Goal: Information Seeking & Learning: Learn about a topic

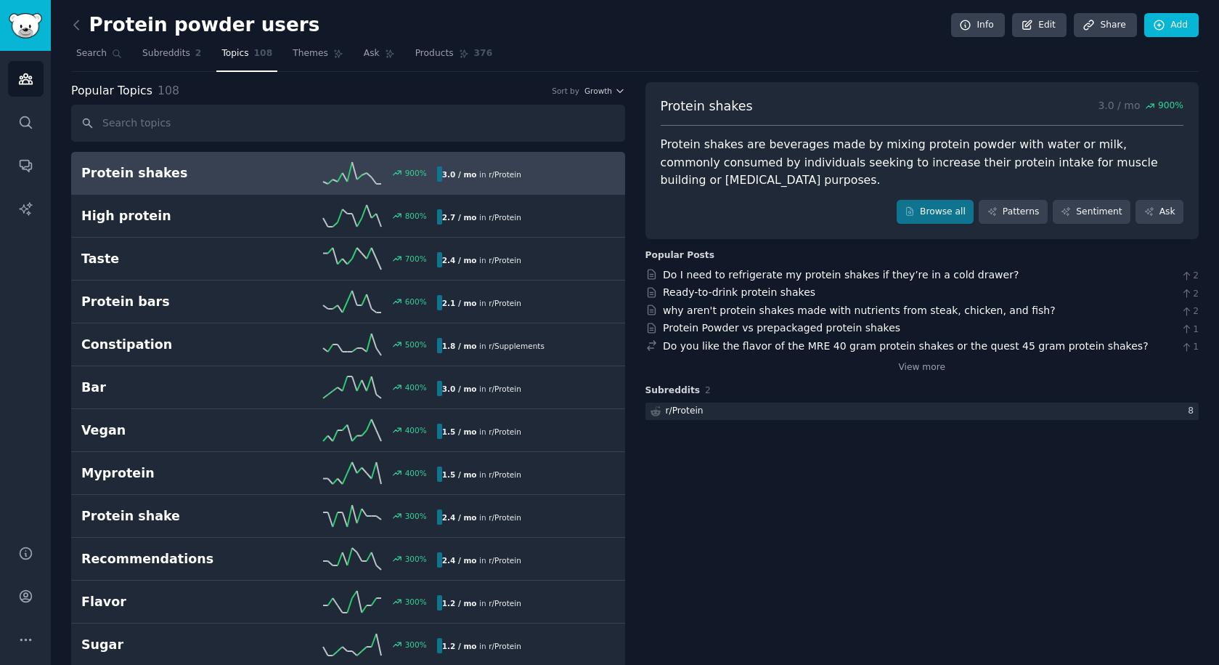
click at [612, 32] on div "Protein powder users Info Edit Share Add" at bounding box center [635, 28] width 1128 height 30
click at [76, 24] on icon at bounding box center [76, 24] width 15 height 15
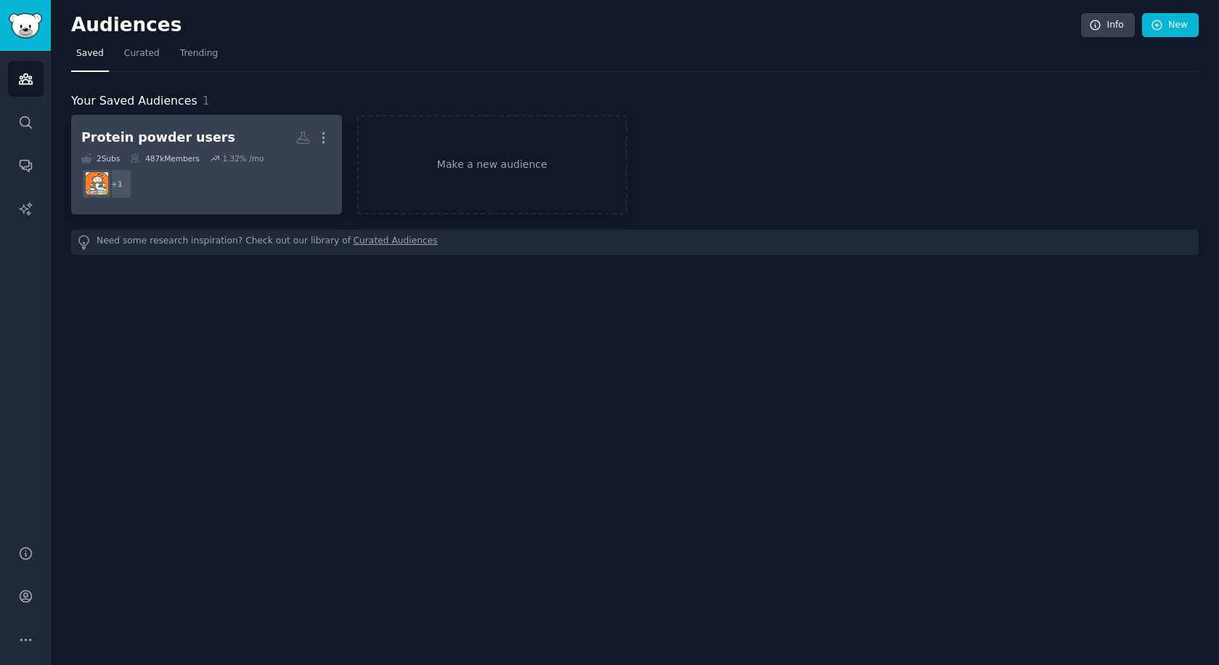
click at [210, 187] on dd "+ 1" at bounding box center [206, 183] width 251 height 41
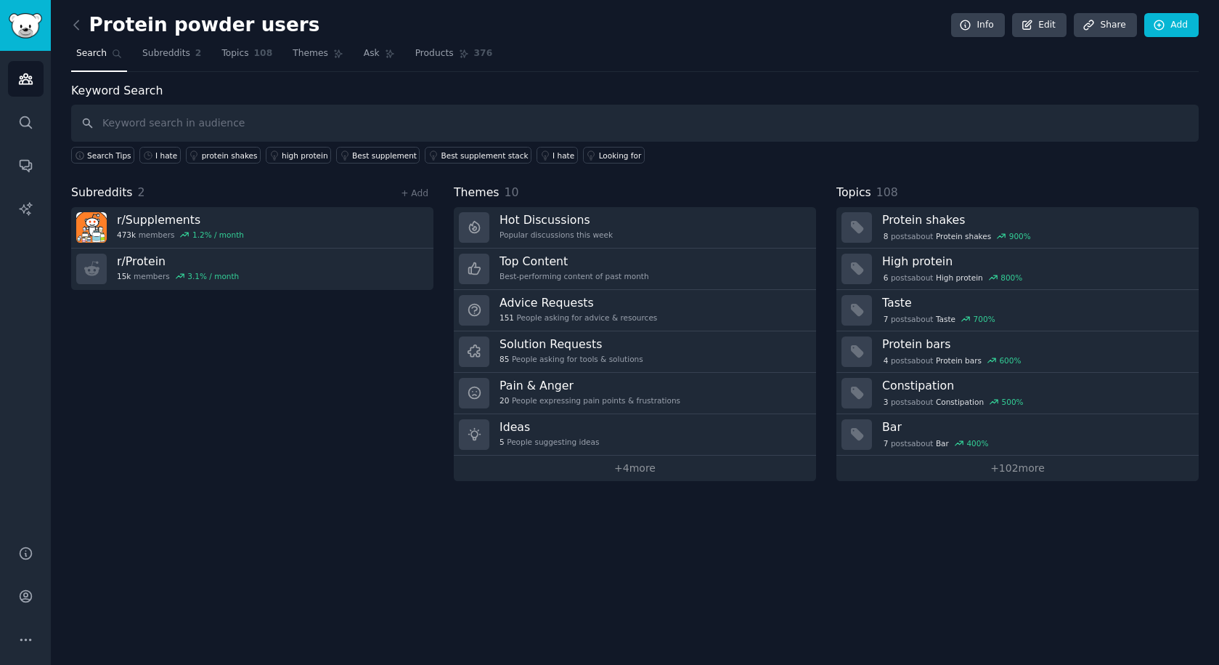
click at [341, 318] on div "Subreddits 2 + Add r/ Supplements 473k members 1.2 % / month r/ Protein 15k mem…" at bounding box center [252, 332] width 362 height 297
drag, startPoint x: 972, startPoint y: 86, endPoint x: 1053, endPoint y: 47, distance: 90.3
click at [973, 86] on div "Keyword Search Search Tips I hate protein shakes high protein Best supplement B…" at bounding box center [635, 123] width 1128 height 82
click at [826, 25] on div "Protein powder users Info Edit Share Add" at bounding box center [635, 28] width 1128 height 30
click at [188, 457] on div "Subreddits 2 + Add r/ Supplements 473k members 1.2 % / month r/ Protein 15k mem…" at bounding box center [252, 332] width 362 height 297
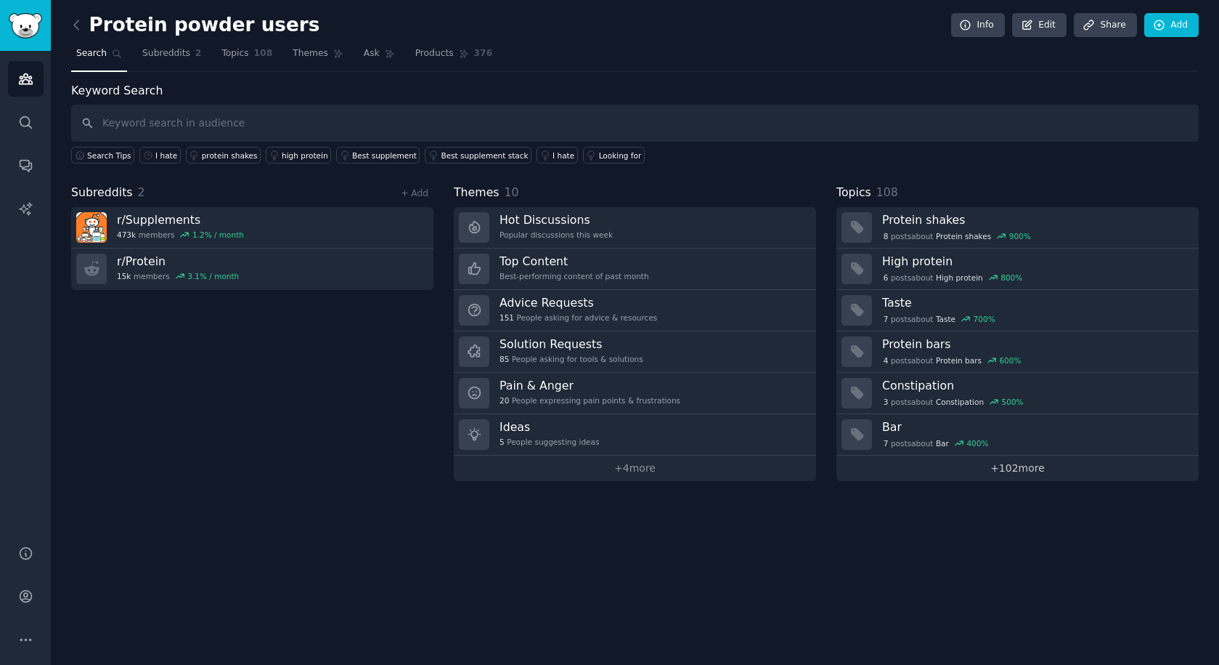
click at [997, 471] on link "+ 102 more" at bounding box center [1018, 467] width 362 height 25
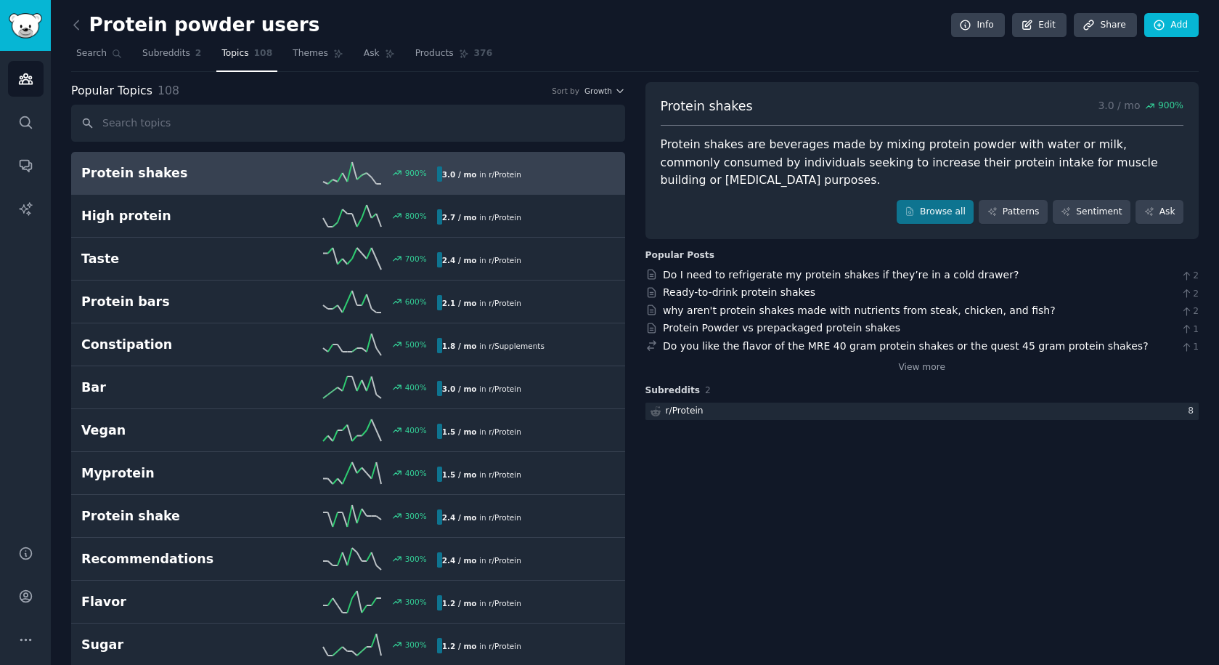
click at [228, 86] on div "Popular Topics 108 Sort by Growth" at bounding box center [348, 91] width 554 height 18
click at [171, 54] on span "Subreddits" at bounding box center [166, 53] width 48 height 13
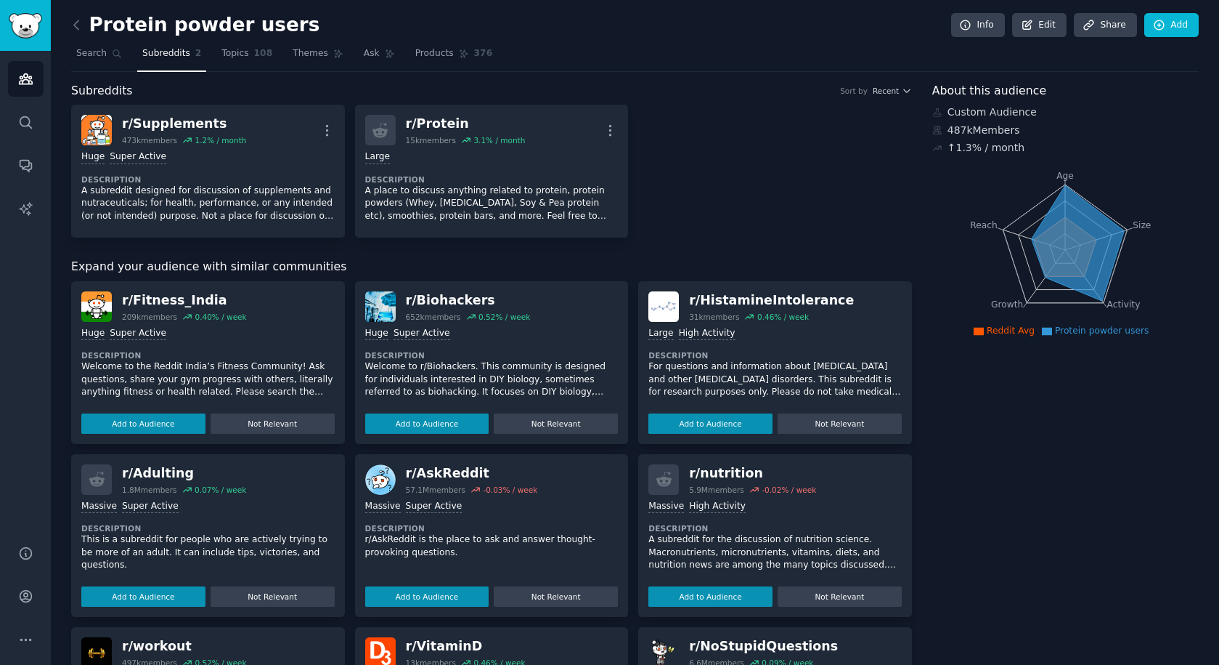
click at [793, 200] on div "r/ Supplements 473k members 1.2 % / month More Huge Super Active Description A …" at bounding box center [491, 171] width 841 height 133
click at [791, 170] on div "r/ Supplements 473k members 1.2 % / month More Huge Super Active Description A …" at bounding box center [491, 171] width 841 height 133
click at [231, 55] on span "Topics" at bounding box center [235, 53] width 27 height 13
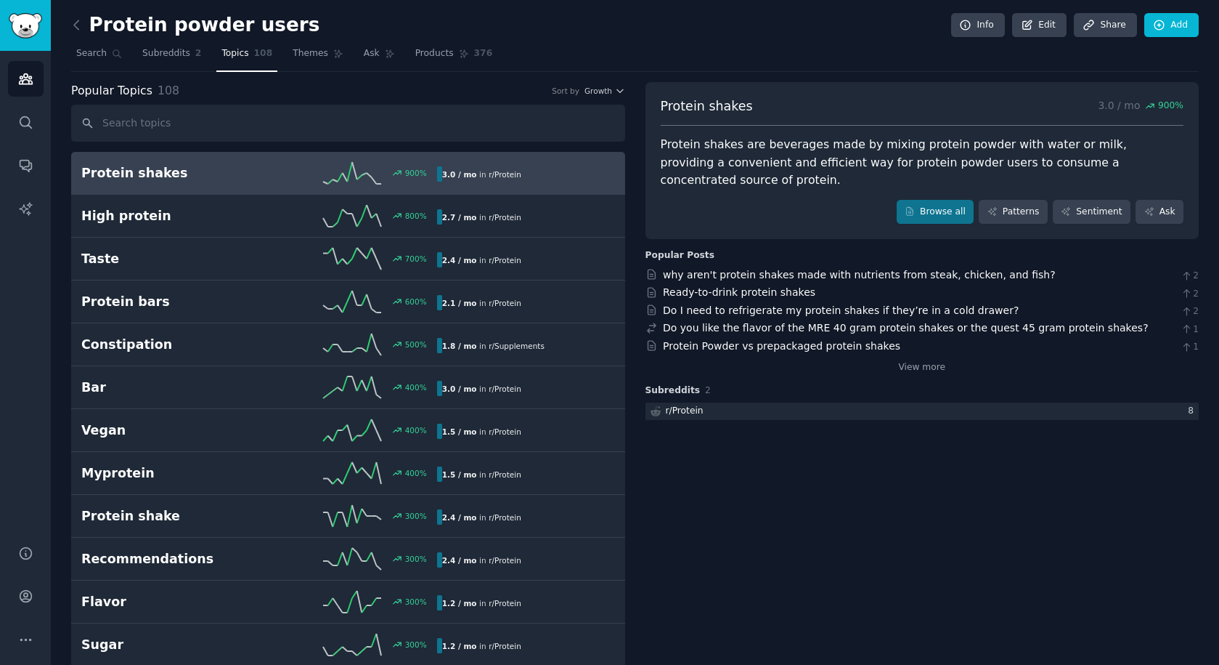
click at [158, 51] on span "Subreddits" at bounding box center [166, 53] width 48 height 13
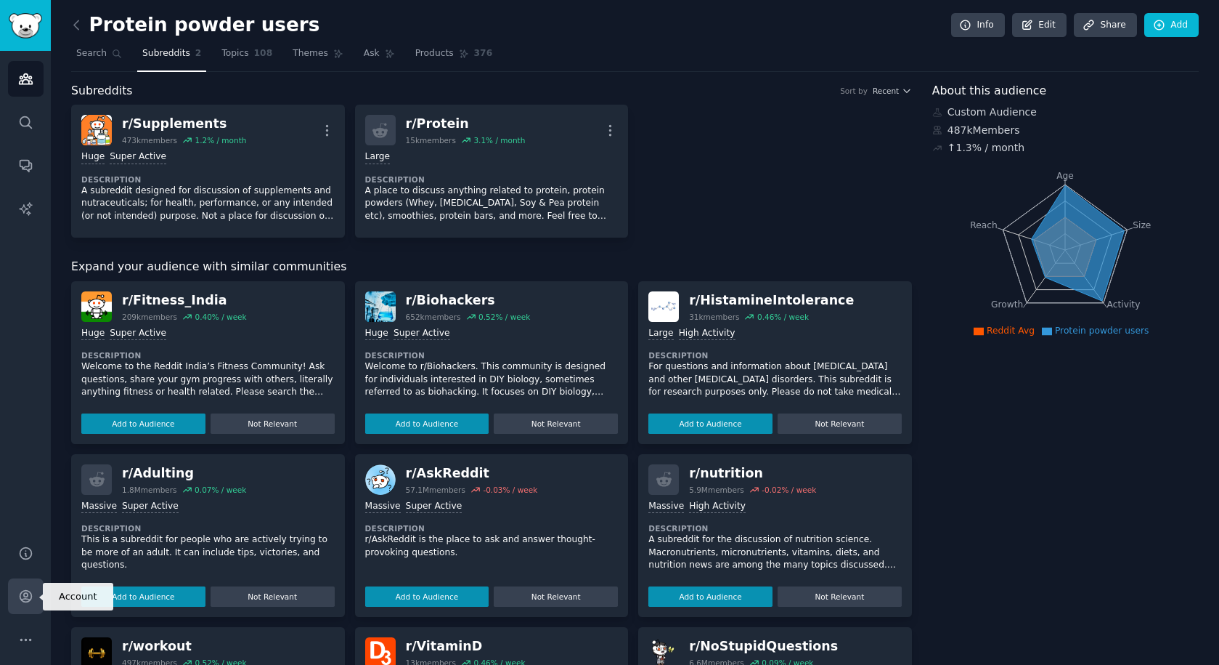
click at [31, 587] on link "Account" at bounding box center [26, 596] width 36 height 36
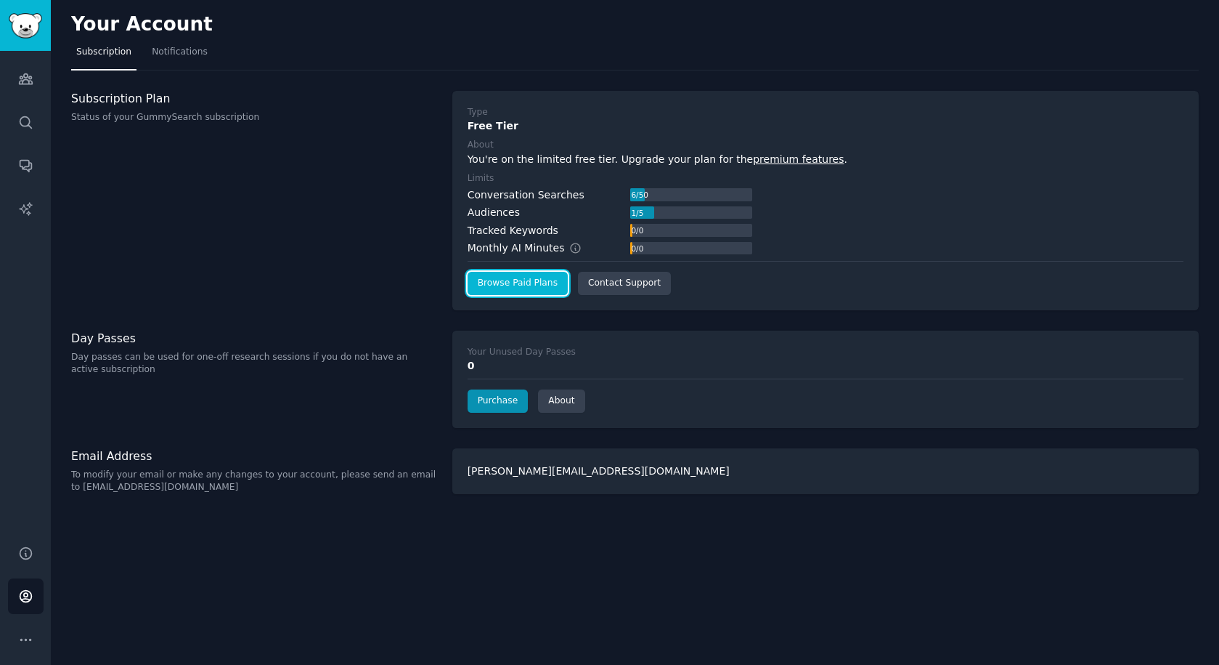
click at [506, 290] on link "Browse Paid Plans" at bounding box center [518, 283] width 100 height 23
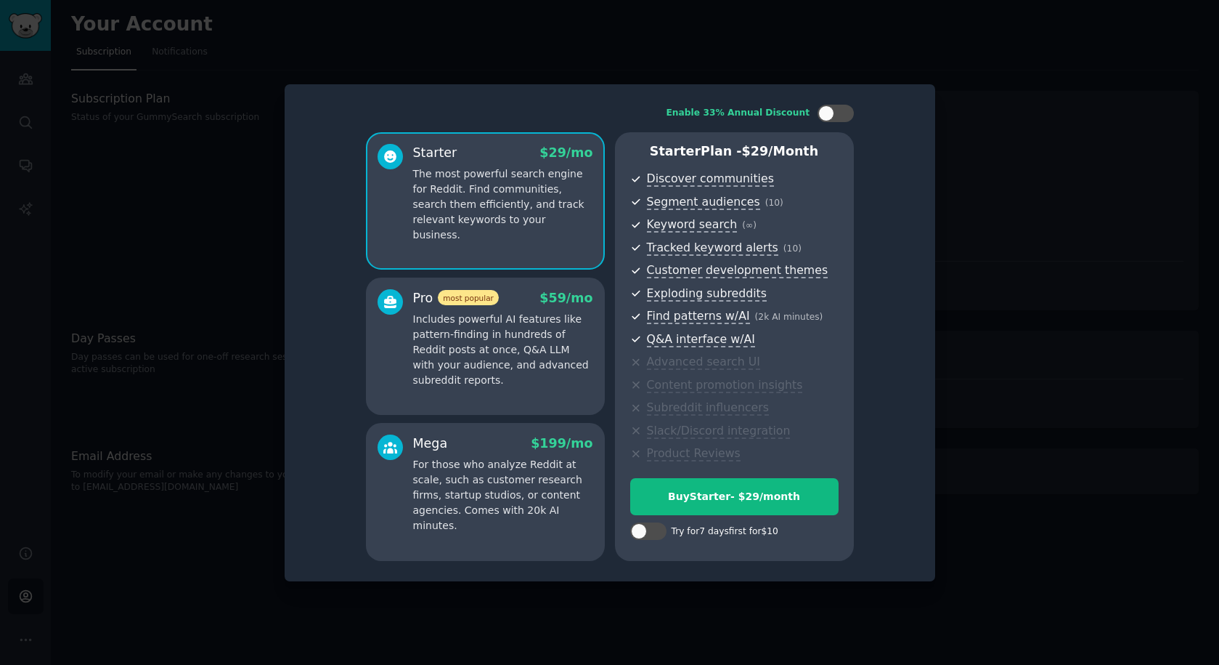
click at [1023, 228] on div at bounding box center [609, 332] width 1219 height 665
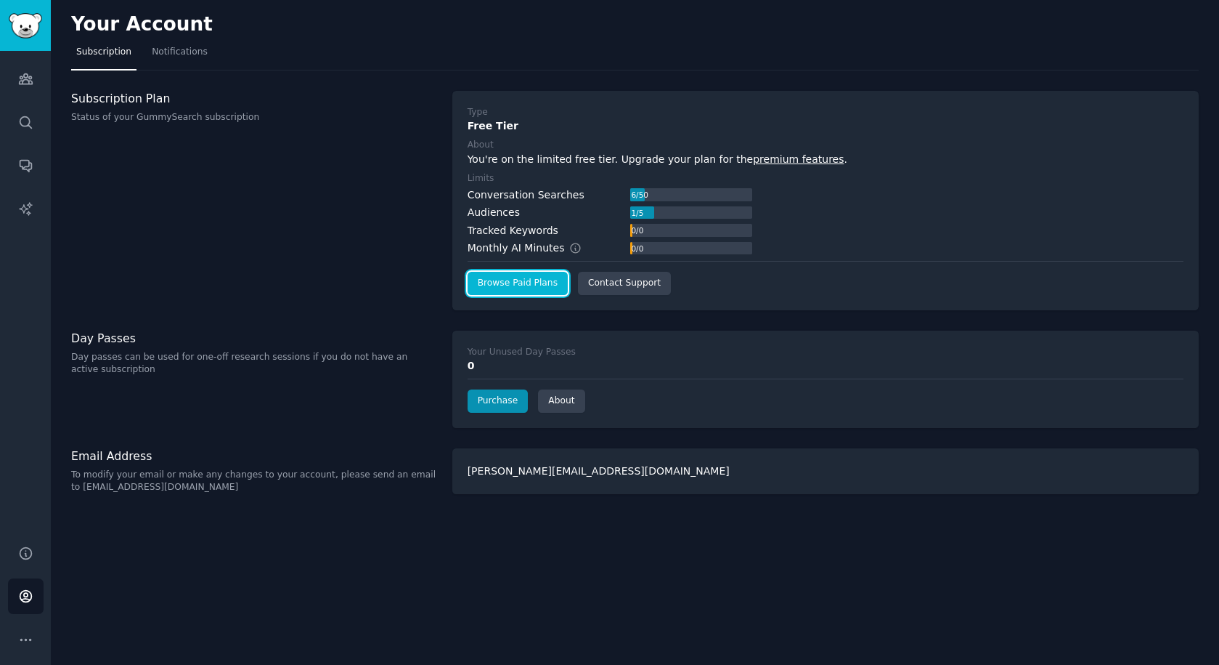
click at [532, 287] on link "Browse Paid Plans" at bounding box center [518, 283] width 100 height 23
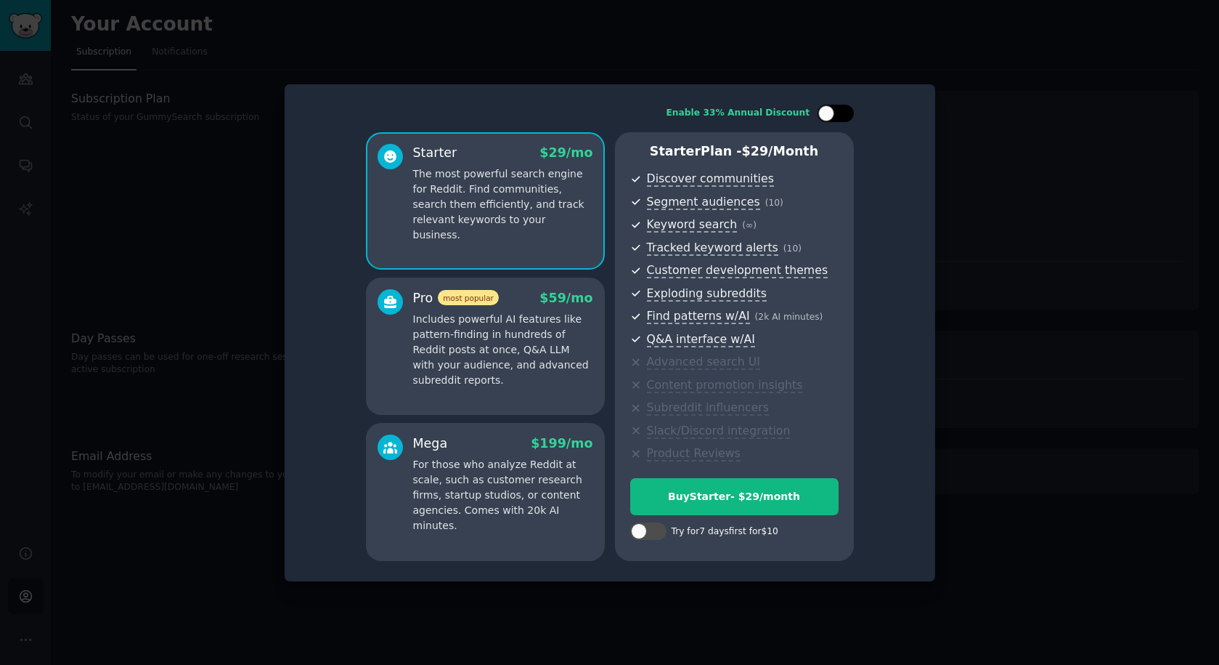
click at [840, 117] on div at bounding box center [836, 113] width 36 height 17
click at [834, 115] on div at bounding box center [836, 113] width 36 height 17
checkbox input "false"
click at [1060, 229] on div at bounding box center [609, 332] width 1219 height 665
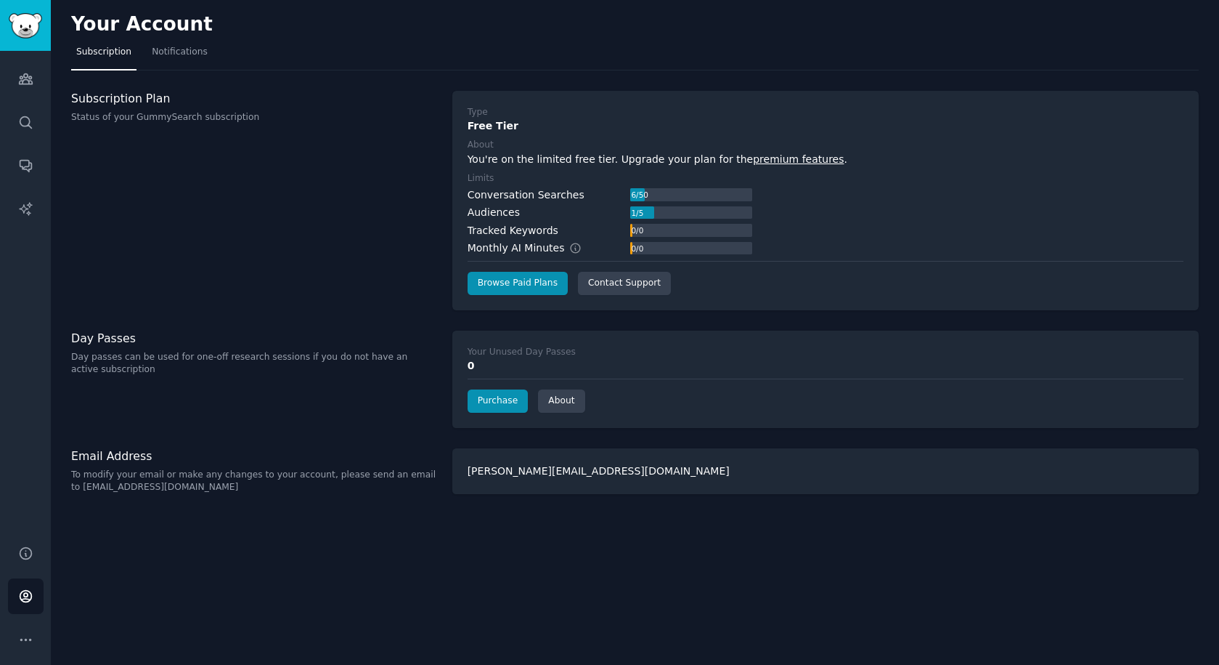
click at [302, 283] on div "Subscription Plan Status of your GummySearch subscription" at bounding box center [254, 200] width 366 height 219
click at [18, 78] on icon "Sidebar" at bounding box center [25, 78] width 15 height 15
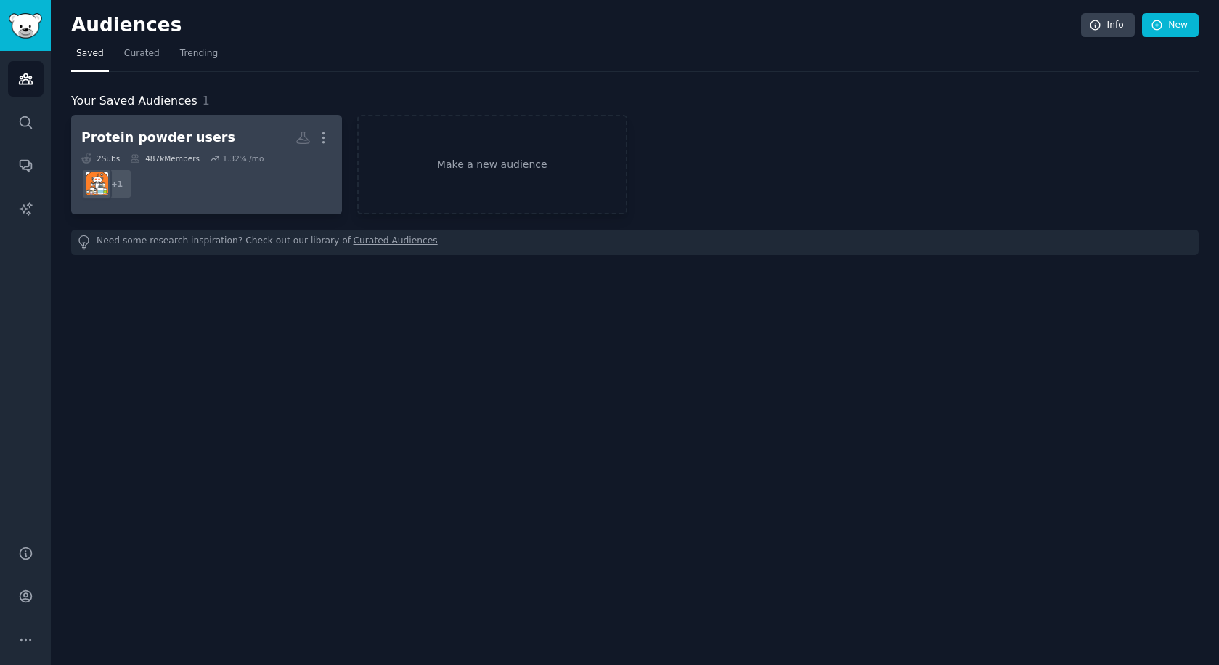
click at [249, 177] on dd "+ 1" at bounding box center [206, 183] width 251 height 41
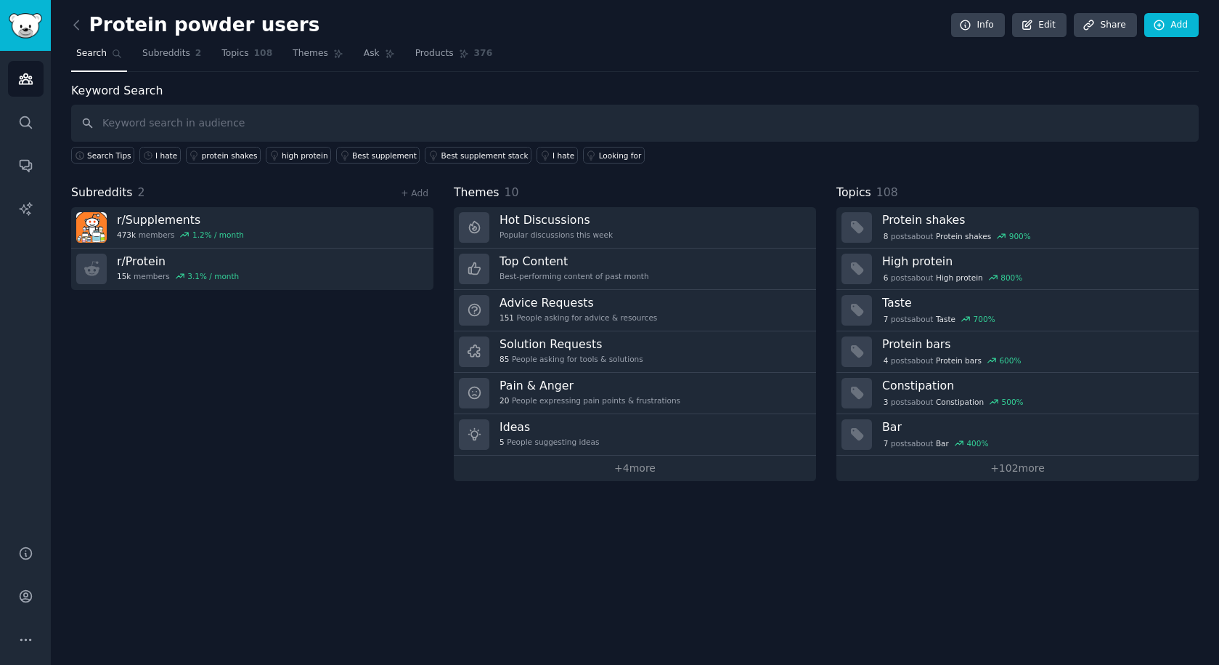
click at [991, 176] on div "Keyword Search Search Tips I hate protein shakes high protein Best supplement B…" at bounding box center [635, 281] width 1128 height 399
click at [27, 168] on icon "Sidebar" at bounding box center [25, 165] width 15 height 15
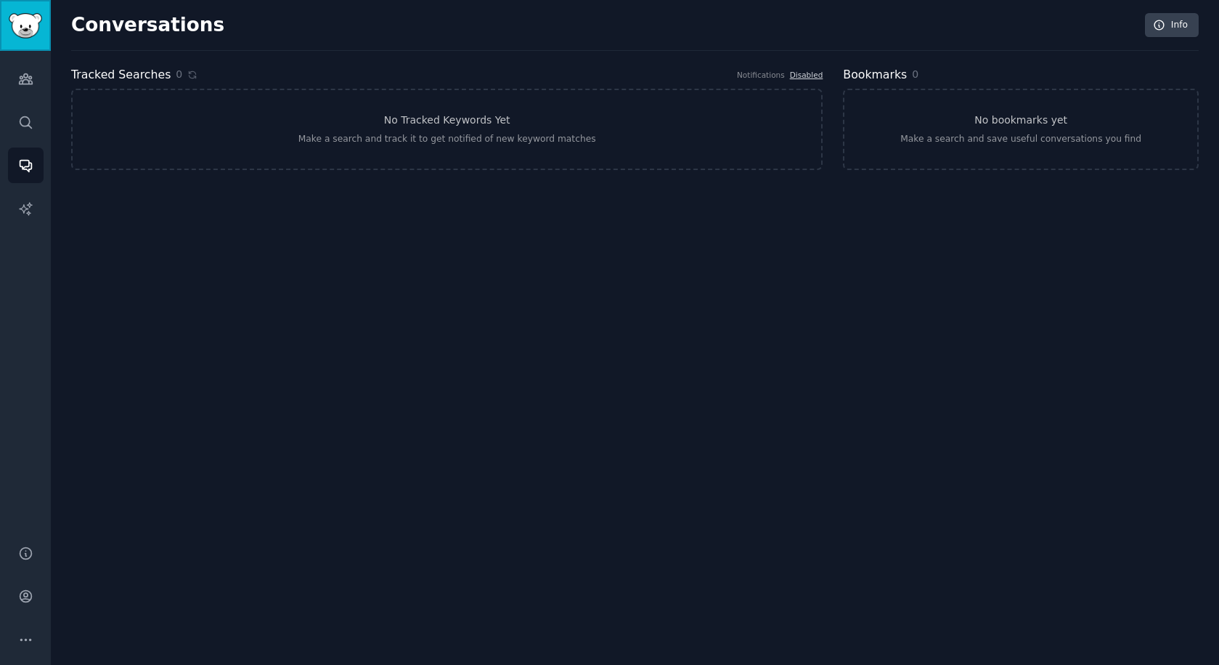
click at [30, 28] on img "Sidebar" at bounding box center [25, 25] width 33 height 25
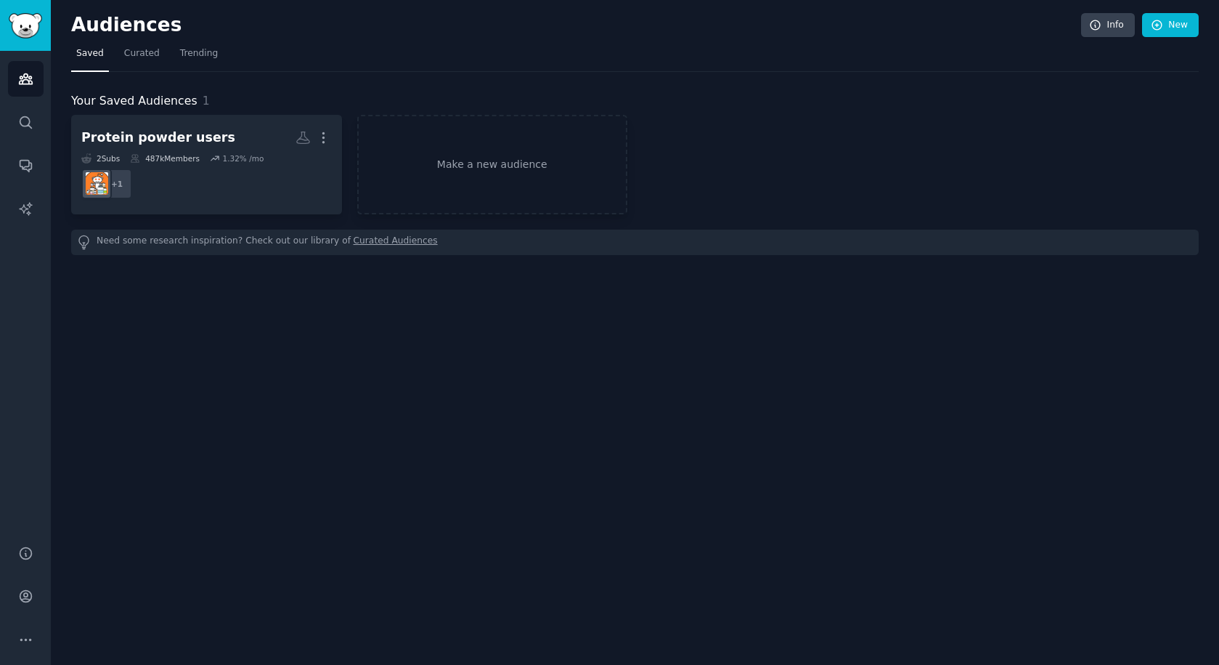
click at [434, 33] on h2 "Audiences" at bounding box center [576, 25] width 1010 height 23
click at [26, 549] on icon "Sidebar" at bounding box center [25, 552] width 15 height 15
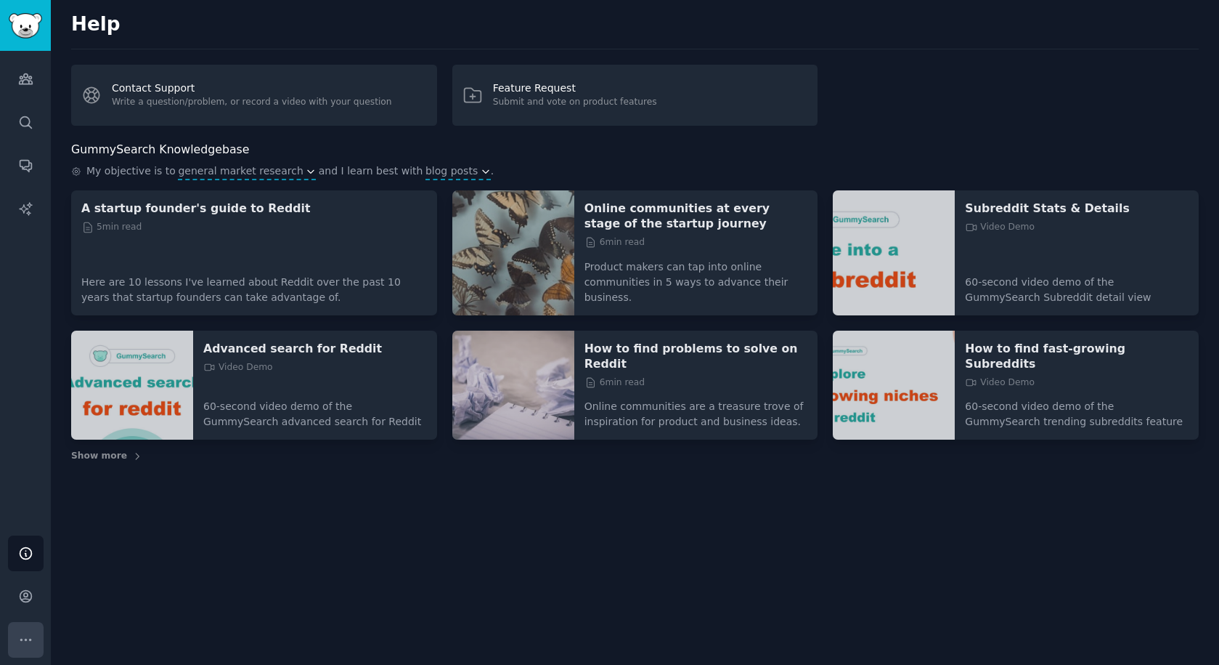
drag, startPoint x: 85, startPoint y: 646, endPoint x: 40, endPoint y: 643, distance: 45.1
click at [83, 646] on div "Help Contact Support Write a question/problem, or record a video with your ques…" at bounding box center [635, 332] width 1169 height 665
click at [25, 641] on icon "Sidebar" at bounding box center [25, 639] width 15 height 15
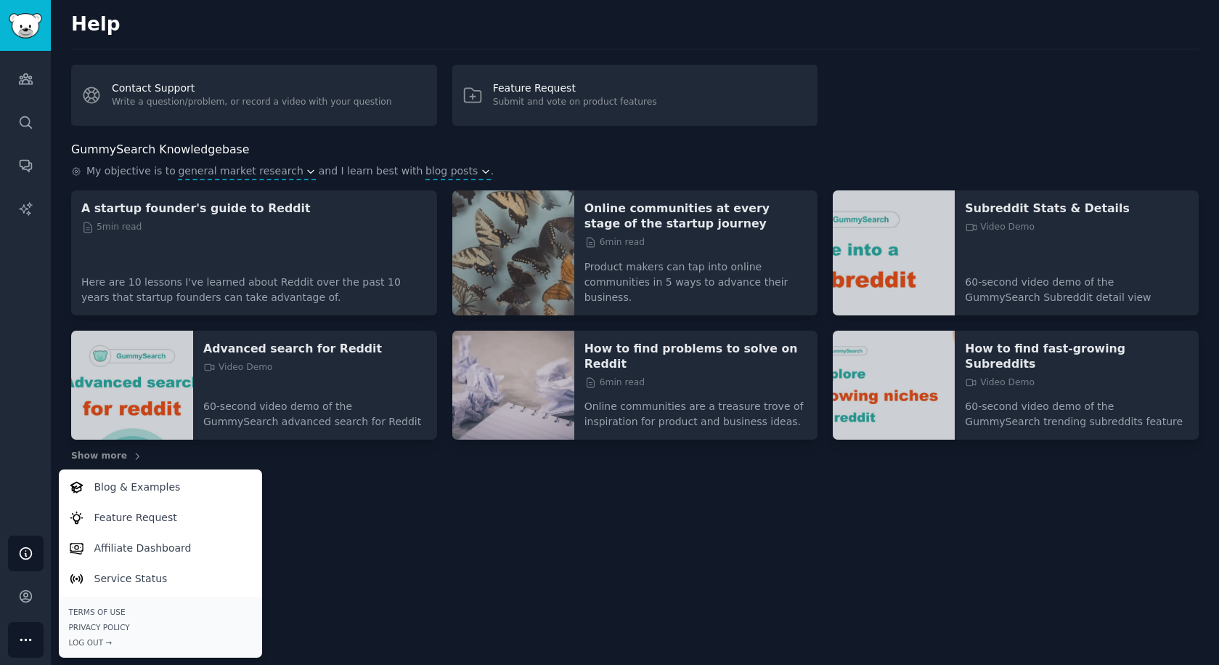
click at [365, 594] on div "Help Contact Support Write a question/problem, or record a video with your ques…" at bounding box center [635, 332] width 1169 height 665
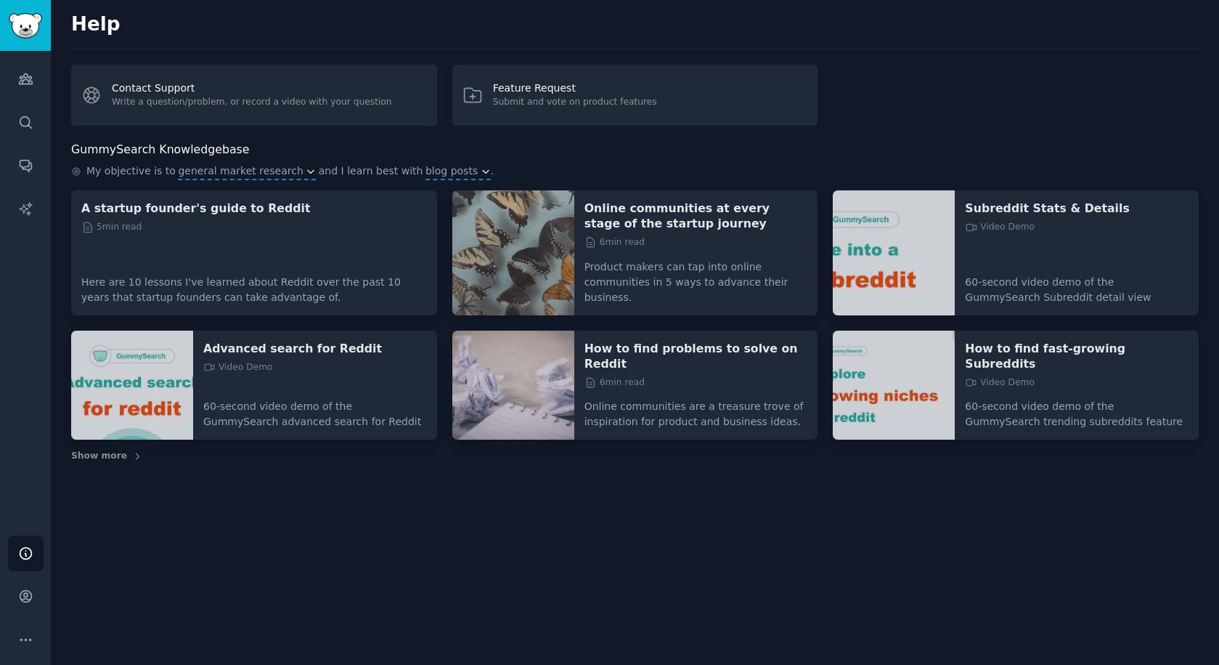
click at [318, 593] on div "Help Contact Support Write a question/problem, or record a video with your ques…" at bounding box center [635, 332] width 1169 height 665
click at [32, 86] on icon "Sidebar" at bounding box center [25, 78] width 15 height 15
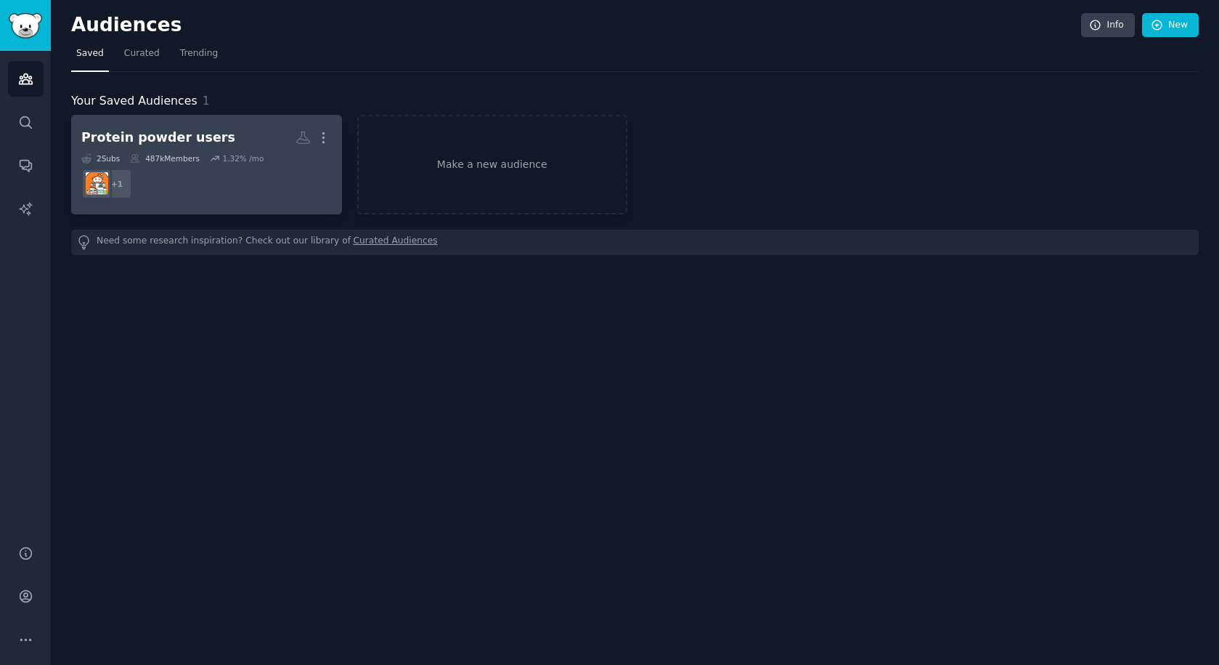
click at [232, 138] on h2 "Protein powder users More" at bounding box center [206, 137] width 251 height 25
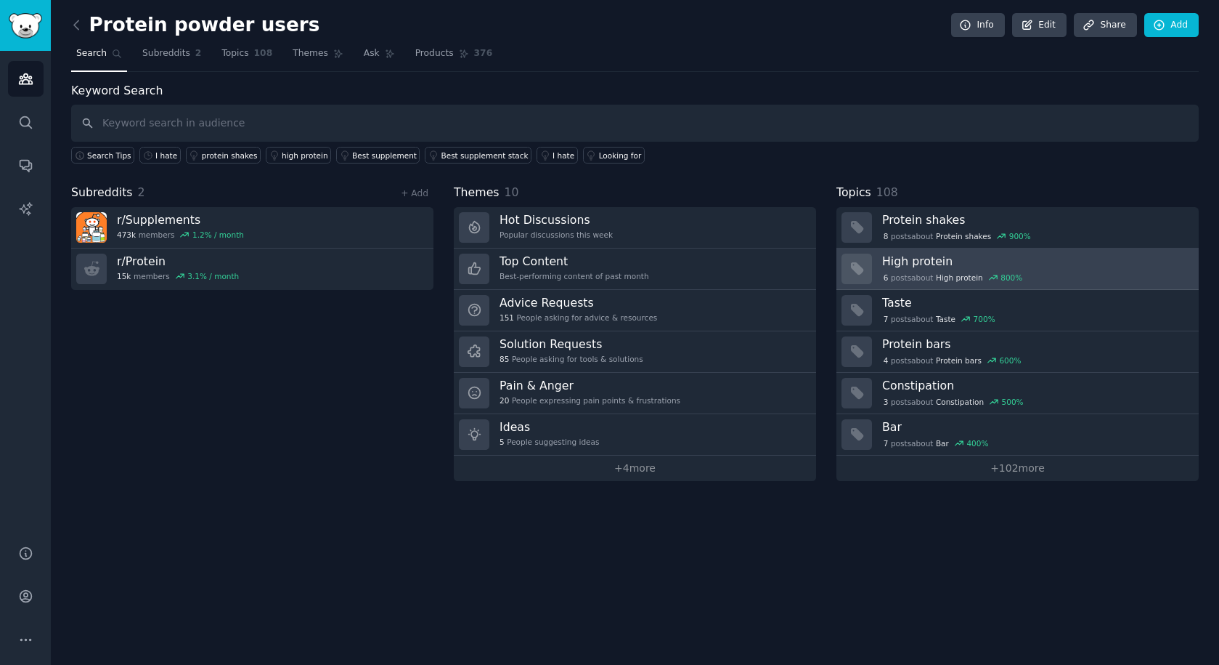
click at [936, 269] on div "6 post s about High protein 800 %" at bounding box center [1035, 276] width 306 height 15
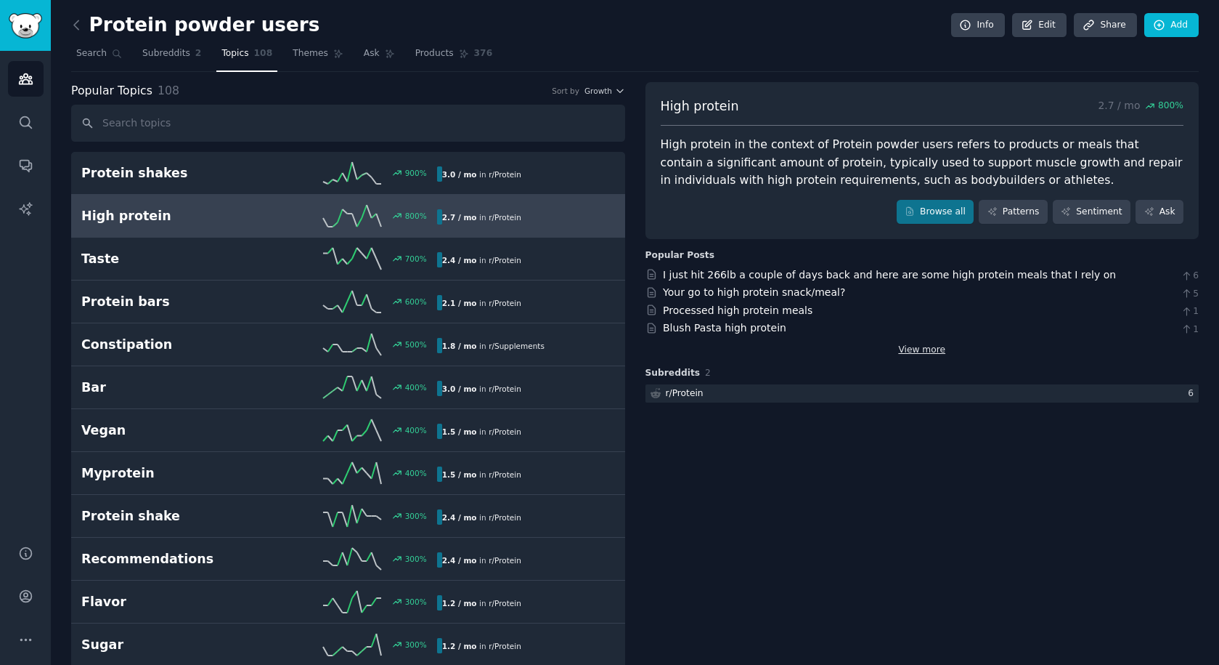
click at [912, 352] on link "View more" at bounding box center [921, 350] width 47 height 13
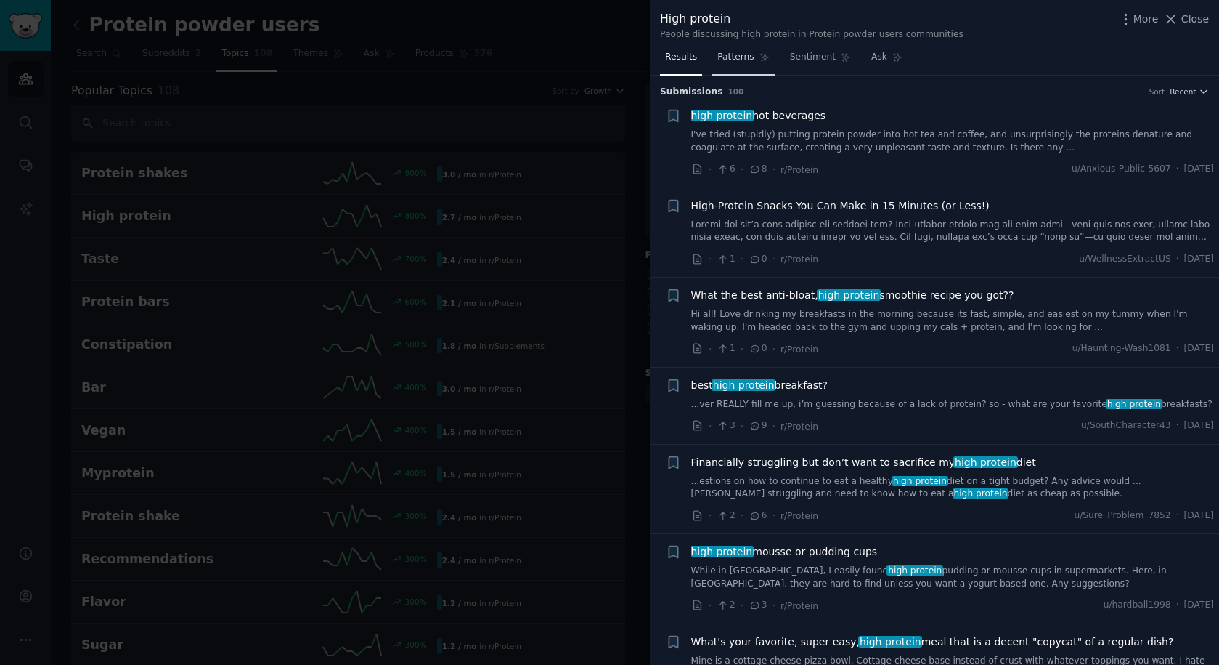
click at [745, 60] on span "Patterns" at bounding box center [736, 57] width 36 height 13
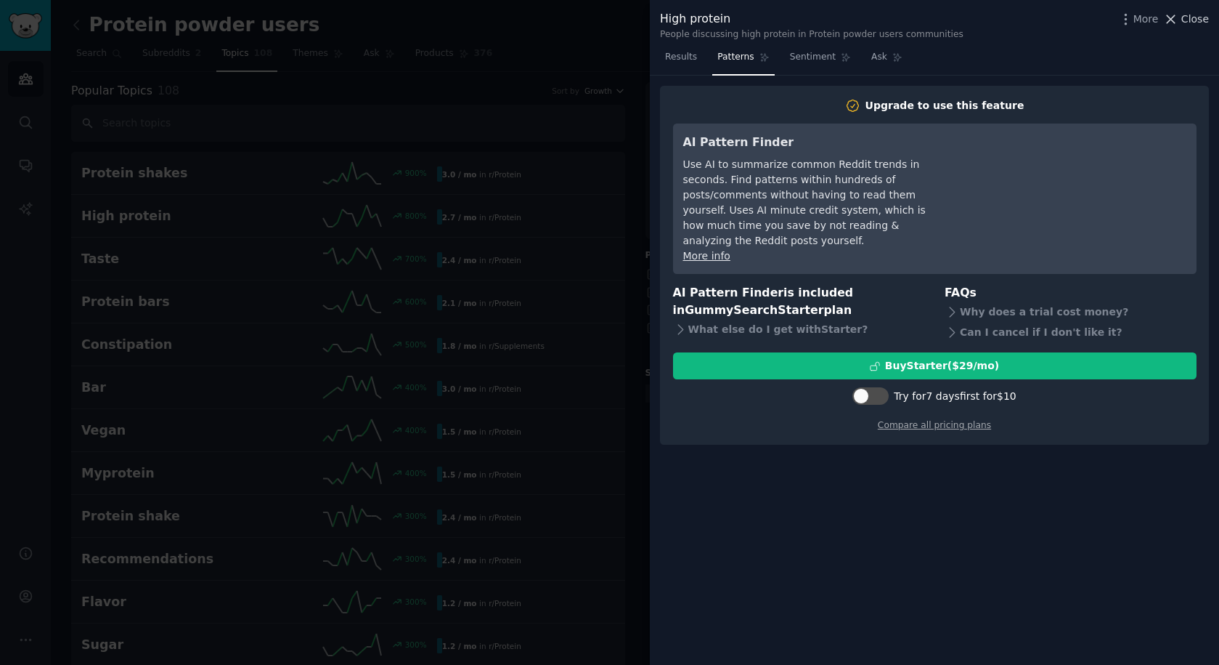
click at [1198, 22] on span "Close" at bounding box center [1196, 19] width 28 height 15
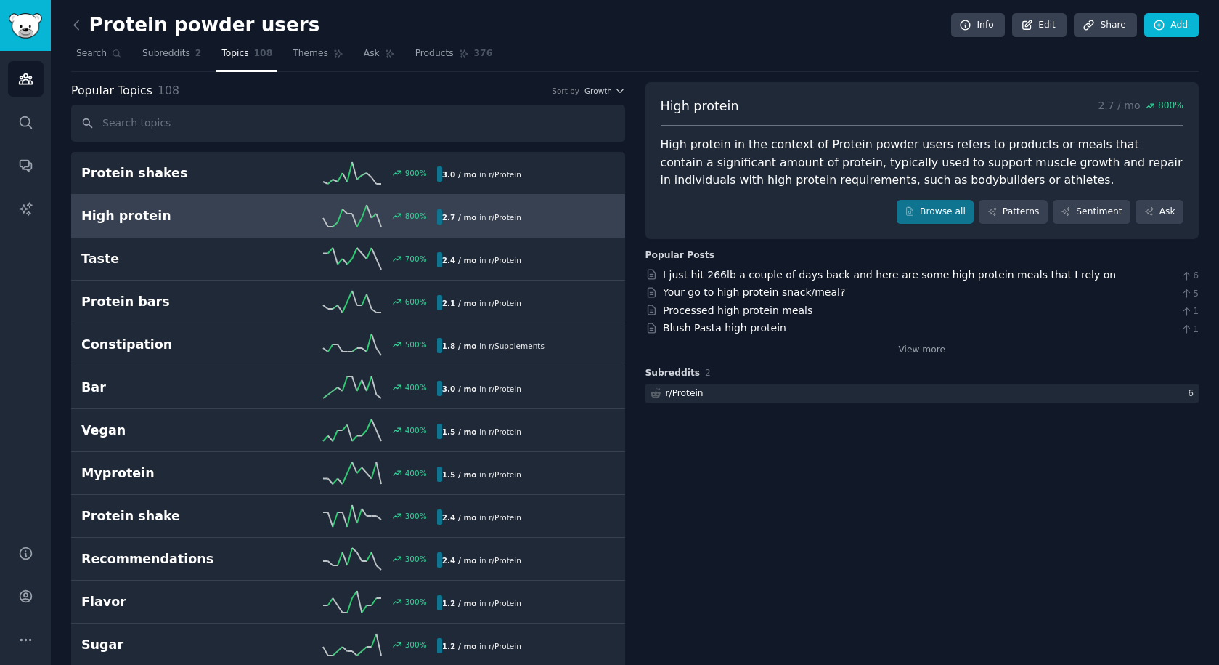
click at [158, 54] on span "Subreddits" at bounding box center [166, 53] width 48 height 13
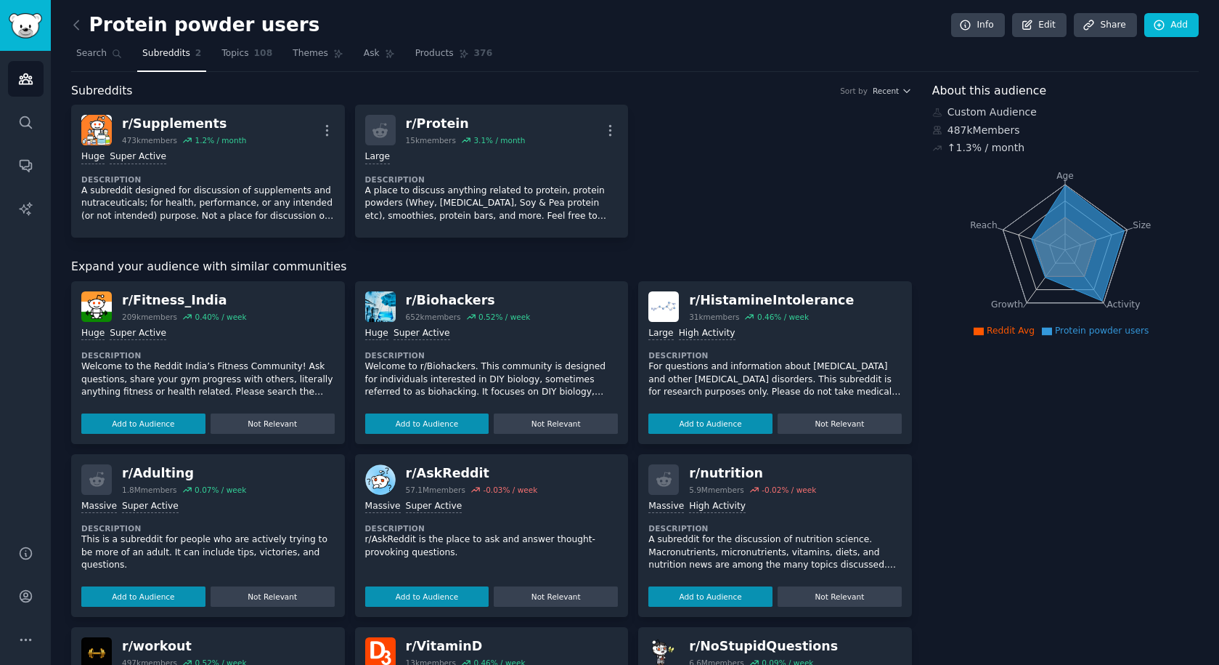
click at [890, 211] on div "r/ Supplements 473k members 1.2 % / month More Huge Super Active Description A …" at bounding box center [491, 171] width 841 height 133
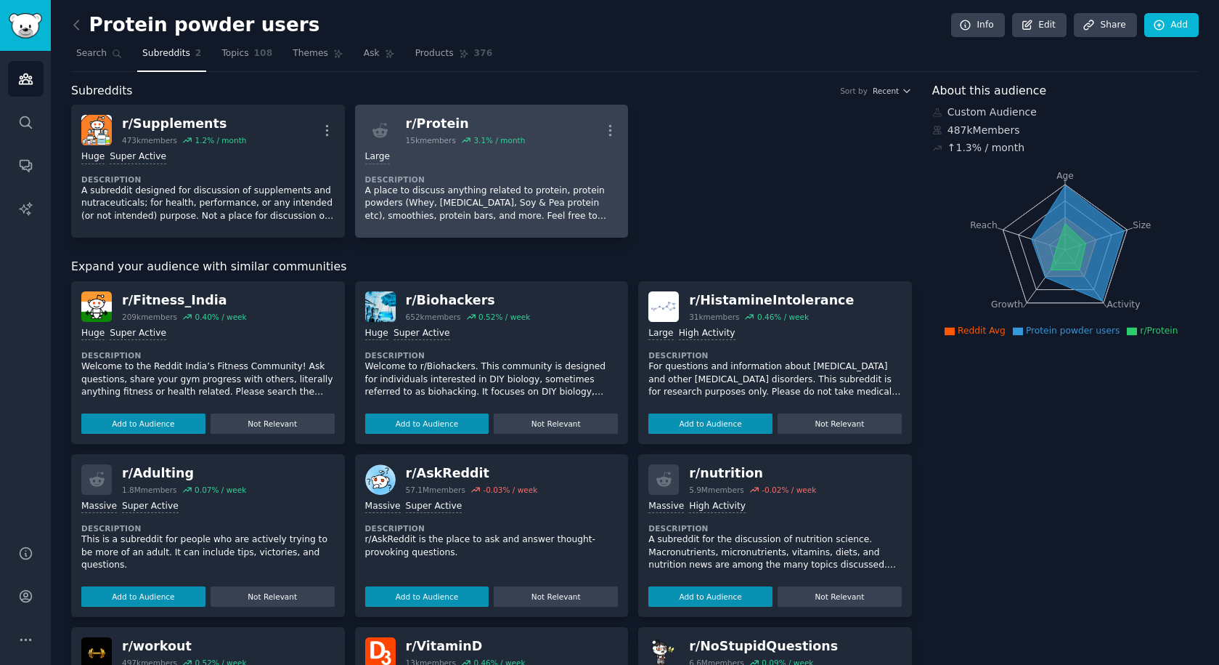
click at [601, 158] on div "10,000 - 100,000 members Large" at bounding box center [491, 157] width 253 height 14
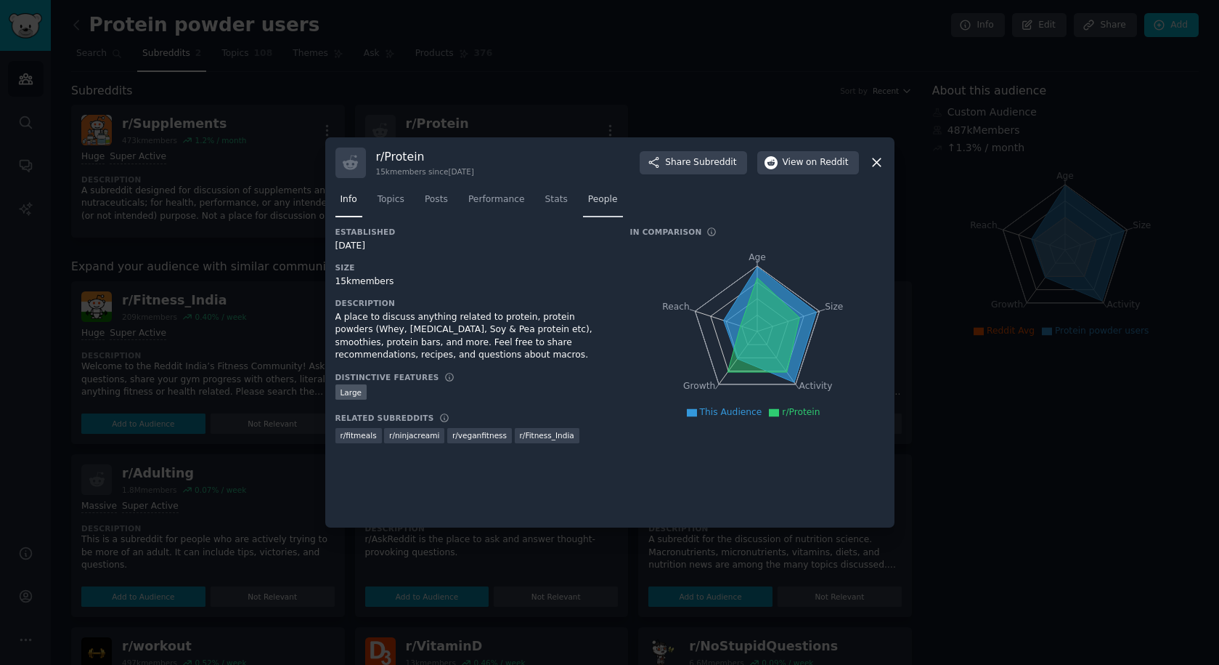
click at [598, 198] on span "People" at bounding box center [603, 199] width 30 height 13
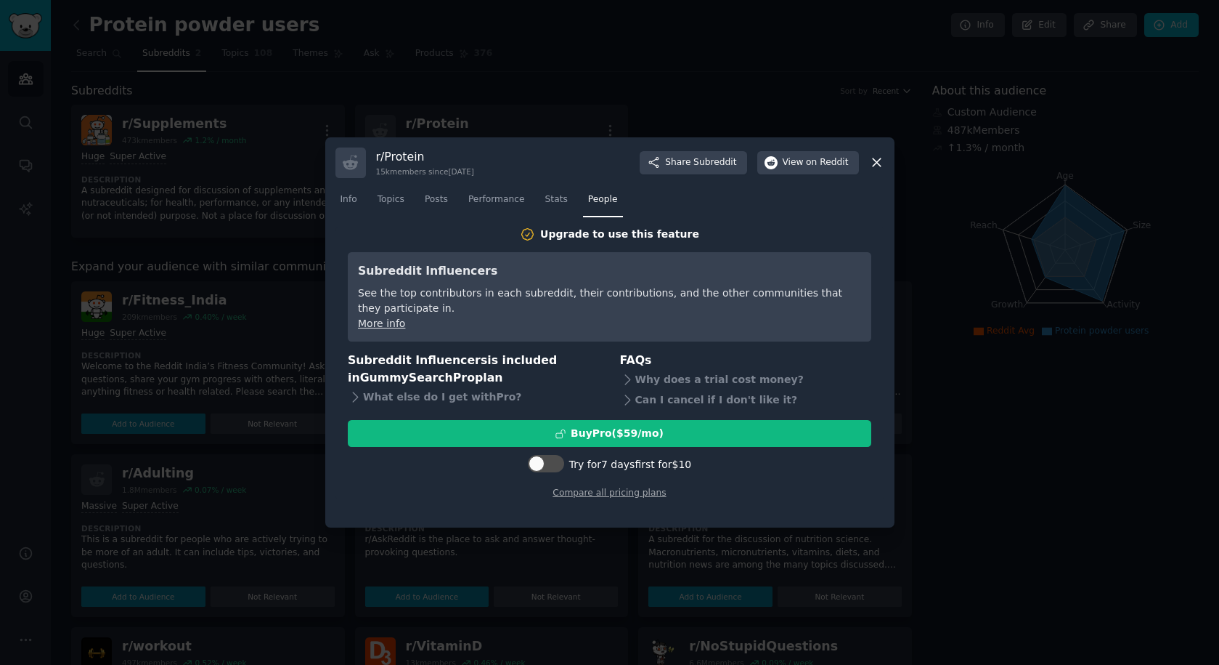
click at [870, 162] on icon at bounding box center [876, 162] width 15 height 15
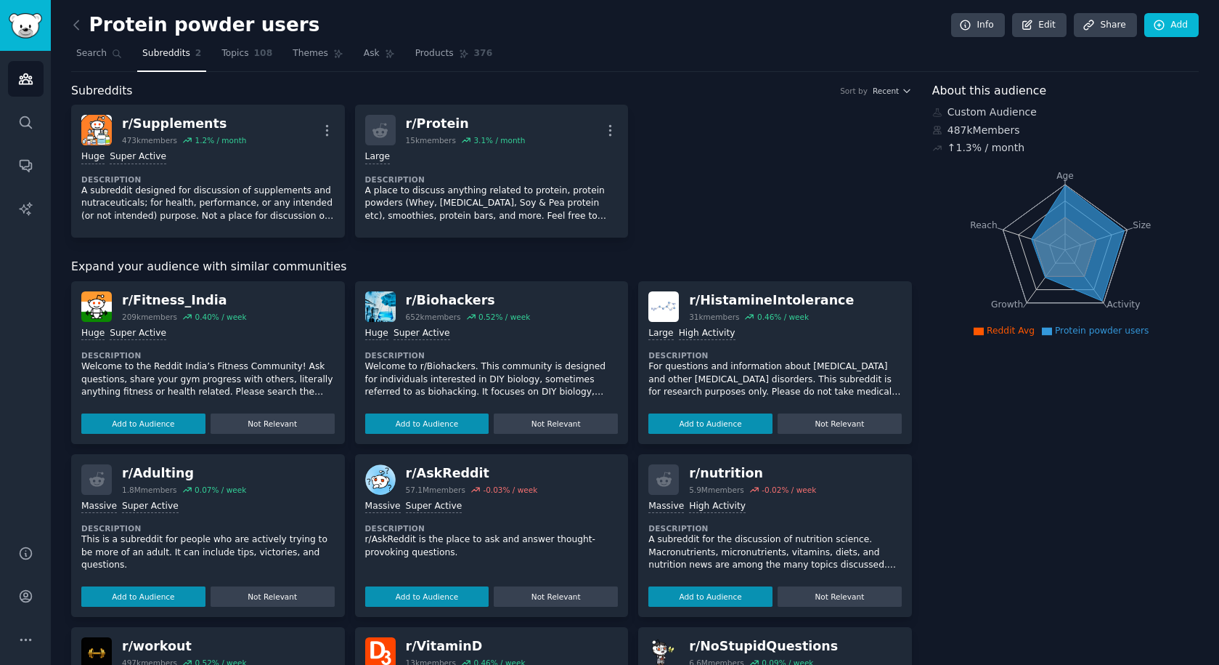
click at [754, 208] on div "r/ Supplements 473k members 1.2 % / month More Huge Super Active Description A …" at bounding box center [491, 171] width 841 height 133
click at [93, 52] on span "Search" at bounding box center [91, 53] width 31 height 13
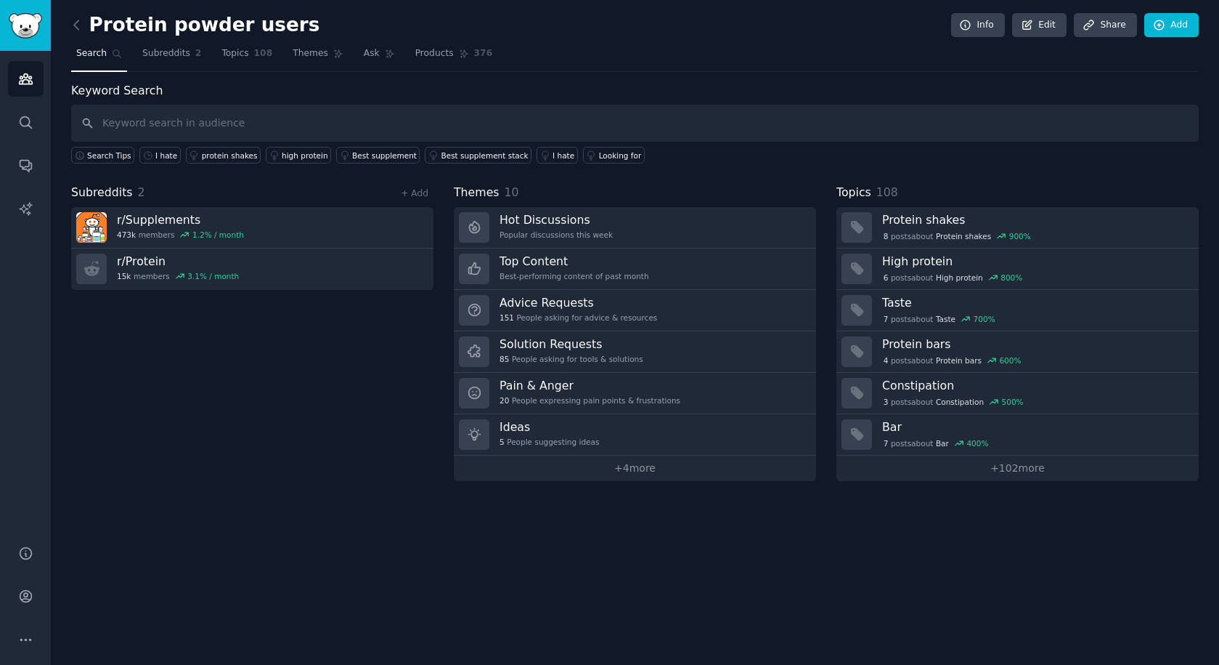
click at [215, 114] on input "text" at bounding box center [635, 123] width 1128 height 37
type input "Australia nail polish"
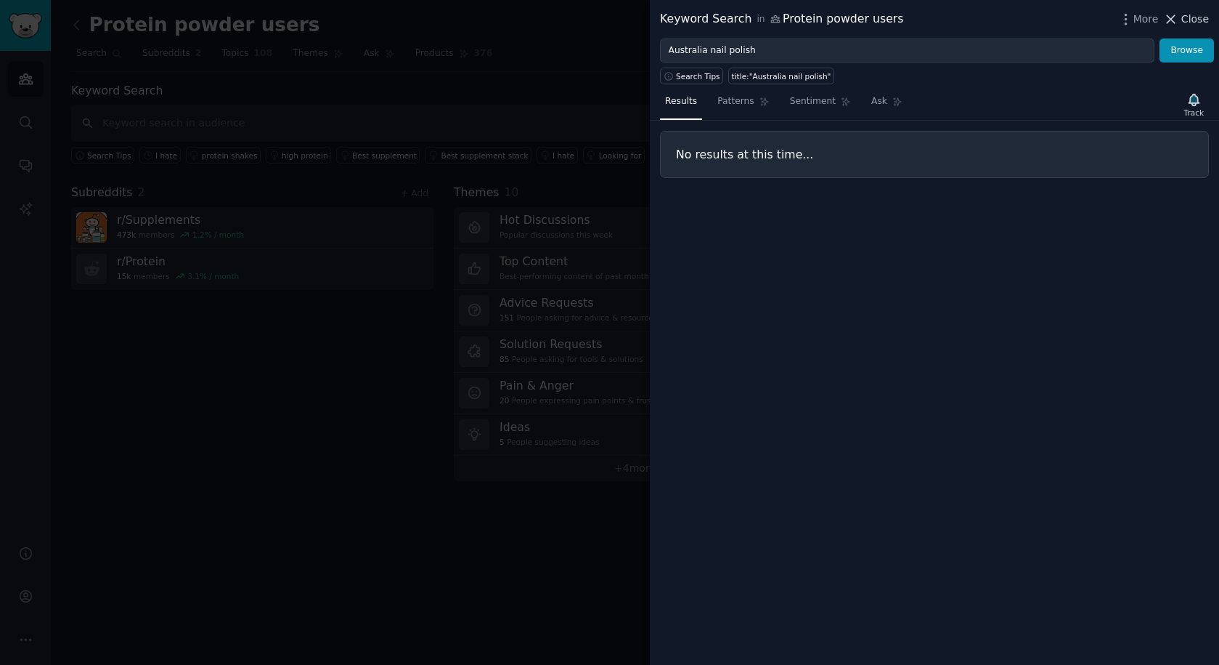
click at [1196, 17] on span "Close" at bounding box center [1196, 19] width 28 height 15
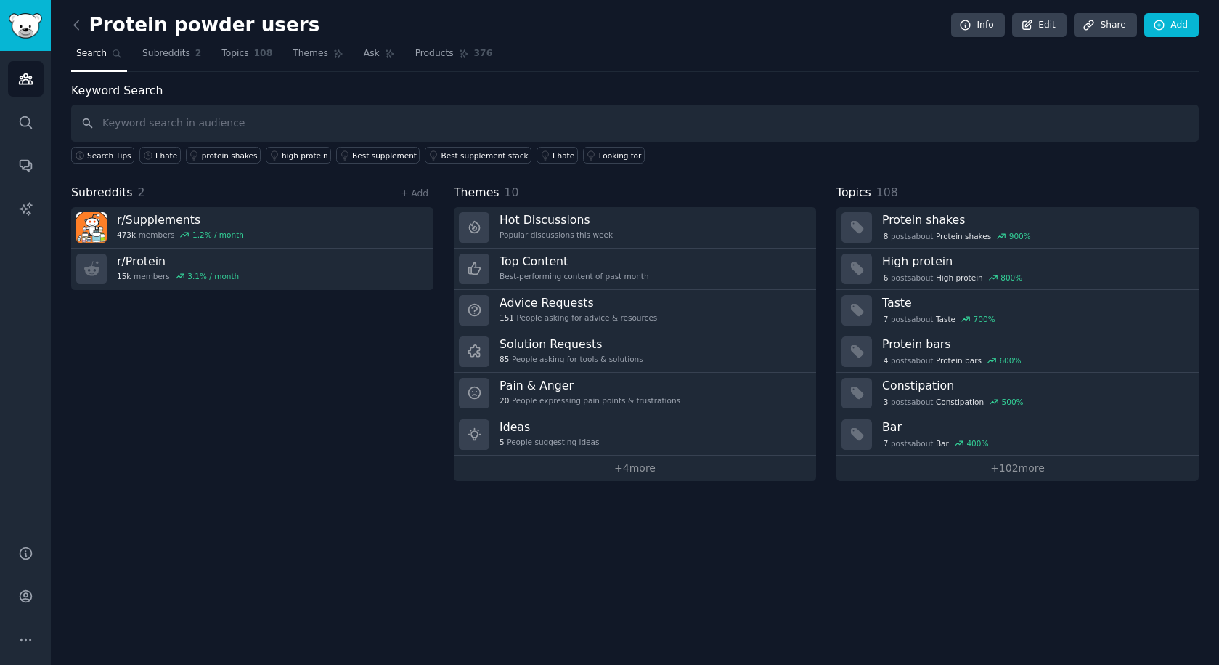
drag, startPoint x: 304, startPoint y: 501, endPoint x: 291, endPoint y: 477, distance: 27.7
click at [304, 501] on div "Protein powder users Info Edit Share Add Search Subreddits 2 Topics 108 Themes …" at bounding box center [635, 332] width 1169 height 665
click at [609, 23] on div "Protein powder users Info Edit Share Add" at bounding box center [635, 28] width 1128 height 30
click at [243, 115] on input "text" at bounding box center [635, 123] width 1128 height 37
click at [179, 128] on input "text" at bounding box center [635, 123] width 1128 height 37
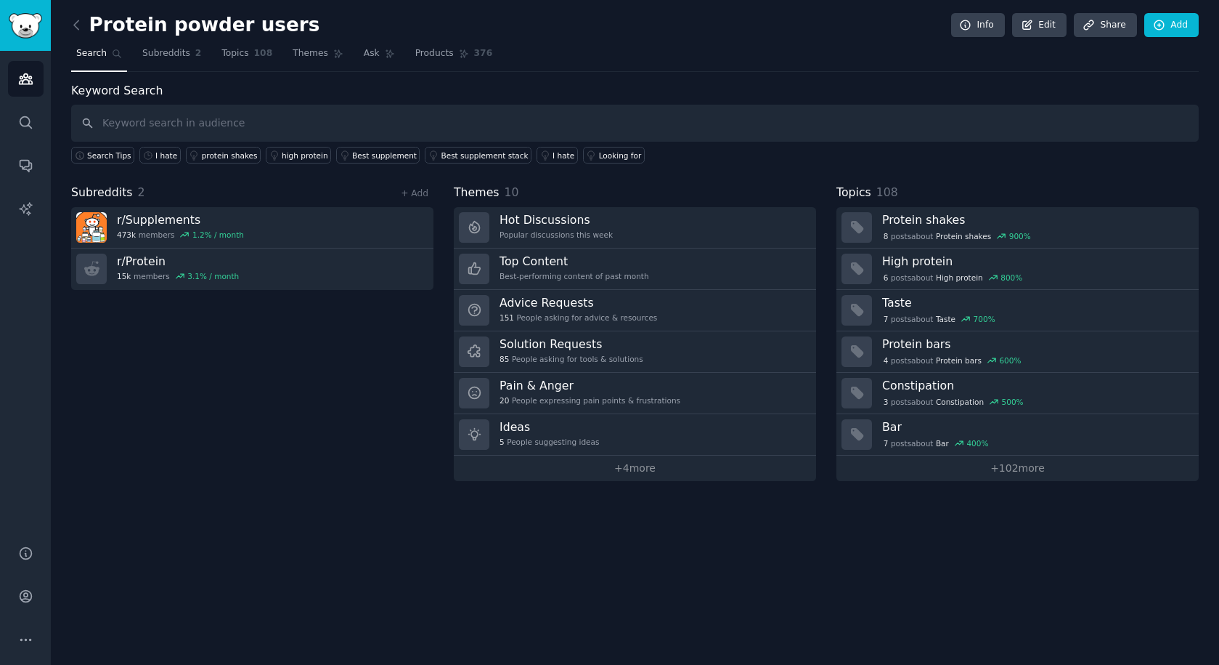
drag, startPoint x: 197, startPoint y: 440, endPoint x: 221, endPoint y: 443, distance: 24.1
click at [198, 442] on div "Subreddits 2 + Add r/ Supplements 473k members 1.2 % / month r/ Protein 15k mem…" at bounding box center [252, 332] width 362 height 297
click at [185, 126] on input "text" at bounding box center [635, 123] width 1128 height 37
click at [150, 59] on span "Subreddits" at bounding box center [166, 53] width 48 height 13
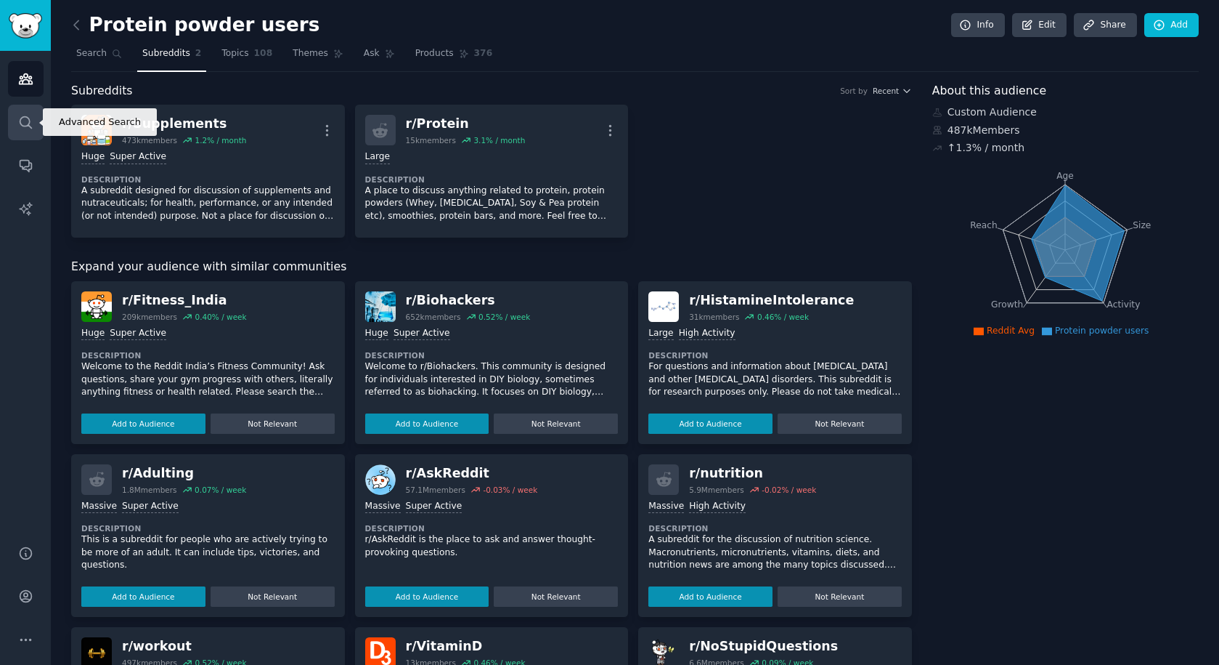
click at [31, 123] on icon "Sidebar" at bounding box center [25, 122] width 15 height 15
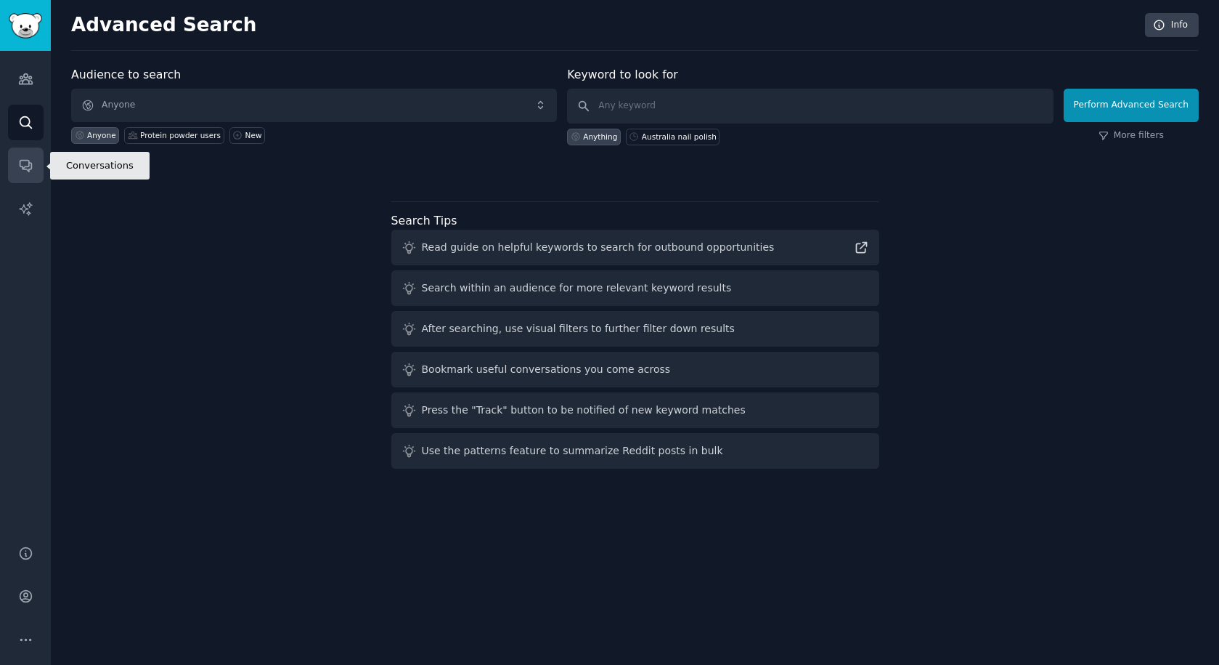
click at [31, 163] on icon "Sidebar" at bounding box center [26, 167] width 12 height 12
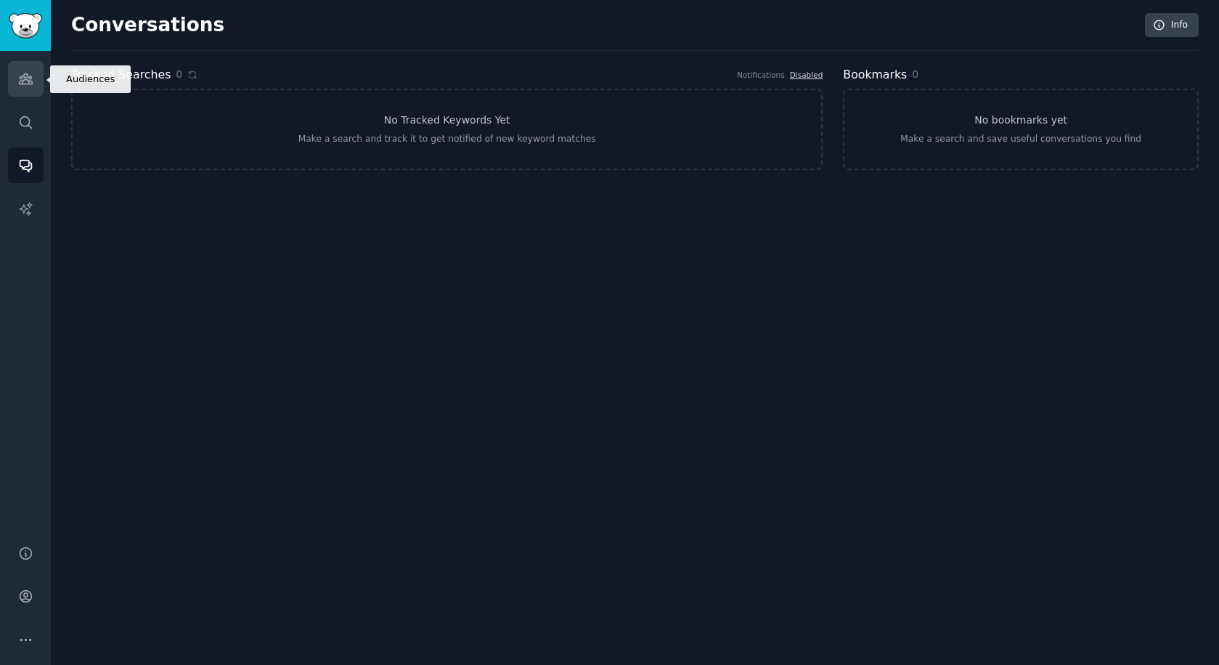
click at [37, 86] on link "Audiences" at bounding box center [26, 79] width 36 height 36
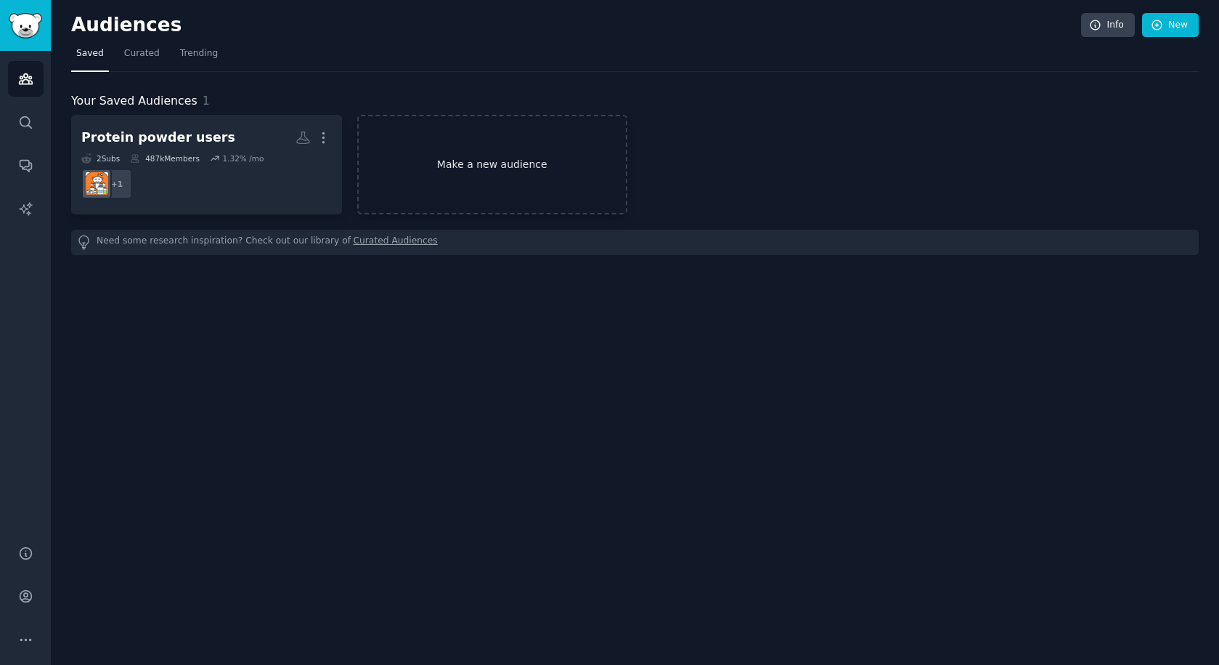
click at [526, 185] on link "Make a new audience" at bounding box center [492, 164] width 271 height 99
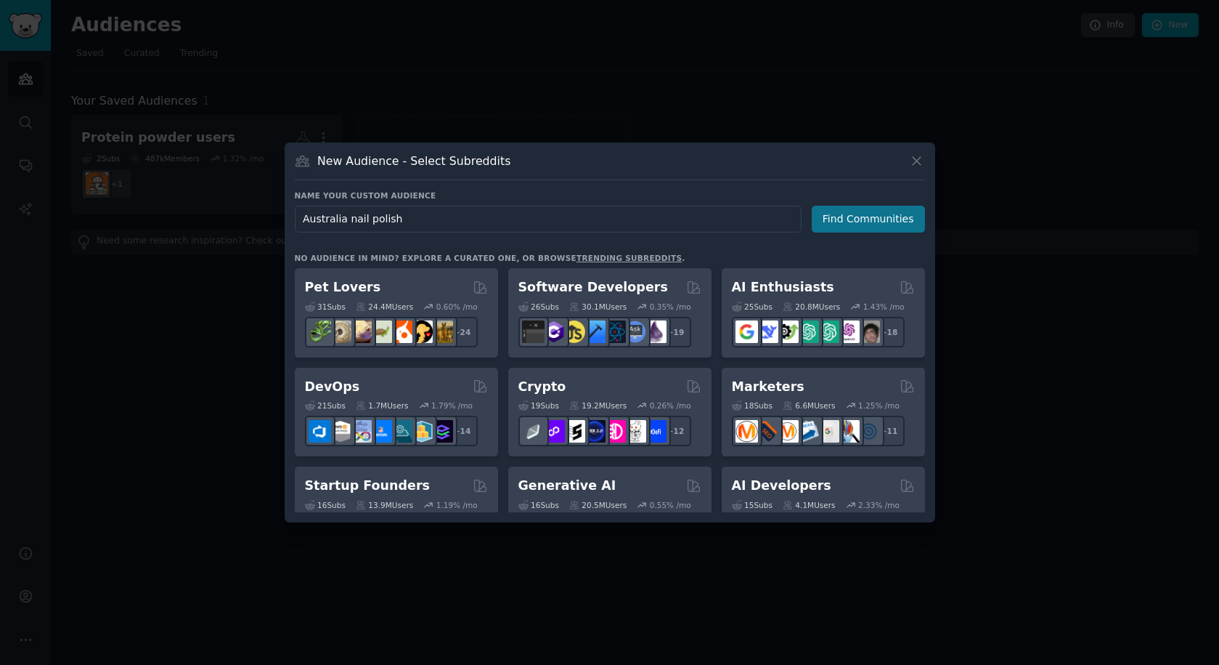
type input "Australia nail polish"
click at [850, 229] on button "Find Communities" at bounding box center [868, 219] width 113 height 27
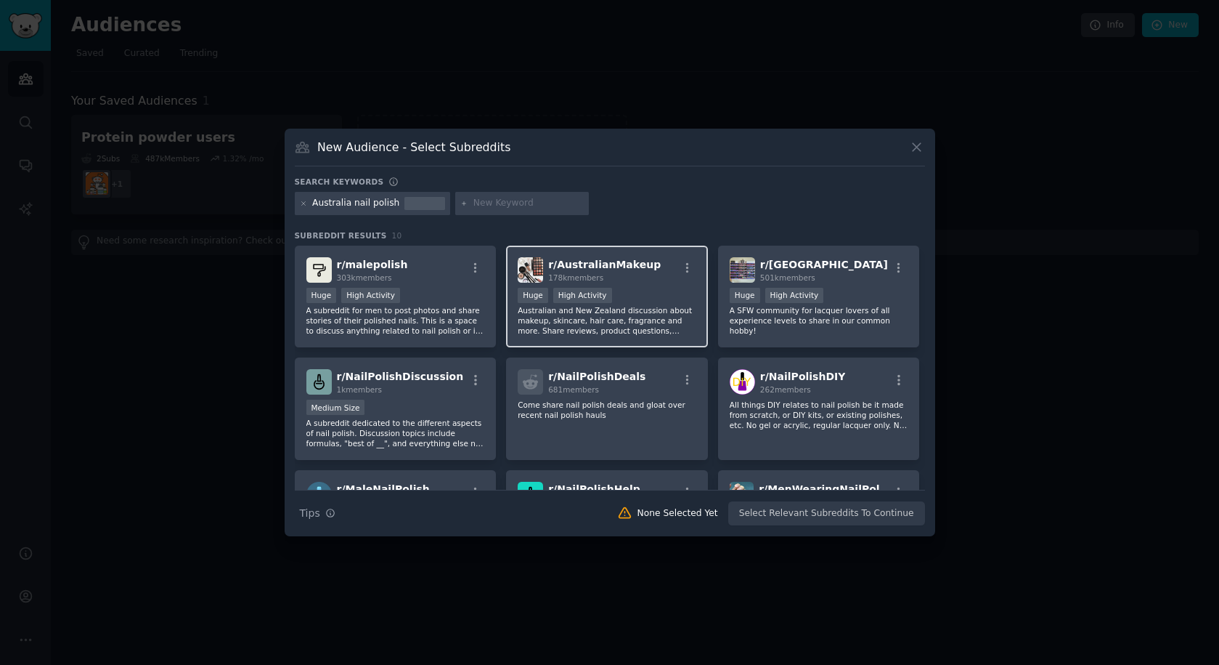
click at [651, 280] on div "r/ AustralianMakeup 178k members" at bounding box center [607, 269] width 179 height 25
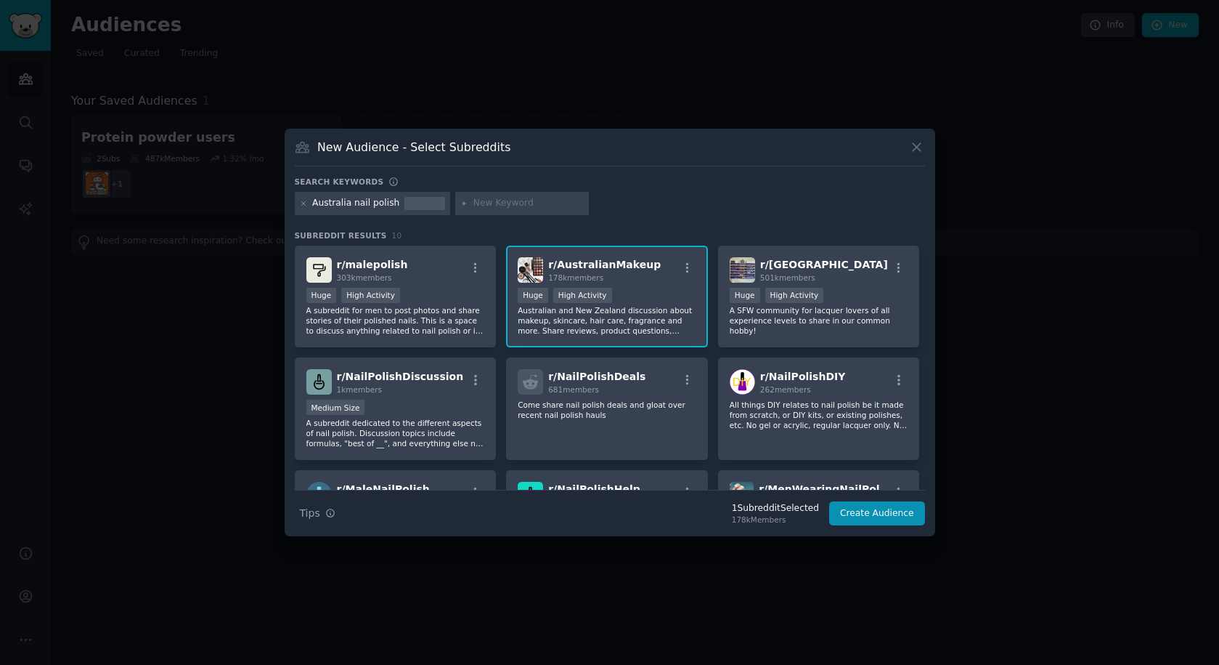
click at [676, 277] on div "r/ AustralianMakeup 178k members" at bounding box center [607, 269] width 179 height 25
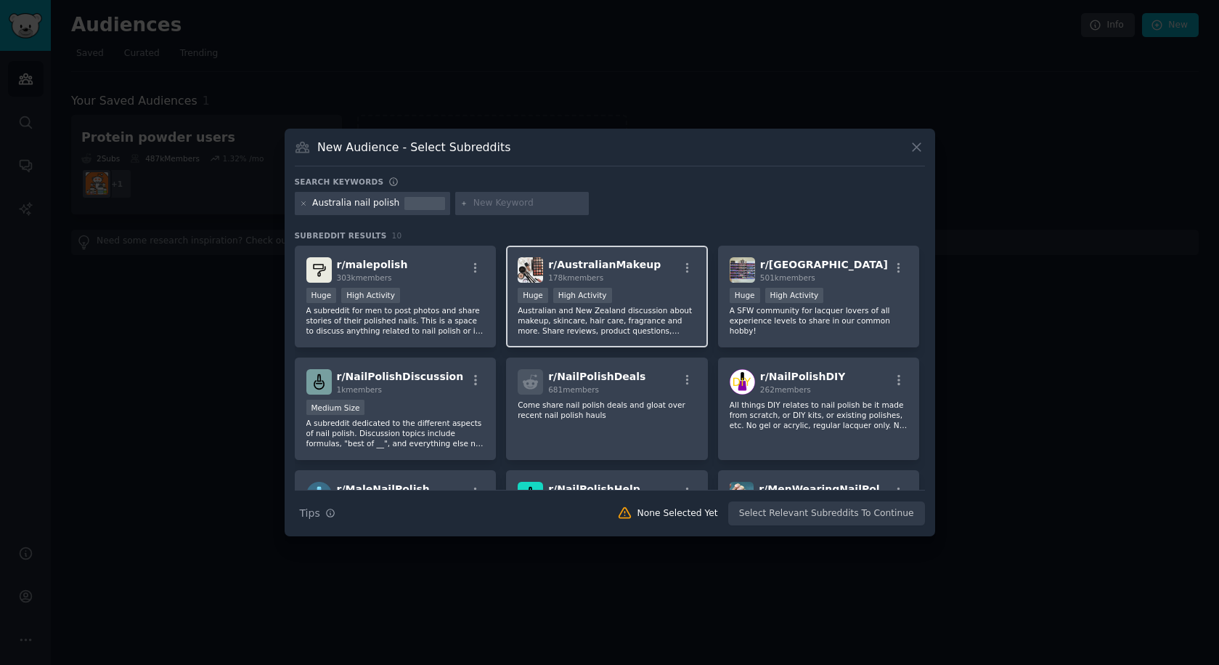
click at [654, 287] on div "r/ AustralianMakeup 178k members >= 80th percentile for submissions / day Huge …" at bounding box center [607, 296] width 202 height 102
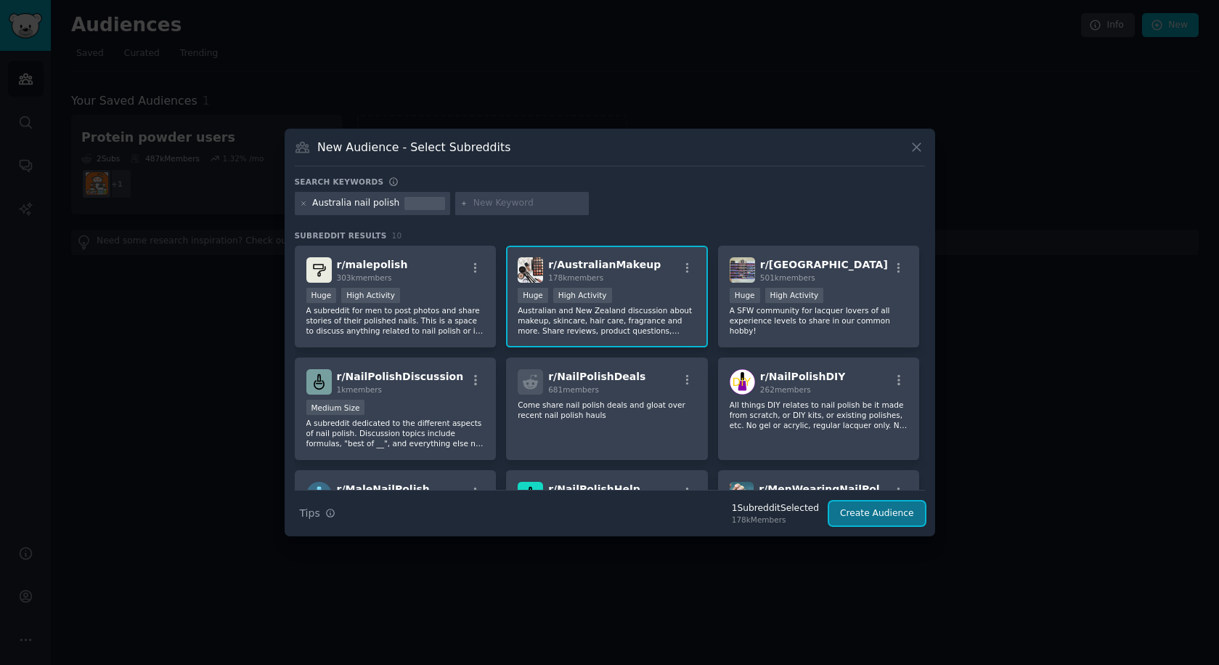
click at [863, 521] on button "Create Audience" at bounding box center [877, 513] width 96 height 25
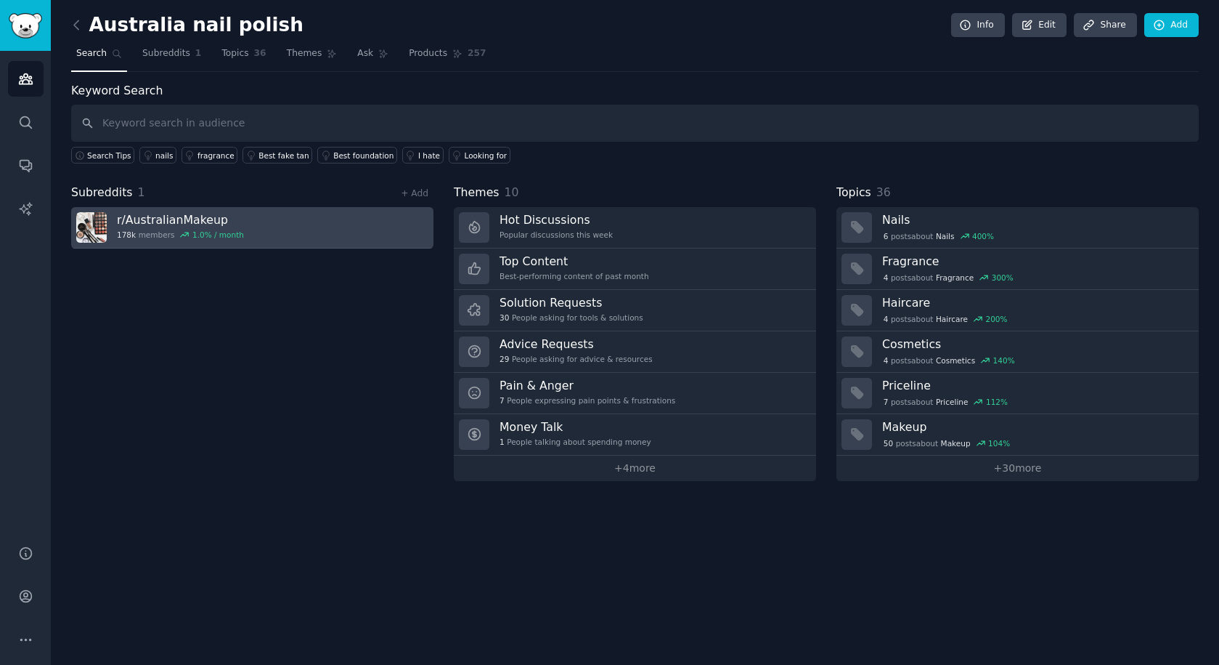
click at [259, 226] on link "r/ AustralianMakeup 178k members 1.0 % / month" at bounding box center [252, 227] width 362 height 41
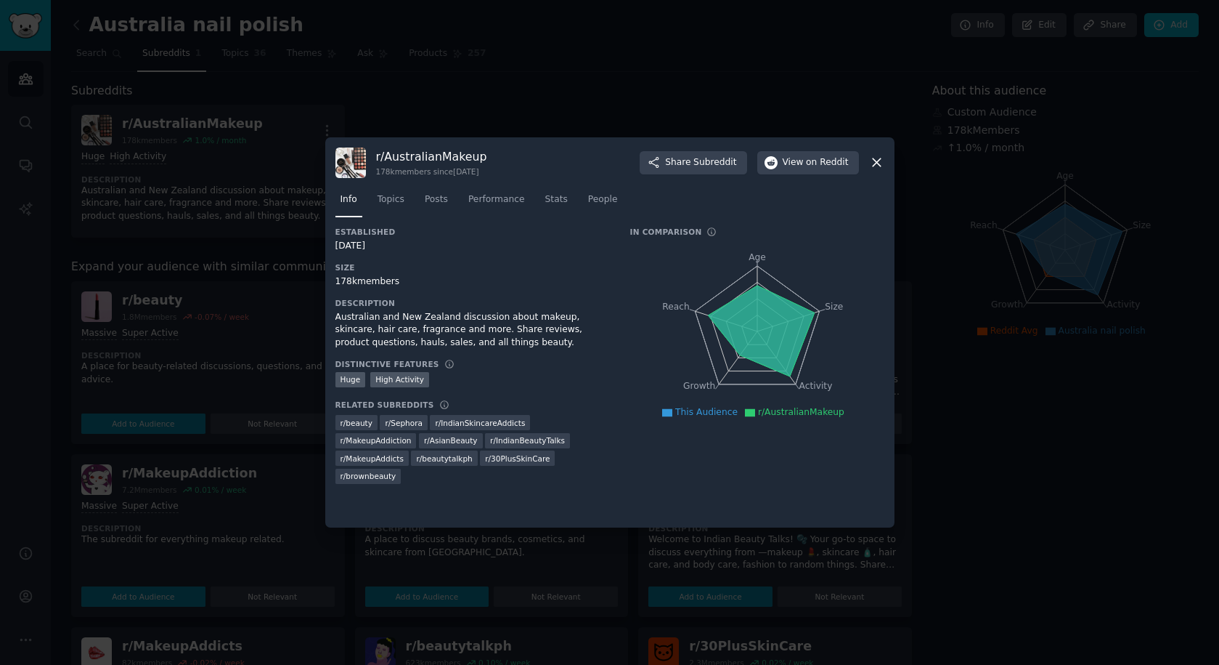
click at [868, 155] on div "r/ AustralianMakeup 178k members since [DATE] Share Subreddit View on Reddit" at bounding box center [610, 162] width 549 height 31
click at [877, 164] on icon at bounding box center [876, 162] width 15 height 15
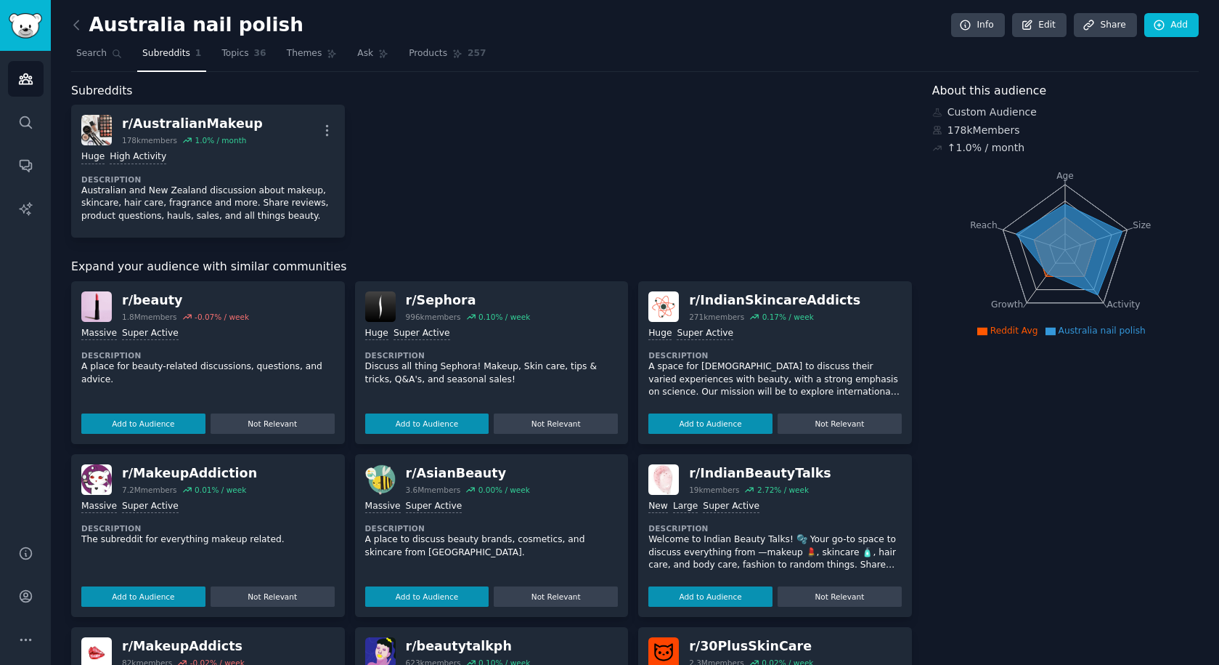
click at [391, 153] on div "r/ AustralianMakeup 178k members 1.0 % / month More Huge High Activity Descript…" at bounding box center [491, 171] width 841 height 133
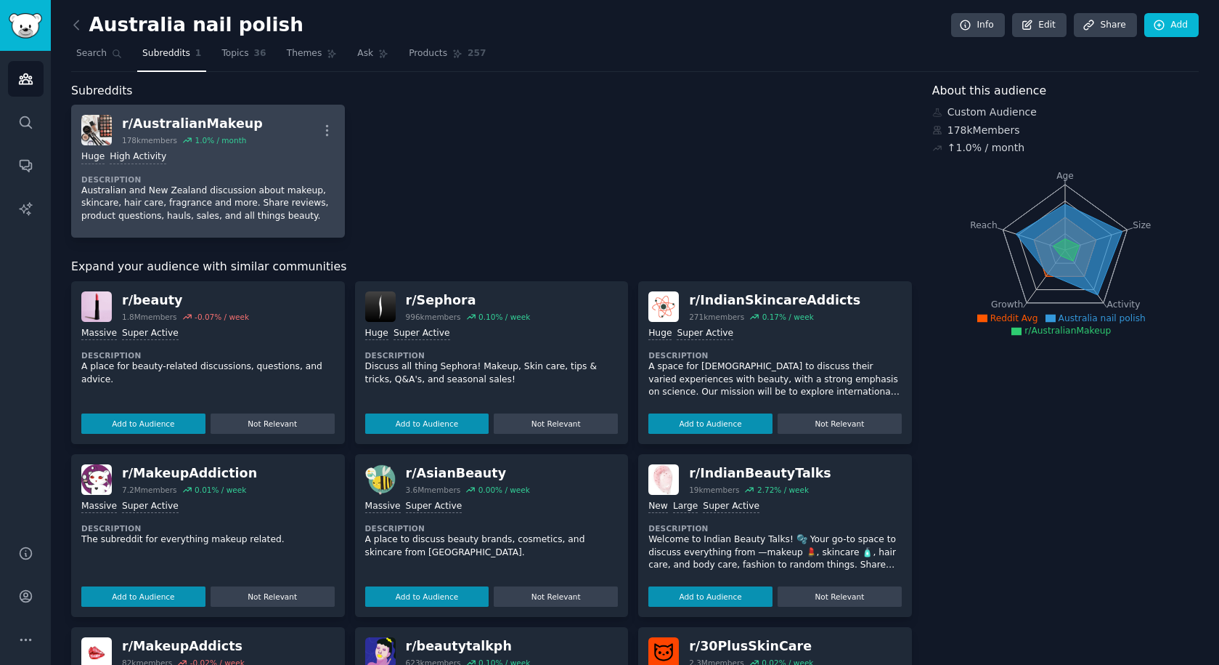
click at [267, 165] on div "Huge High Activity Description Australian and New Zealand discussion about make…" at bounding box center [207, 186] width 253 height 82
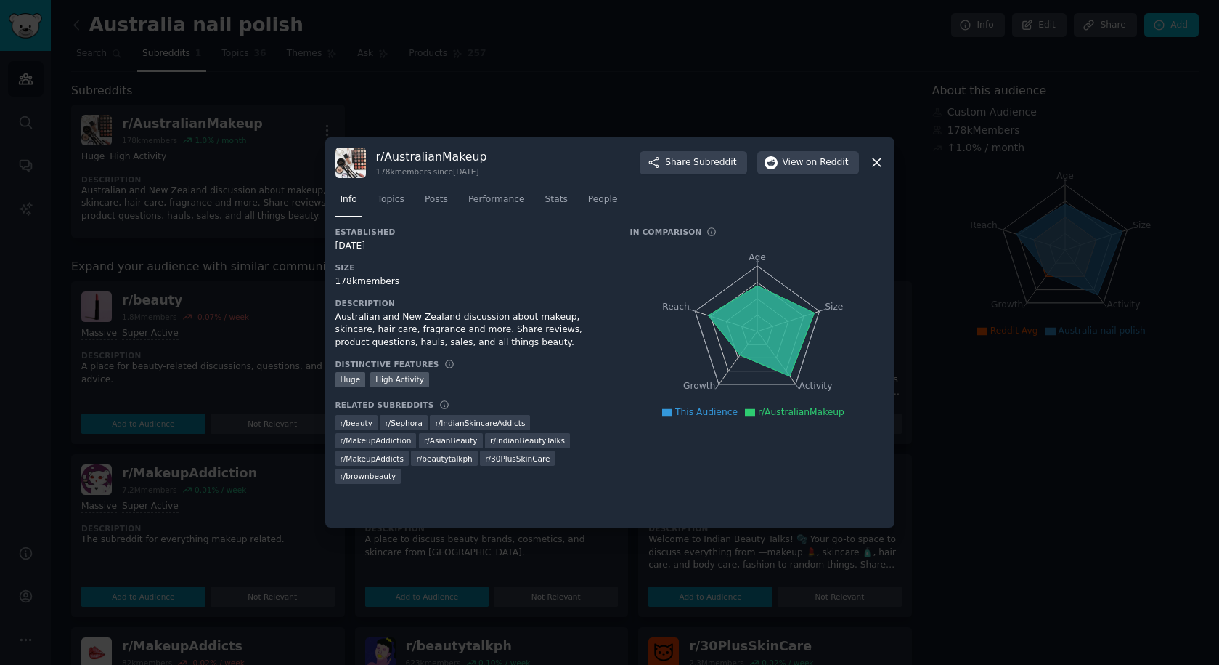
click at [874, 163] on icon at bounding box center [876, 162] width 15 height 15
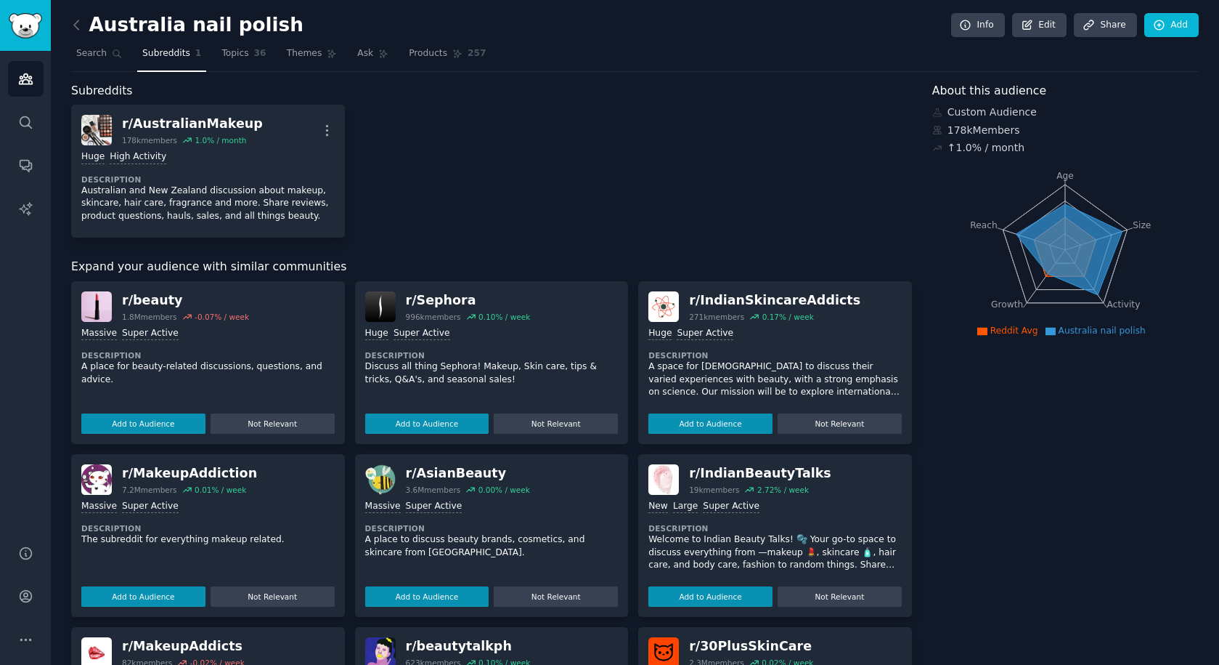
click at [386, 107] on div "r/ AustralianMakeup 178k members 1.0 % / month More Huge High Activity Descript…" at bounding box center [491, 171] width 841 height 133
click at [235, 53] on span "Topics" at bounding box center [235, 53] width 27 height 13
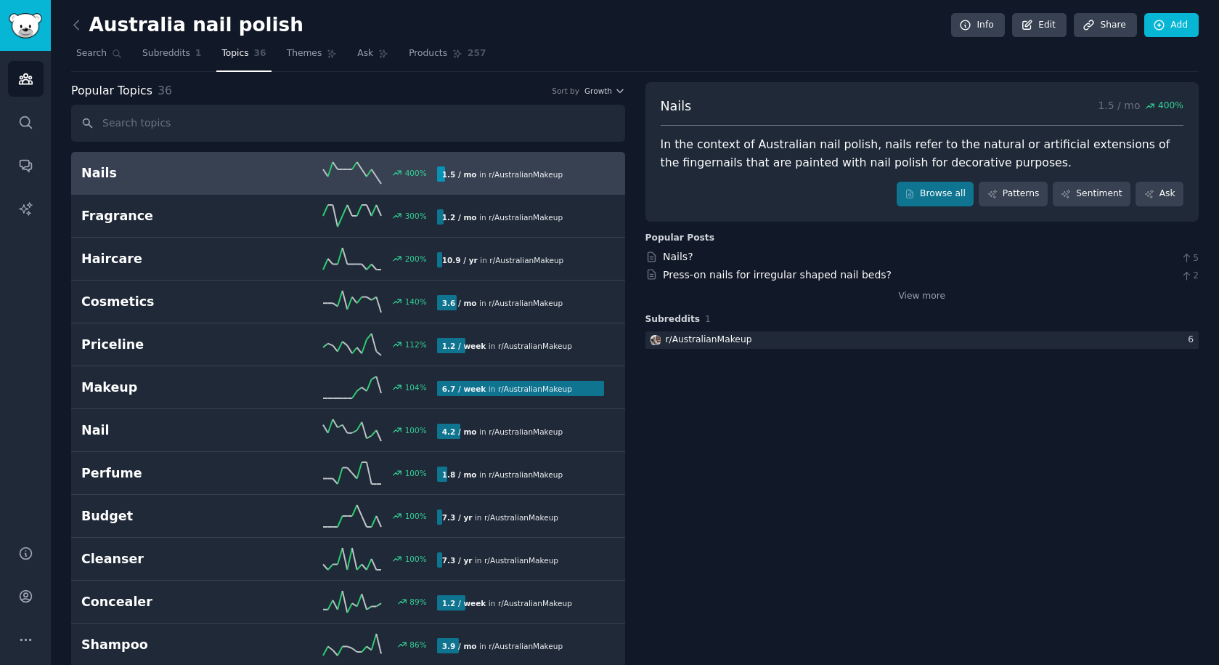
click at [226, 176] on h2 "Nails" at bounding box center [170, 173] width 178 height 18
click at [340, 180] on icon at bounding box center [352, 173] width 58 height 22
click at [480, 164] on div "Nails 400 % 1.5 / mo in r/ AustralianMakeup 400% increase in mentions recently" at bounding box center [348, 173] width 534 height 22
click at [495, 173] on span "r/ AustralianMakeup" at bounding box center [526, 174] width 74 height 9
click at [349, 169] on line at bounding box center [349, 169] width 5 height 0
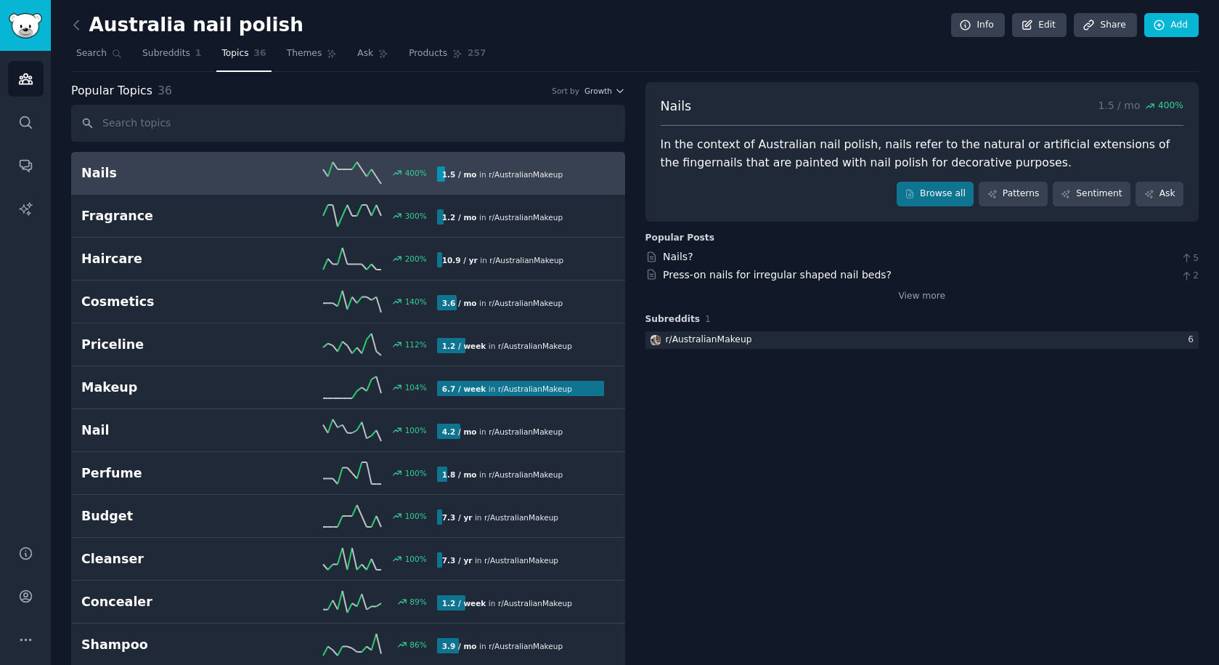
click at [79, 168] on link "Nails 400 % 1.5 / mo in r/ AustralianMakeup 400% increase in mentions recently" at bounding box center [348, 173] width 554 height 43
click at [919, 294] on link "View more" at bounding box center [921, 296] width 47 height 13
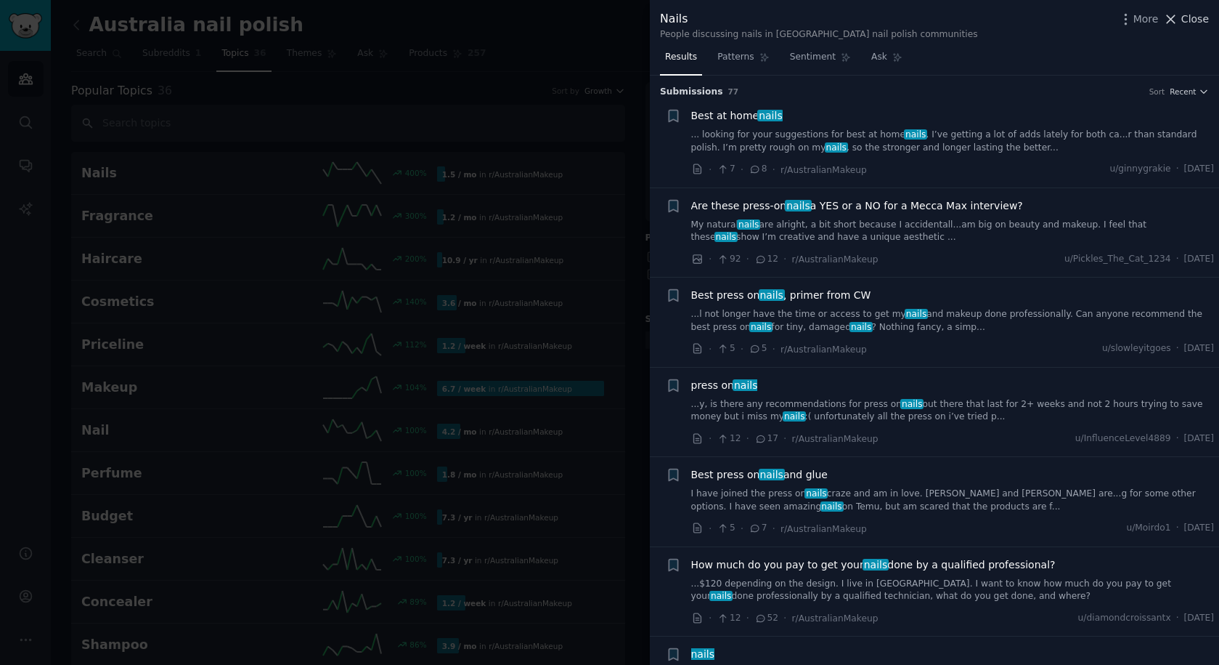
click at [1203, 23] on span "Close" at bounding box center [1196, 19] width 28 height 15
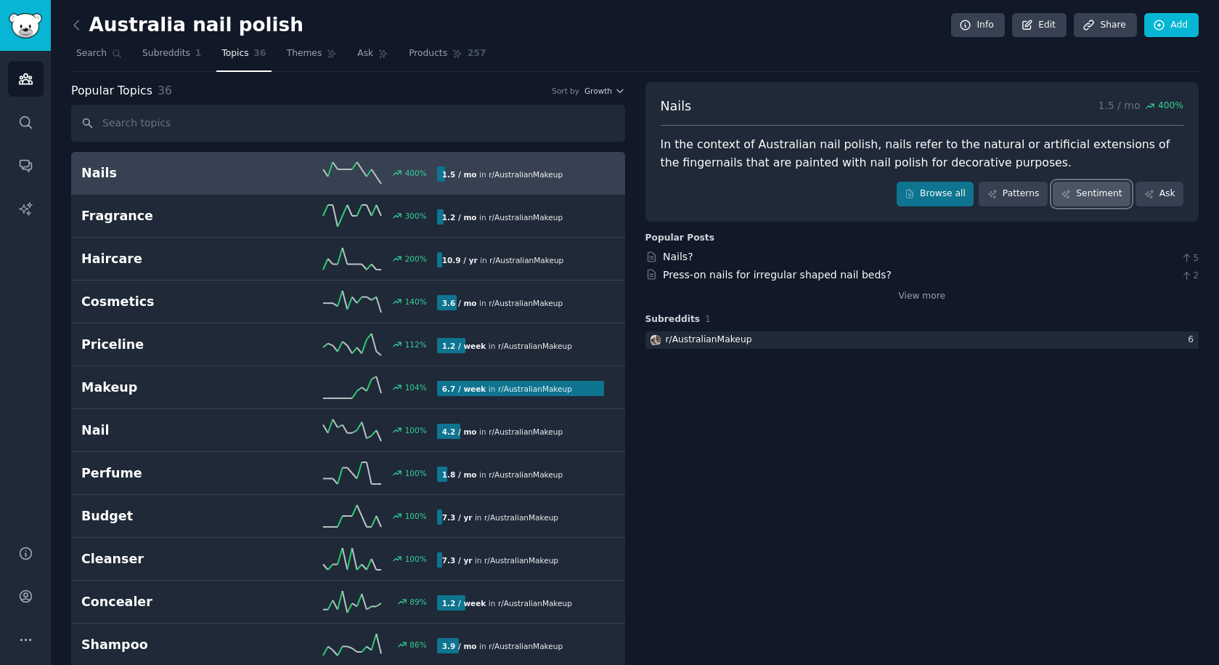
click at [1092, 194] on link "Sentiment" at bounding box center [1092, 194] width 78 height 25
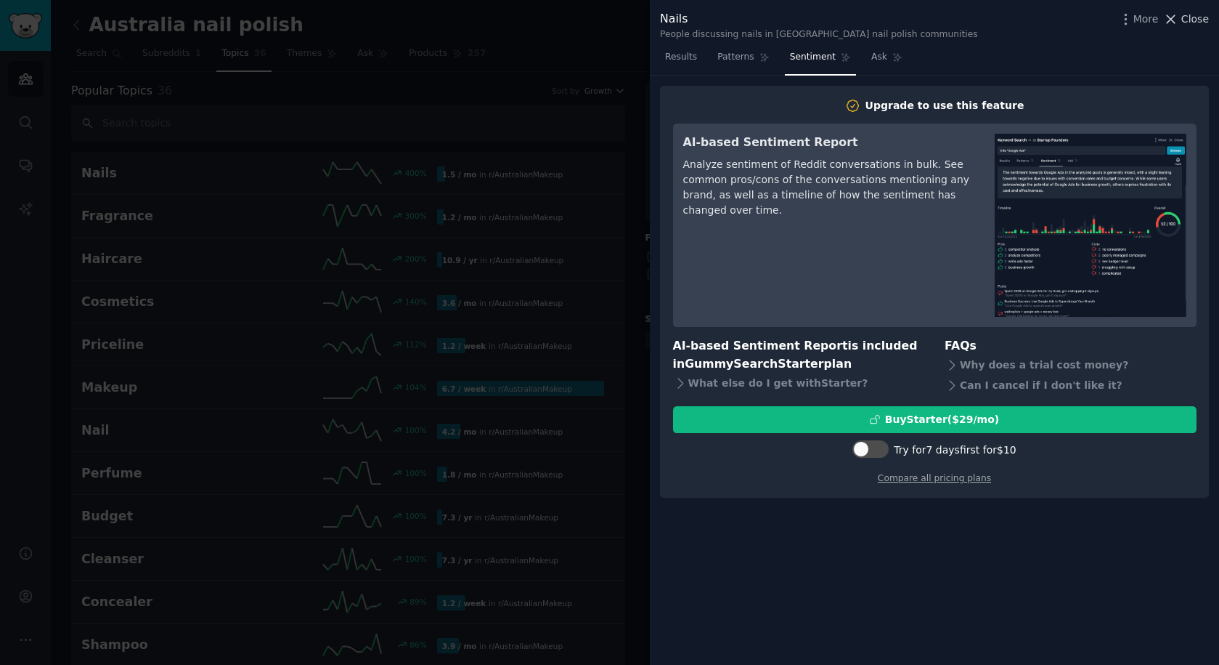
click at [1182, 23] on span "Close" at bounding box center [1196, 19] width 28 height 15
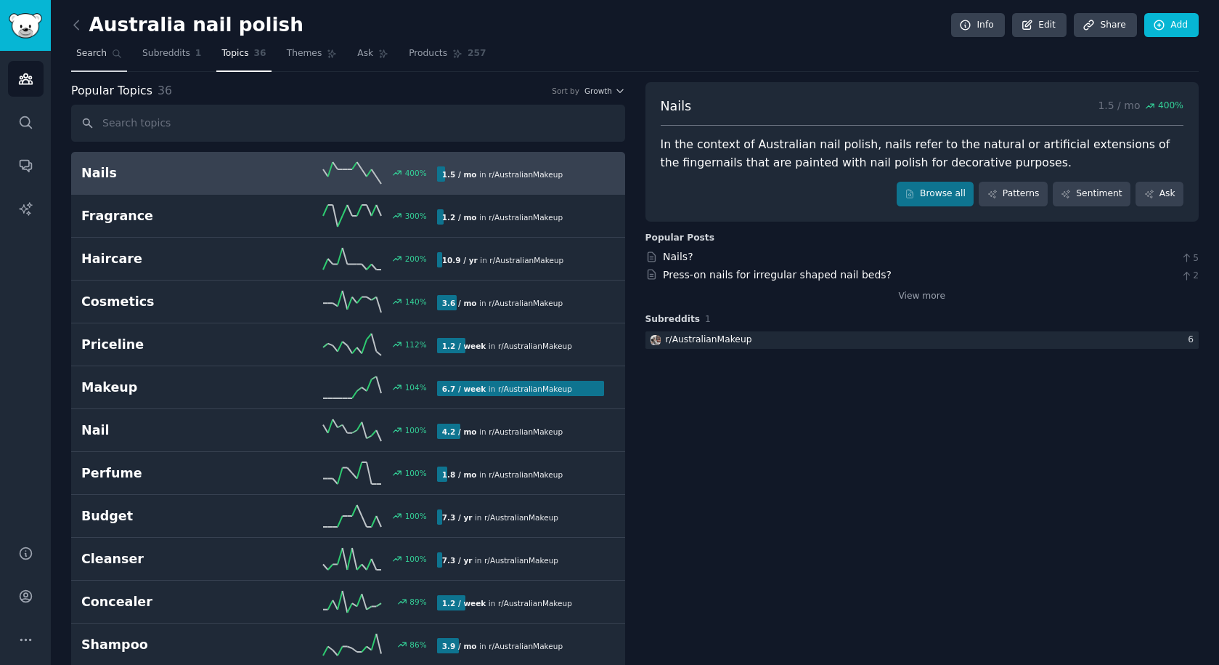
click at [89, 50] on span "Search" at bounding box center [91, 53] width 31 height 13
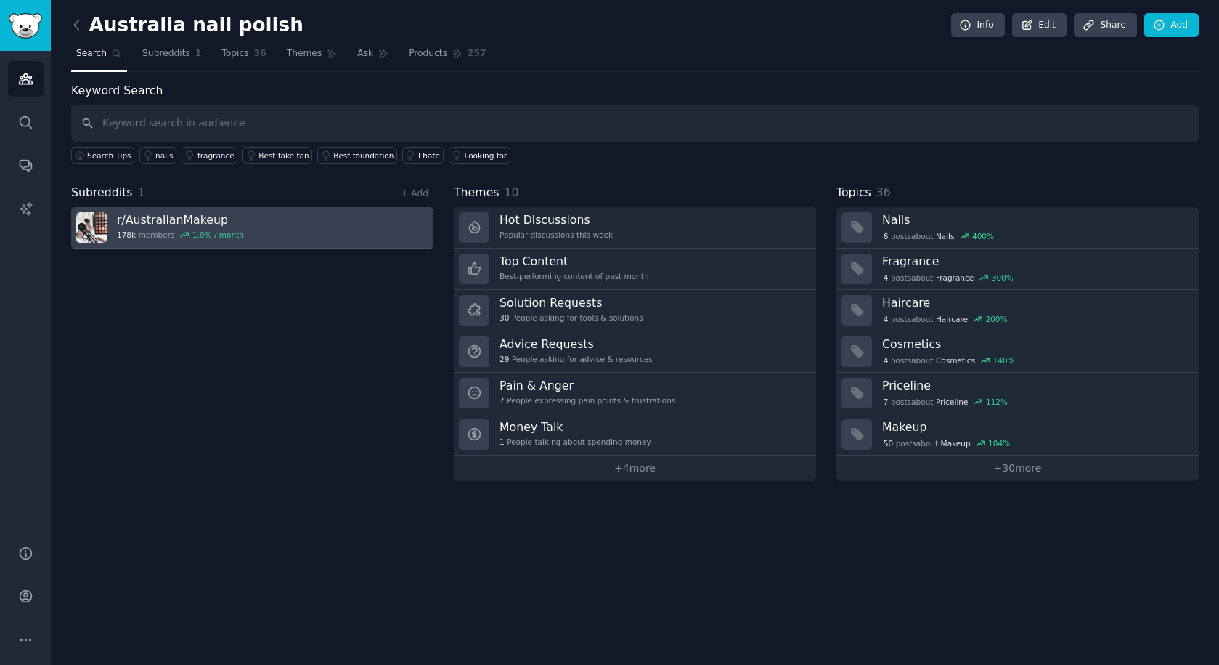
click at [335, 227] on link "r/ AustralianMakeup 178k members 1.0 % / month" at bounding box center [252, 227] width 362 height 41
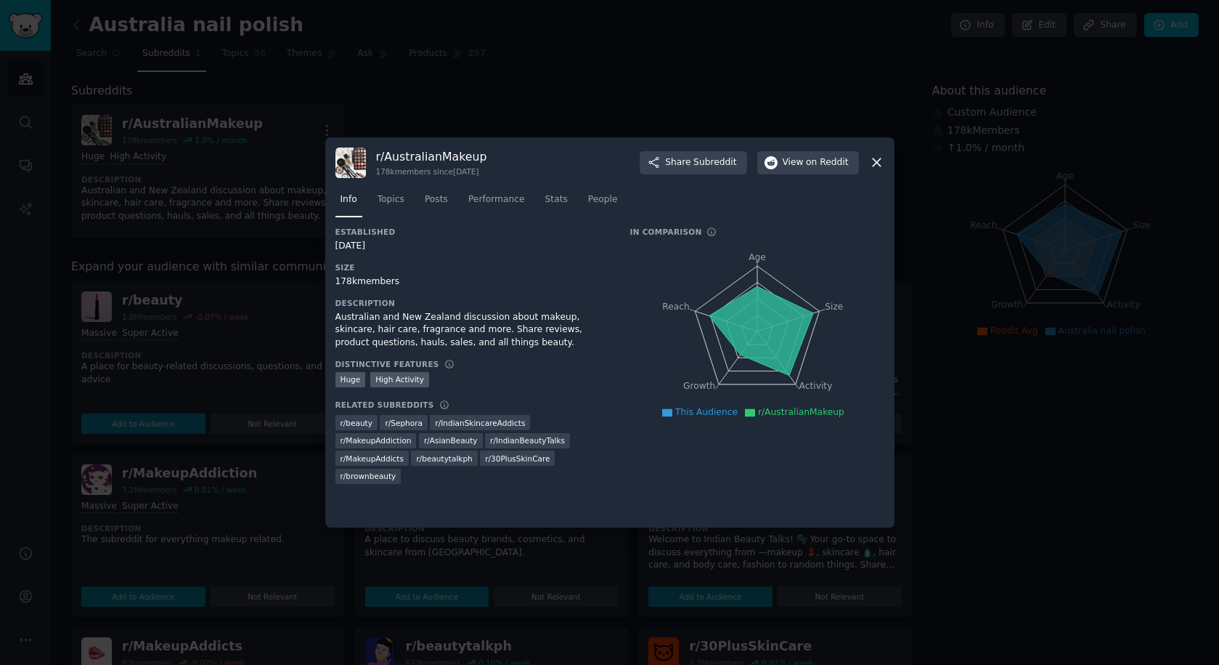
click at [872, 166] on icon at bounding box center [876, 162] width 15 height 15
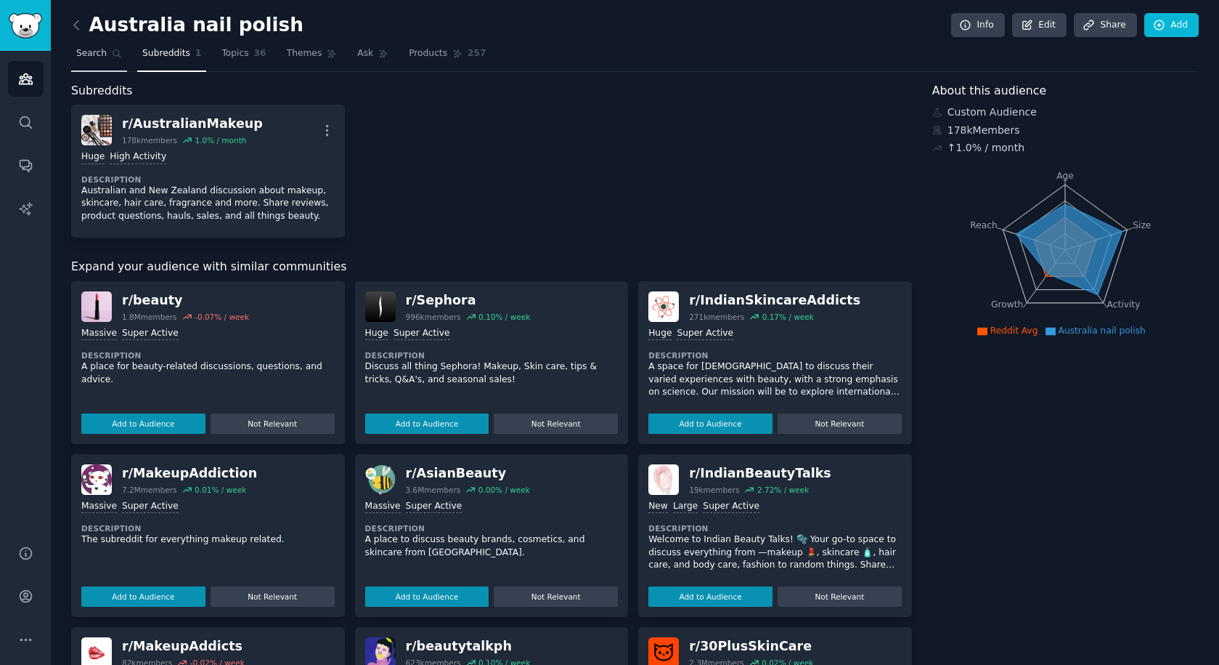
click at [110, 61] on link "Search" at bounding box center [99, 57] width 56 height 30
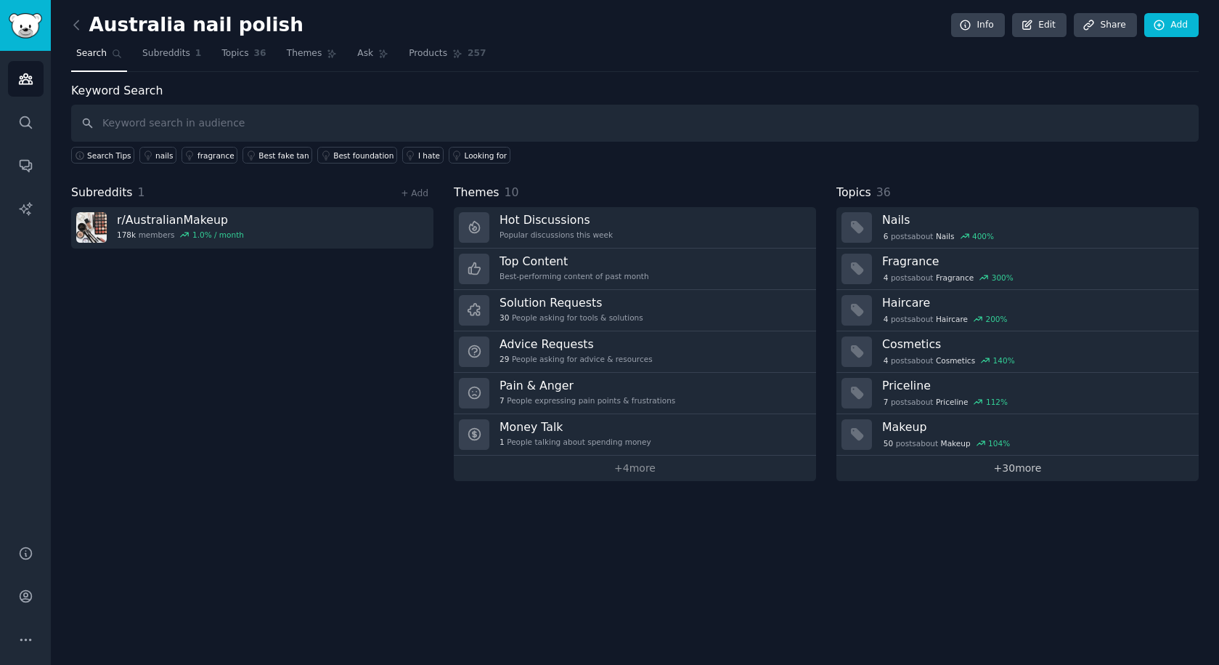
click at [1063, 477] on link "+ 30 more" at bounding box center [1018, 467] width 362 height 25
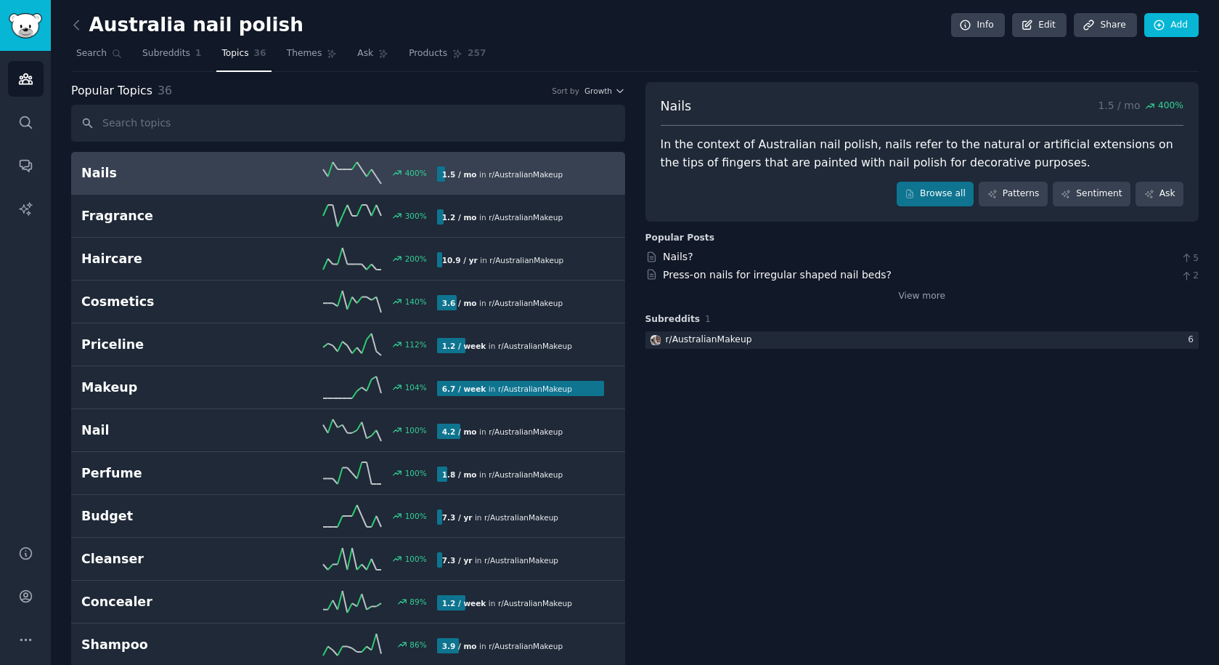
click at [575, 57] on nav "Search Subreddits 1 Topics 36 Themes Ask Products 257" at bounding box center [635, 57] width 1128 height 30
click at [97, 54] on span "Search" at bounding box center [91, 53] width 31 height 13
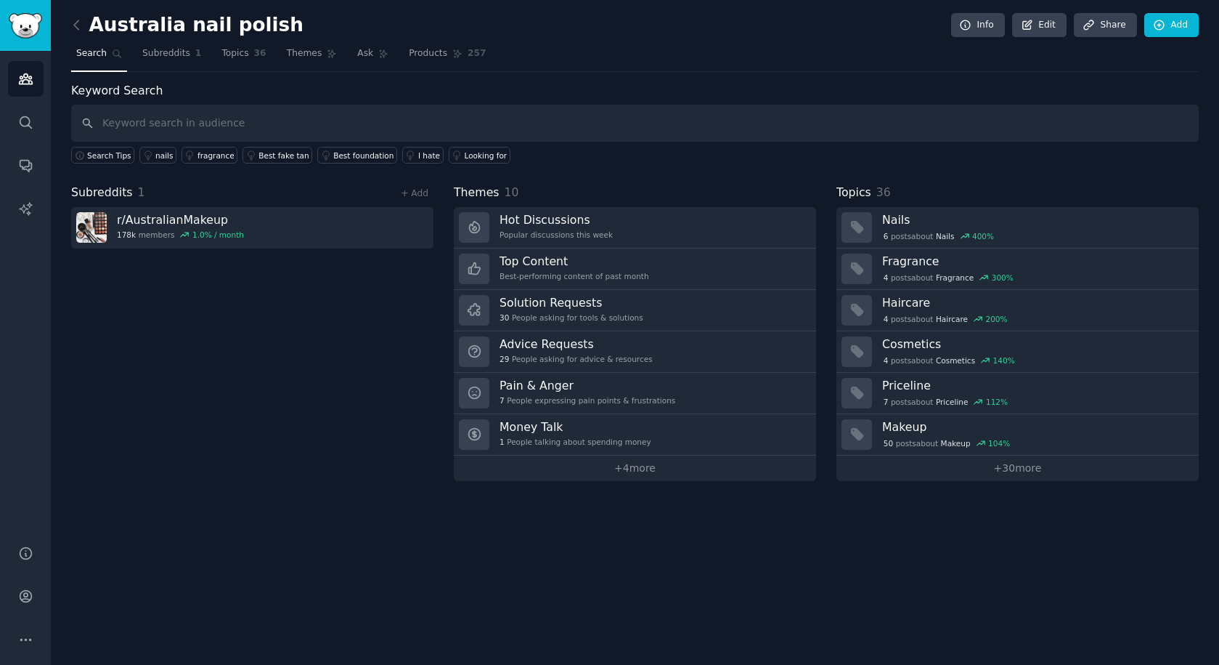
click at [618, 36] on div "Australia nail polish Info Edit Share Add" at bounding box center [635, 28] width 1128 height 30
click at [20, 41] on link "Sidebar" at bounding box center [25, 25] width 51 height 51
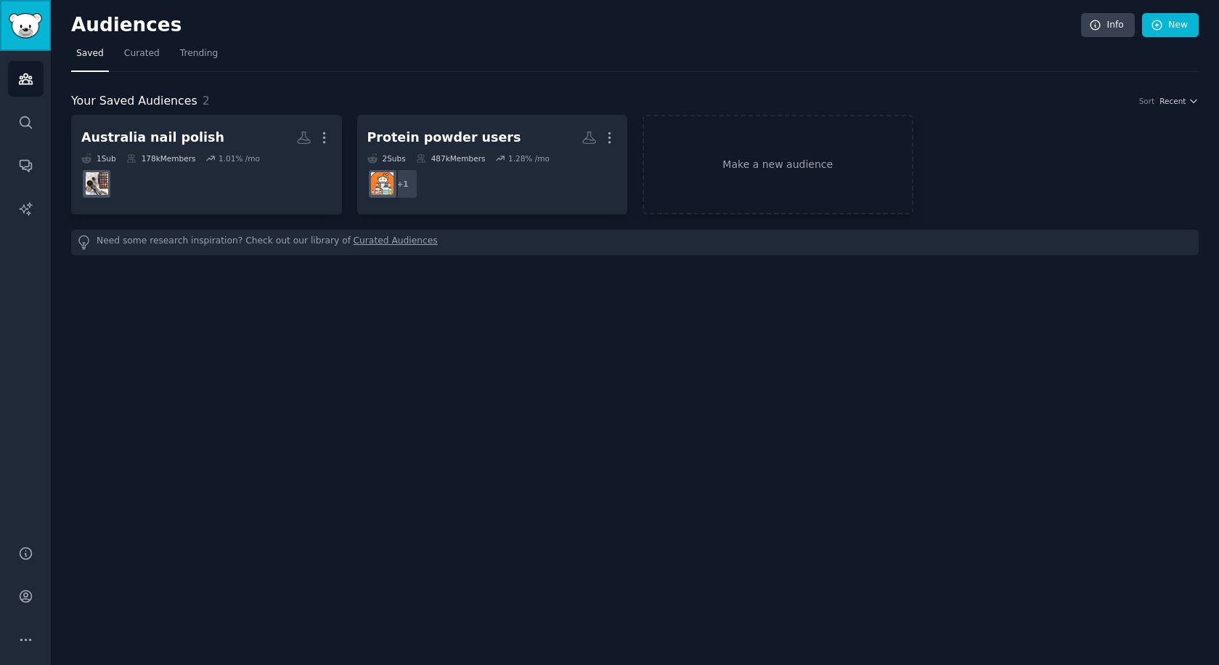
click at [34, 29] on img "Sidebar" at bounding box center [25, 25] width 33 height 25
click at [336, 25] on h2 "Audiences" at bounding box center [576, 25] width 1010 height 23
click at [41, 40] on link "Sidebar" at bounding box center [25, 25] width 51 height 51
click at [27, 28] on img "Sidebar" at bounding box center [25, 25] width 33 height 25
click at [29, 26] on img "Sidebar" at bounding box center [25, 25] width 33 height 25
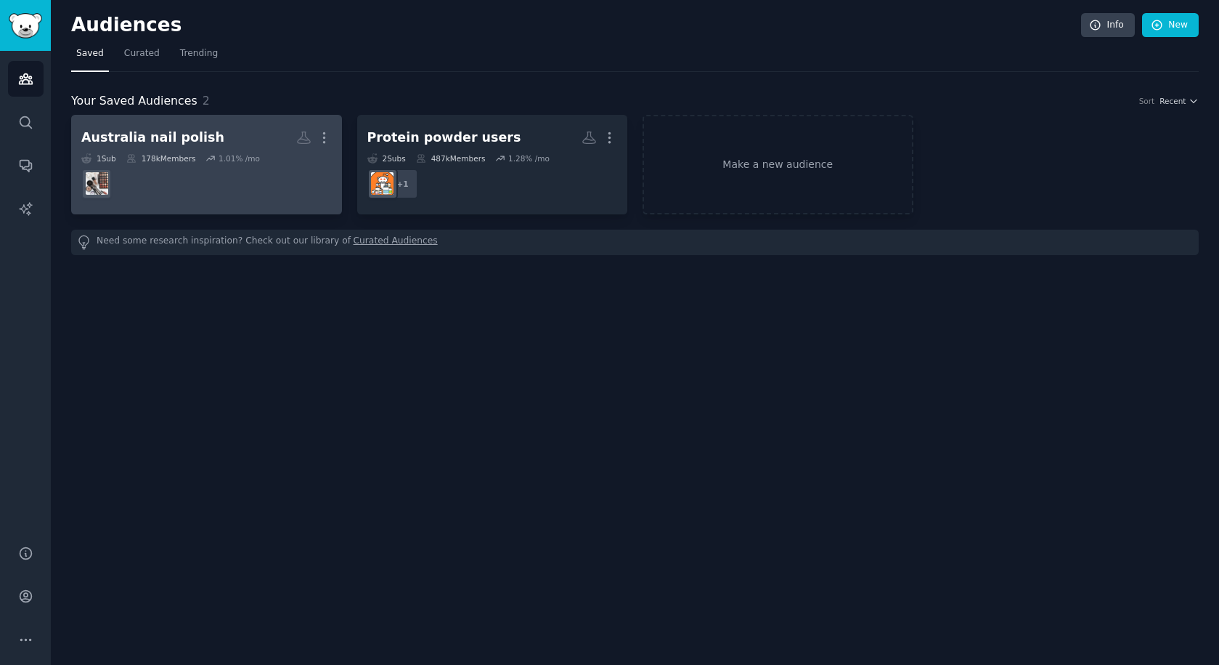
click at [272, 192] on dd at bounding box center [206, 183] width 251 height 41
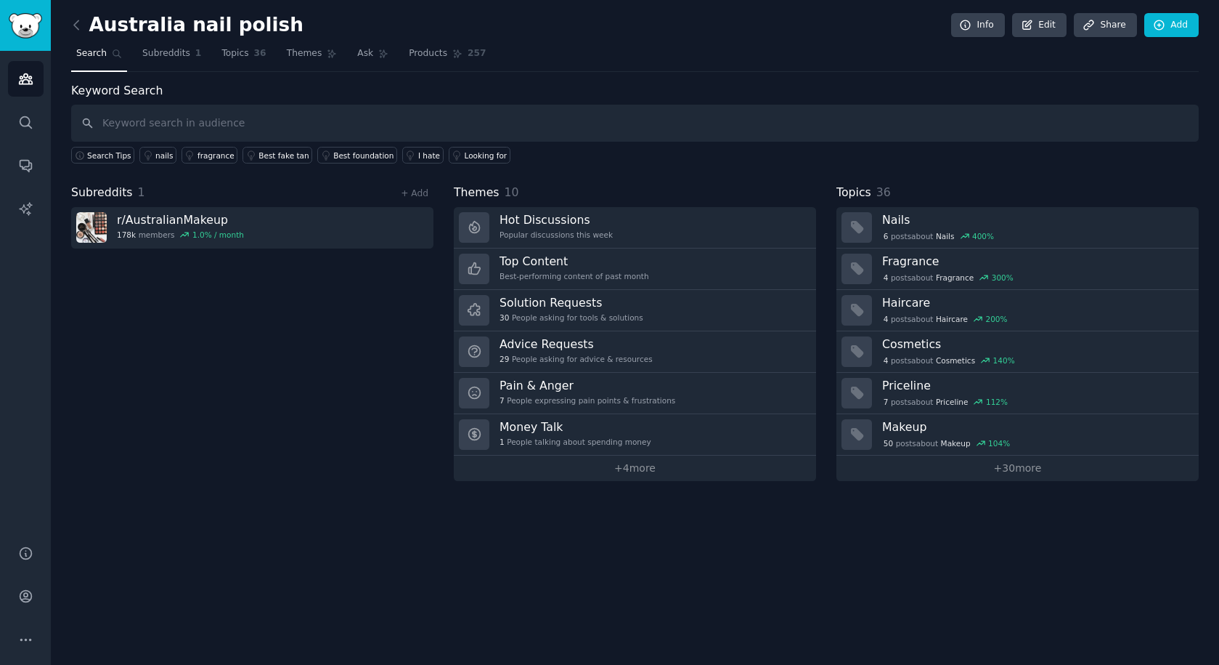
click at [192, 127] on input "text" at bounding box center [635, 123] width 1128 height 37
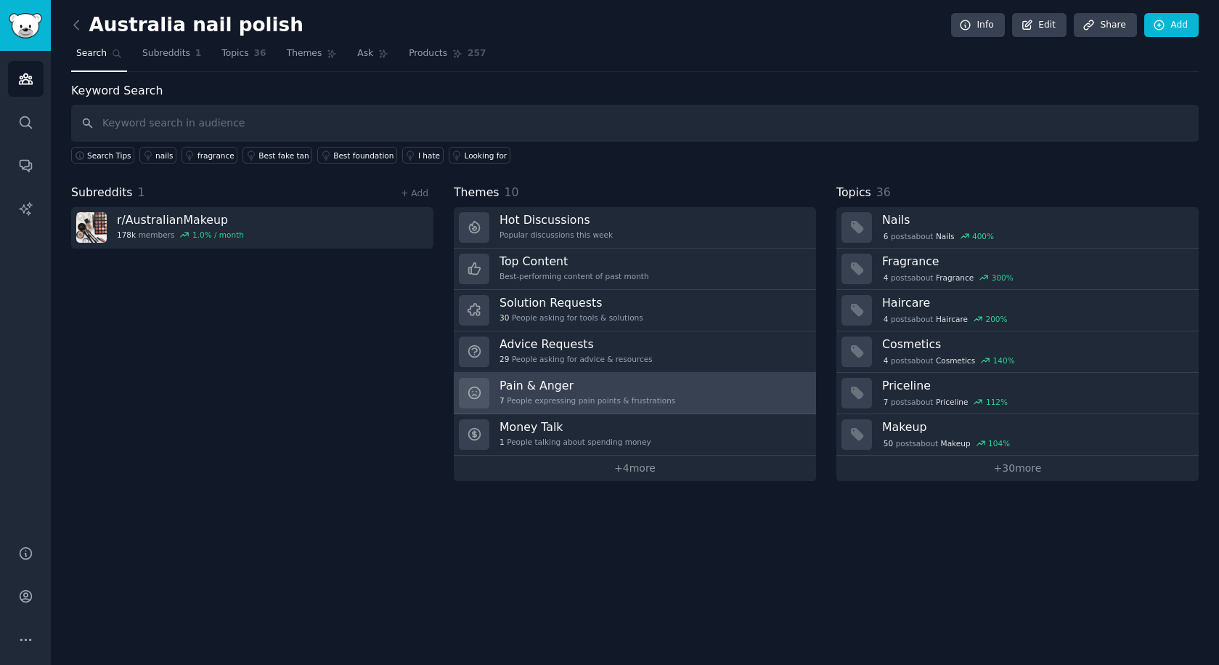
click at [552, 396] on div "7 People expressing pain points & frustrations" at bounding box center [588, 400] width 176 height 10
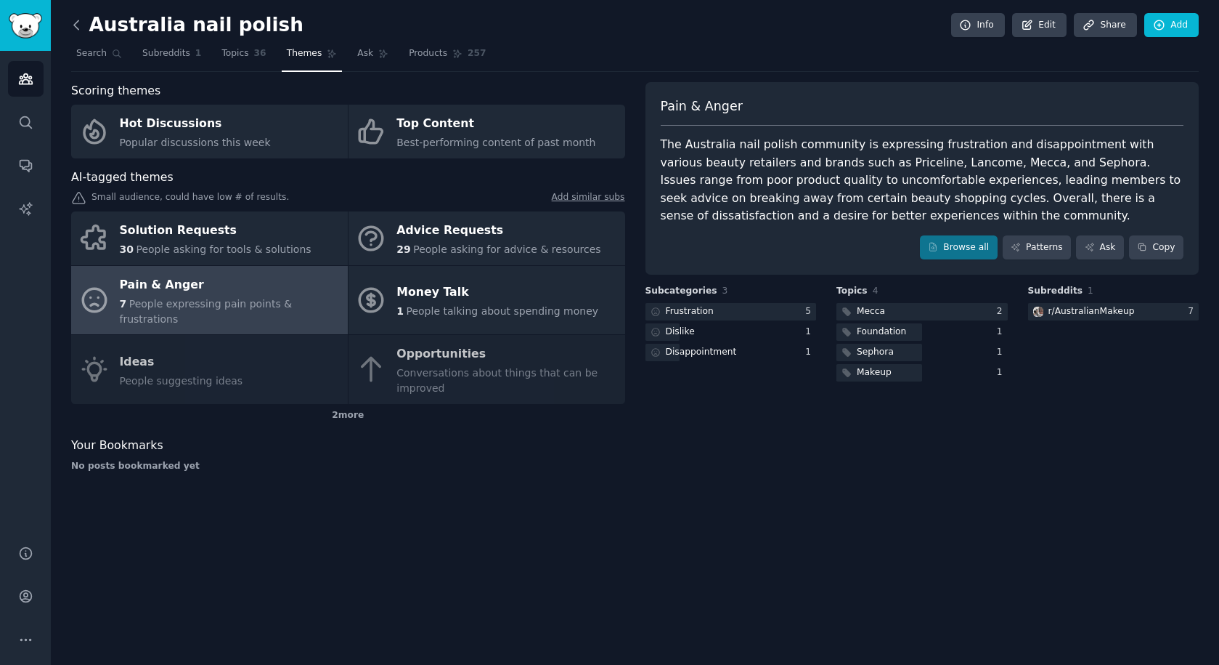
click at [78, 26] on icon at bounding box center [76, 24] width 15 height 15
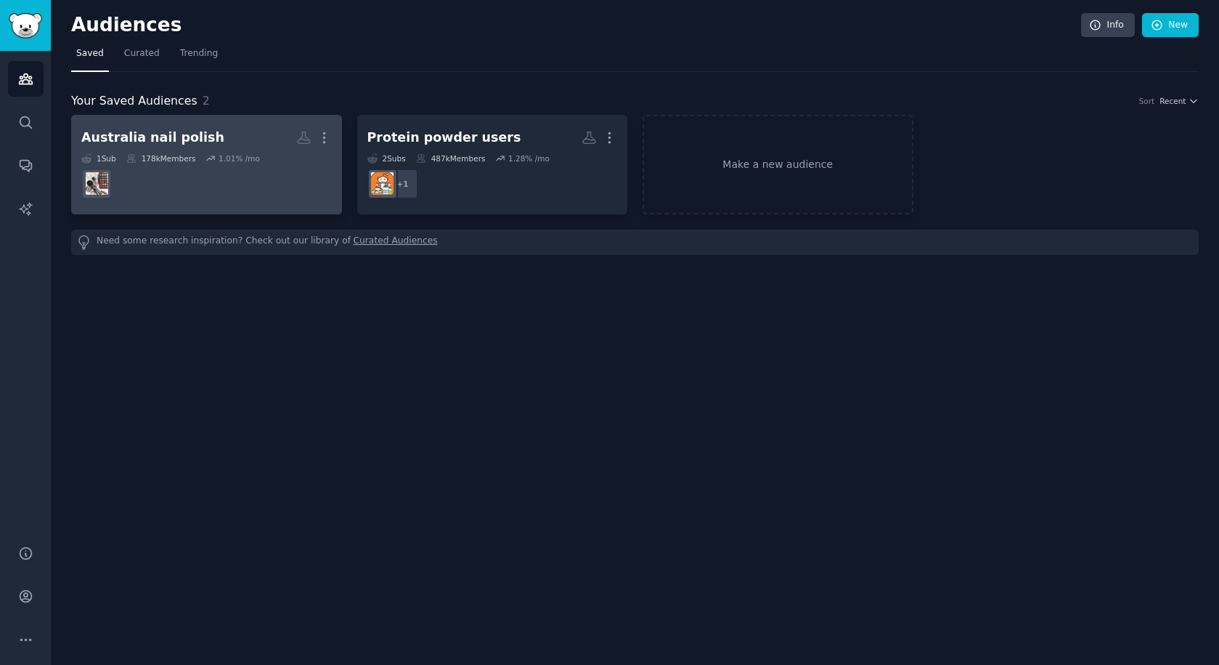
click at [180, 178] on dd at bounding box center [206, 183] width 251 height 41
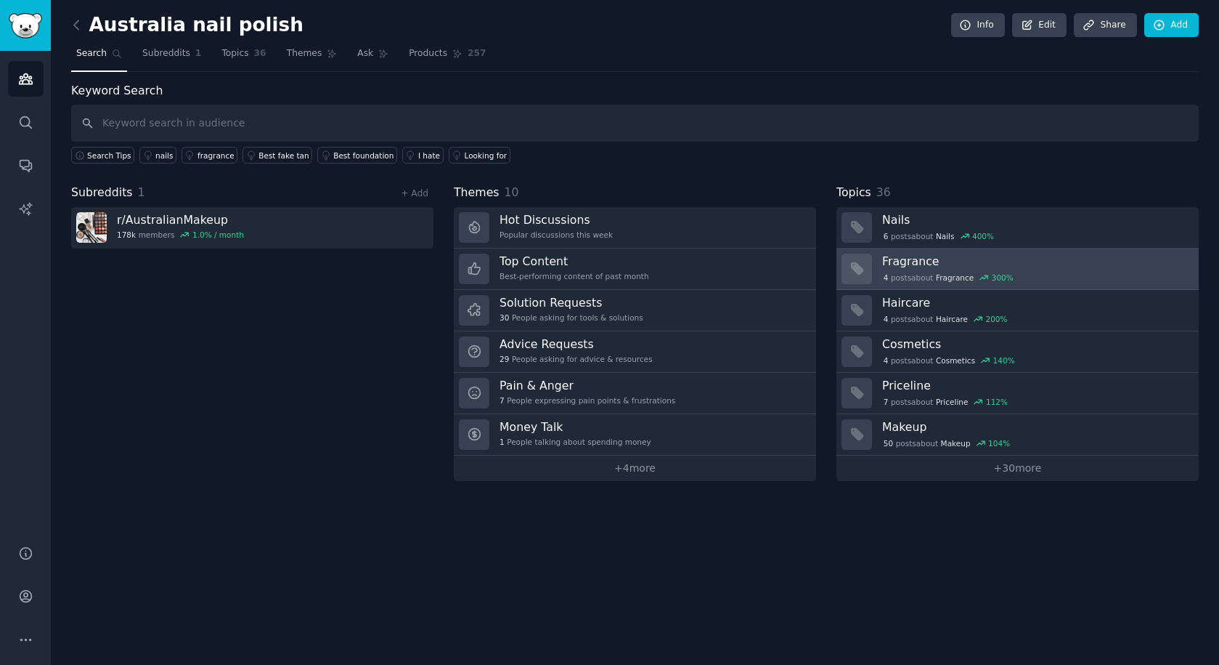
click at [928, 274] on div "4 post s about Fragrance 300 %" at bounding box center [948, 277] width 133 height 13
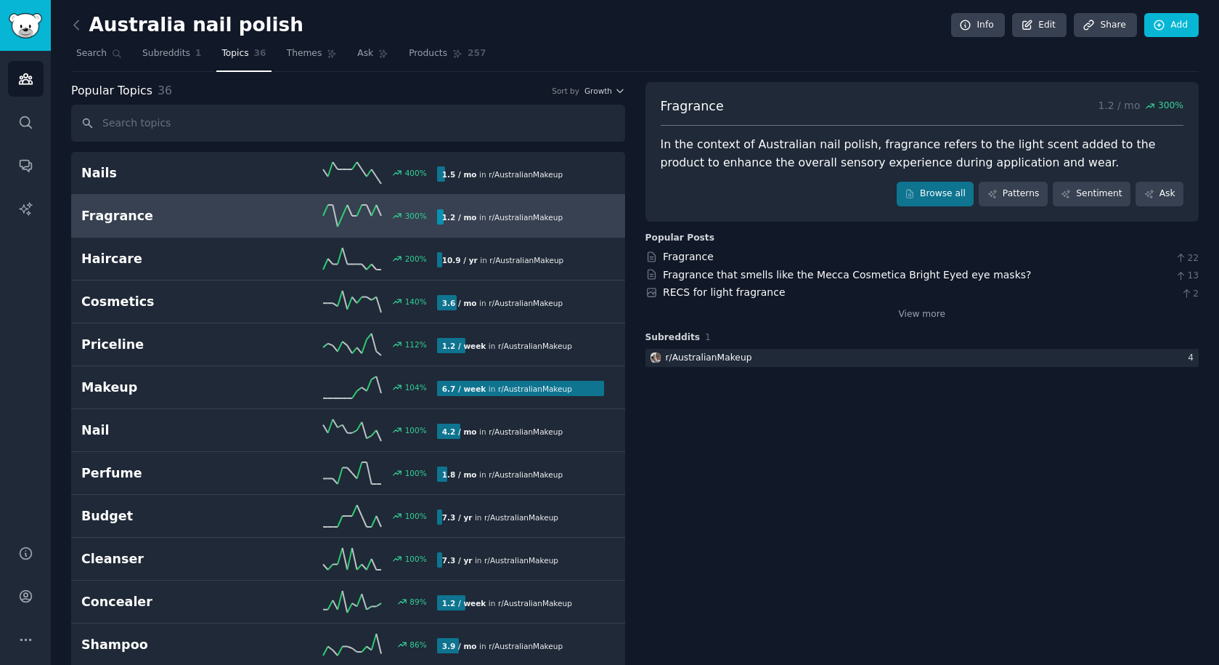
click at [198, 215] on h2 "Fragrance" at bounding box center [170, 216] width 178 height 18
click at [919, 314] on link "View more" at bounding box center [921, 314] width 47 height 13
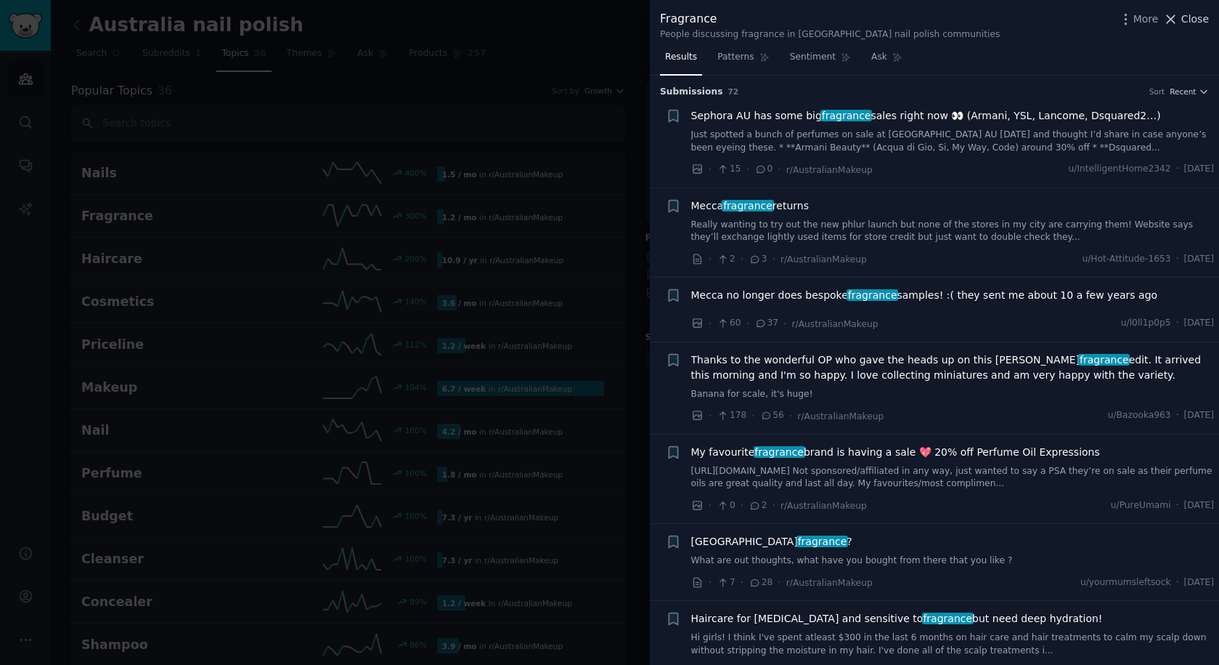
click at [1187, 28] on div "Fragrance People discussing fragrance in [GEOGRAPHIC_DATA] nail polish communit…" at bounding box center [934, 25] width 549 height 31
click at [1188, 23] on span "Close" at bounding box center [1196, 19] width 28 height 15
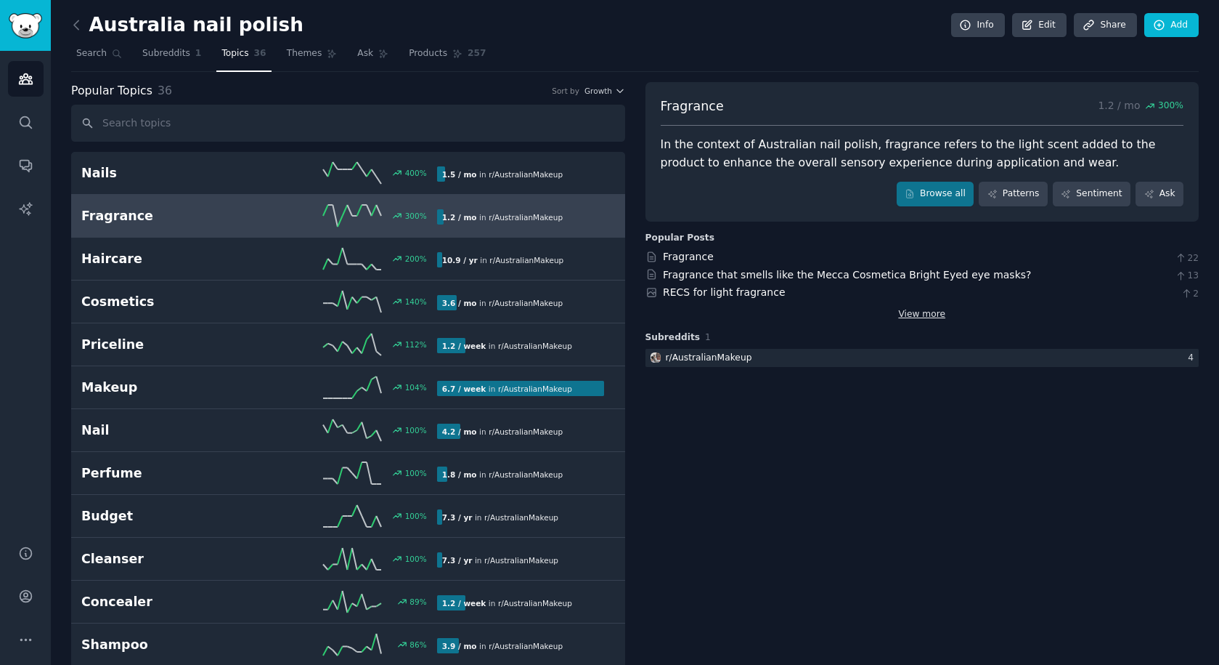
click at [932, 315] on link "View more" at bounding box center [921, 314] width 47 height 13
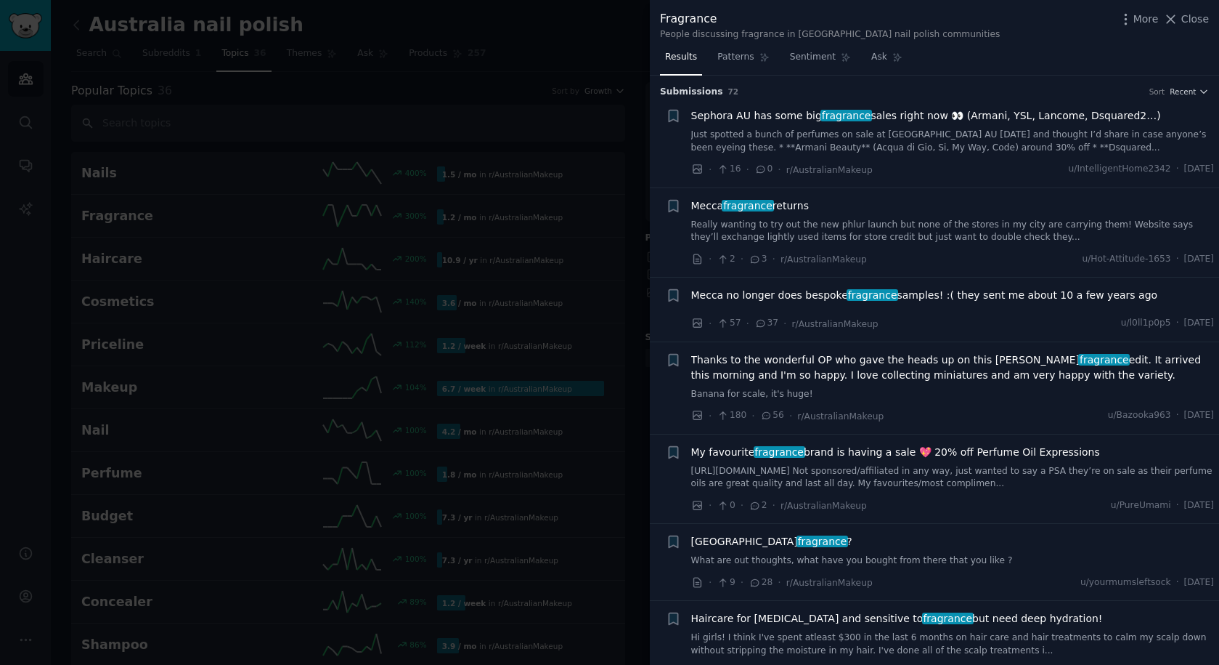
drag, startPoint x: 1199, startPoint y: 17, endPoint x: 1191, endPoint y: 25, distance: 11.3
click at [1199, 17] on span "Close" at bounding box center [1196, 19] width 28 height 15
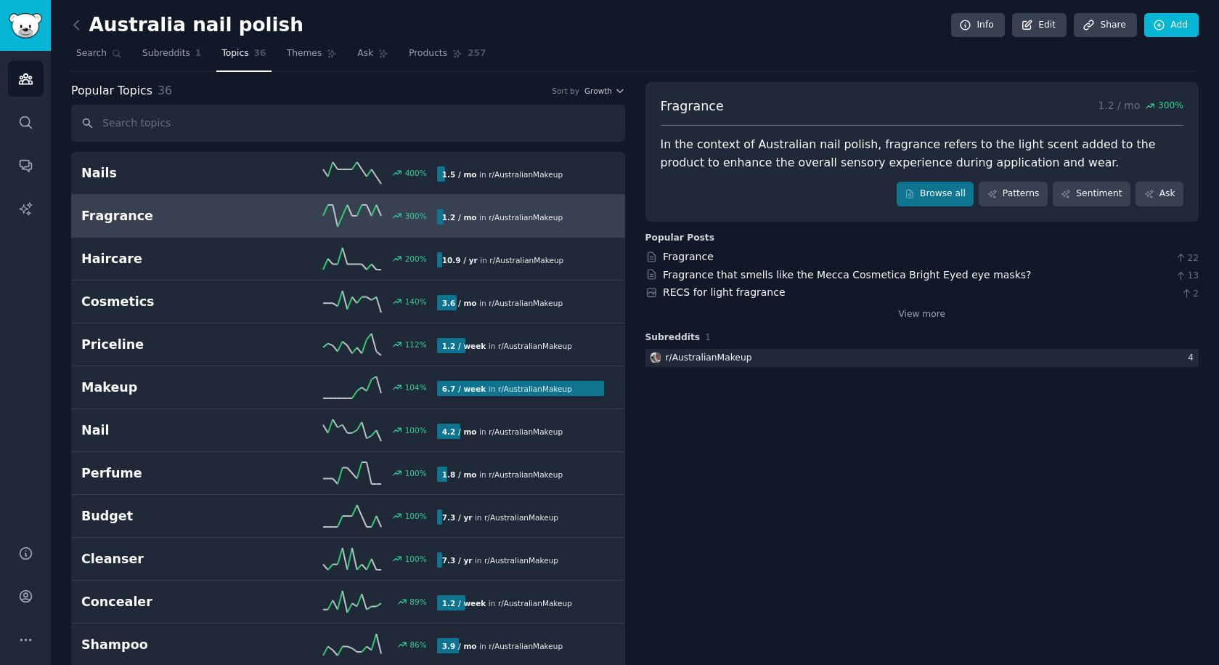
click at [874, 54] on nav "Search Subreddits 1 Topics 36 Themes Ask Products 257" at bounding box center [635, 57] width 1128 height 30
click at [1019, 203] on link "Patterns" at bounding box center [1013, 194] width 68 height 25
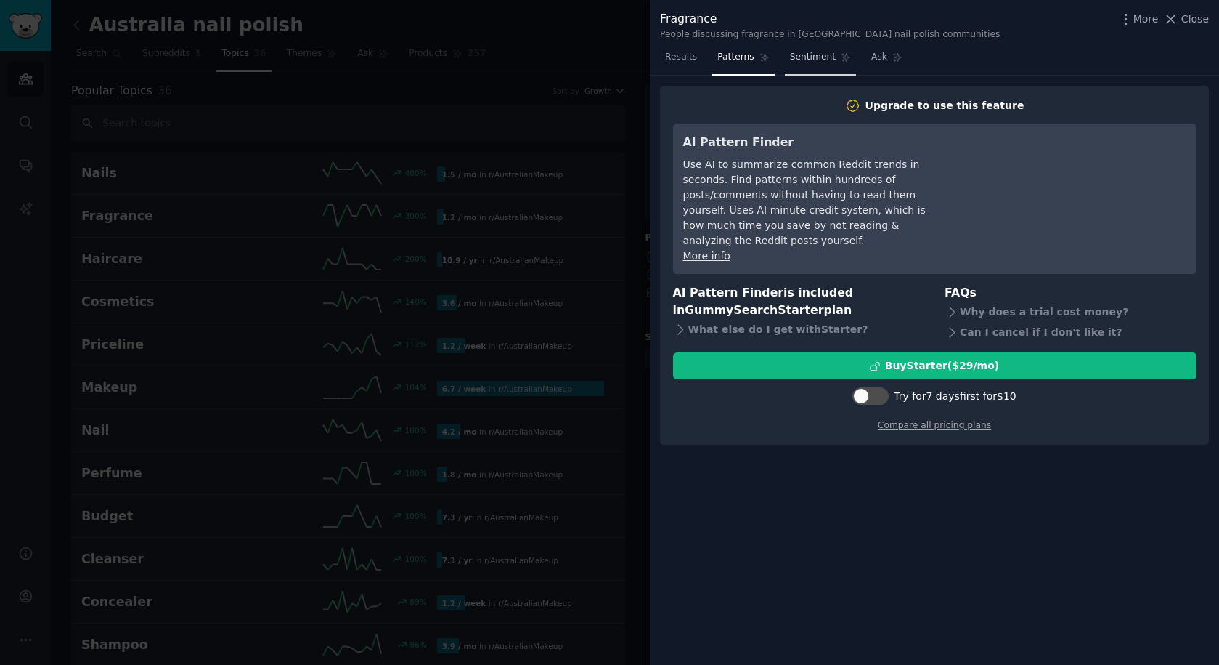
click at [806, 63] on link "Sentiment" at bounding box center [820, 61] width 71 height 30
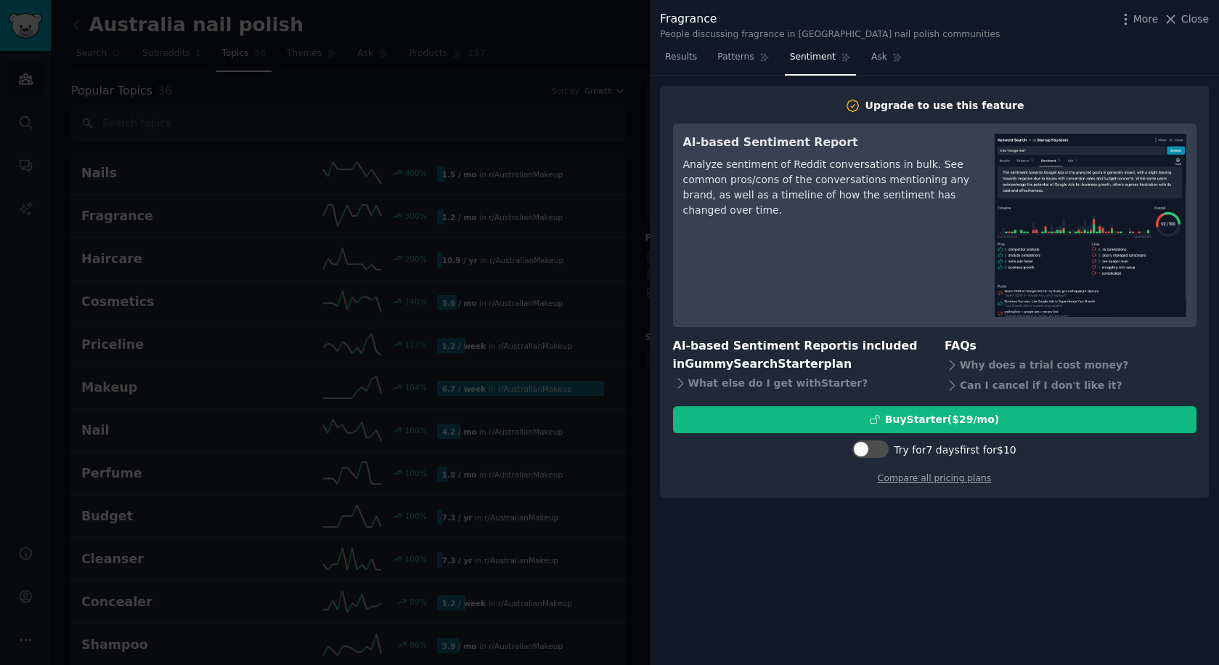
drag, startPoint x: 724, startPoint y: 65, endPoint x: 702, endPoint y: 68, distance: 21.9
click at [724, 65] on link "Patterns" at bounding box center [743, 61] width 62 height 30
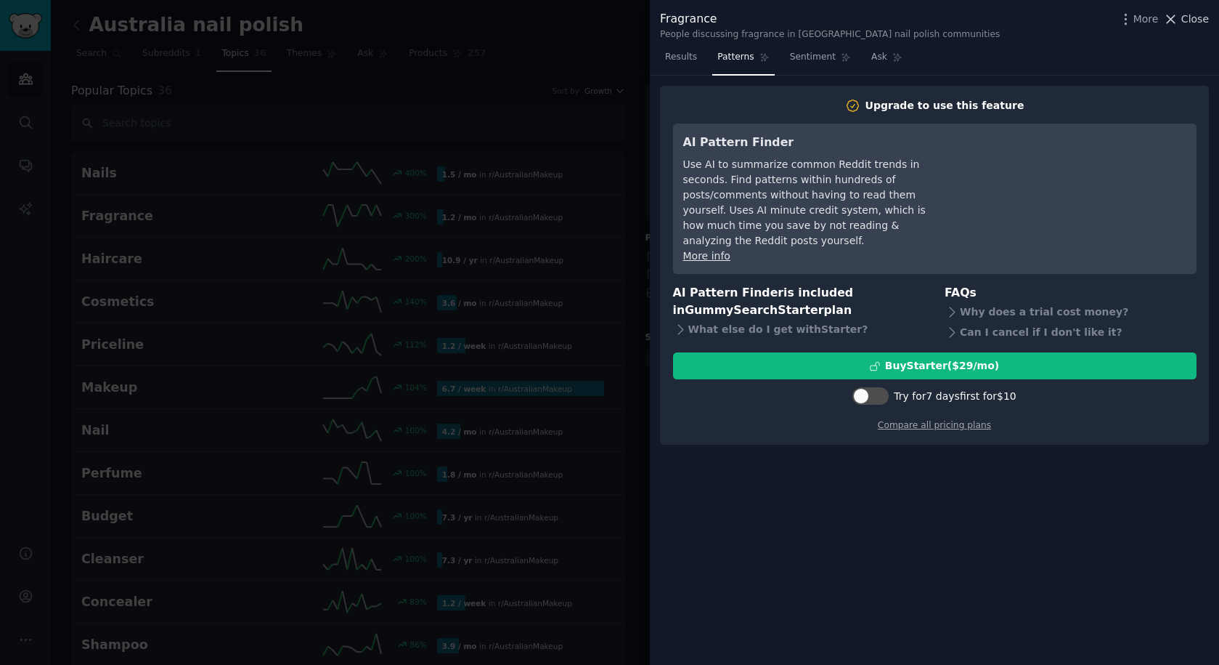
click at [1203, 17] on span "Close" at bounding box center [1196, 19] width 28 height 15
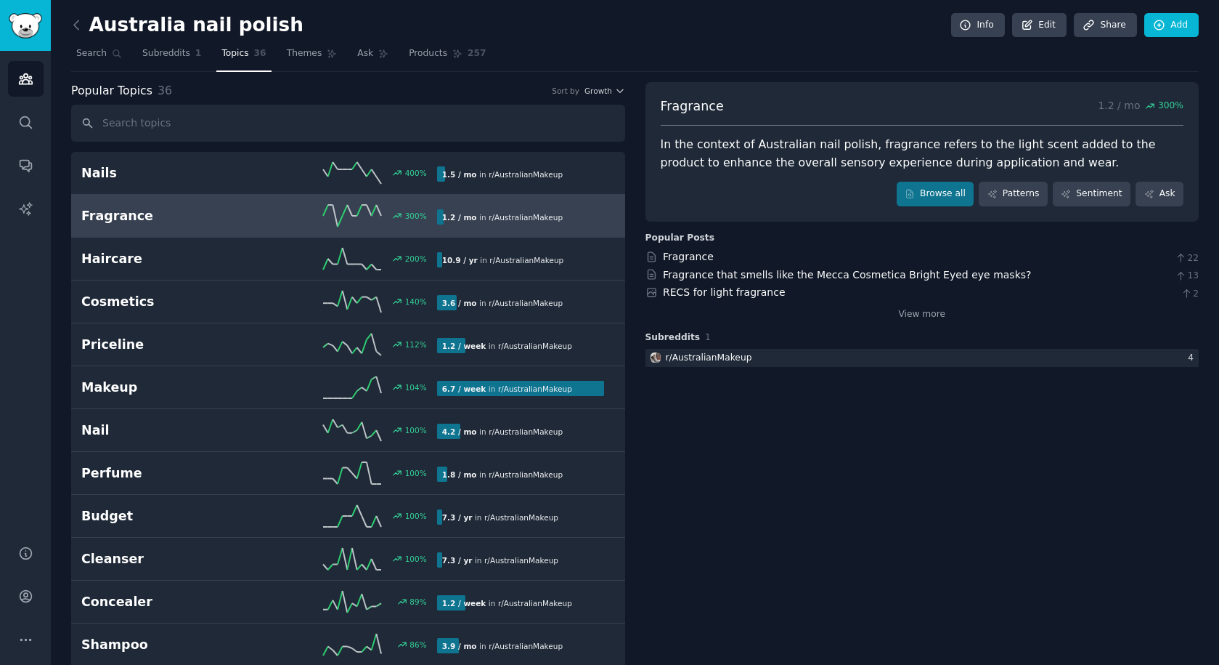
click at [426, 54] on span "Products" at bounding box center [428, 53] width 38 height 13
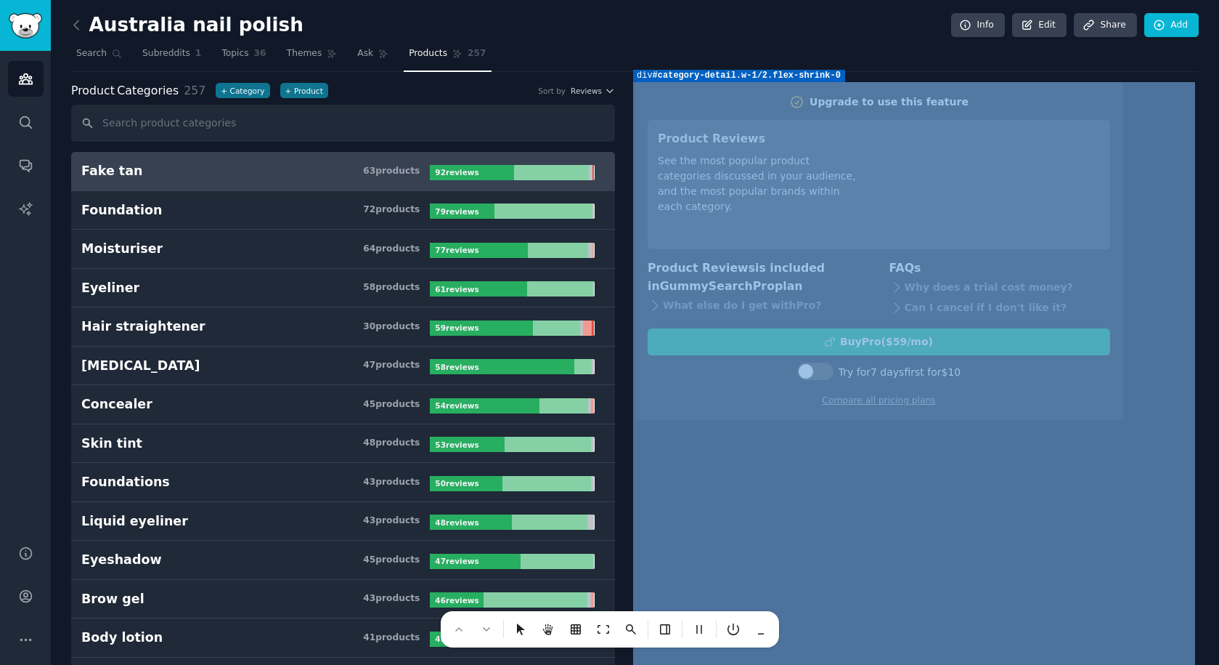
click at [682, 565] on div at bounding box center [609, 332] width 1219 height 665
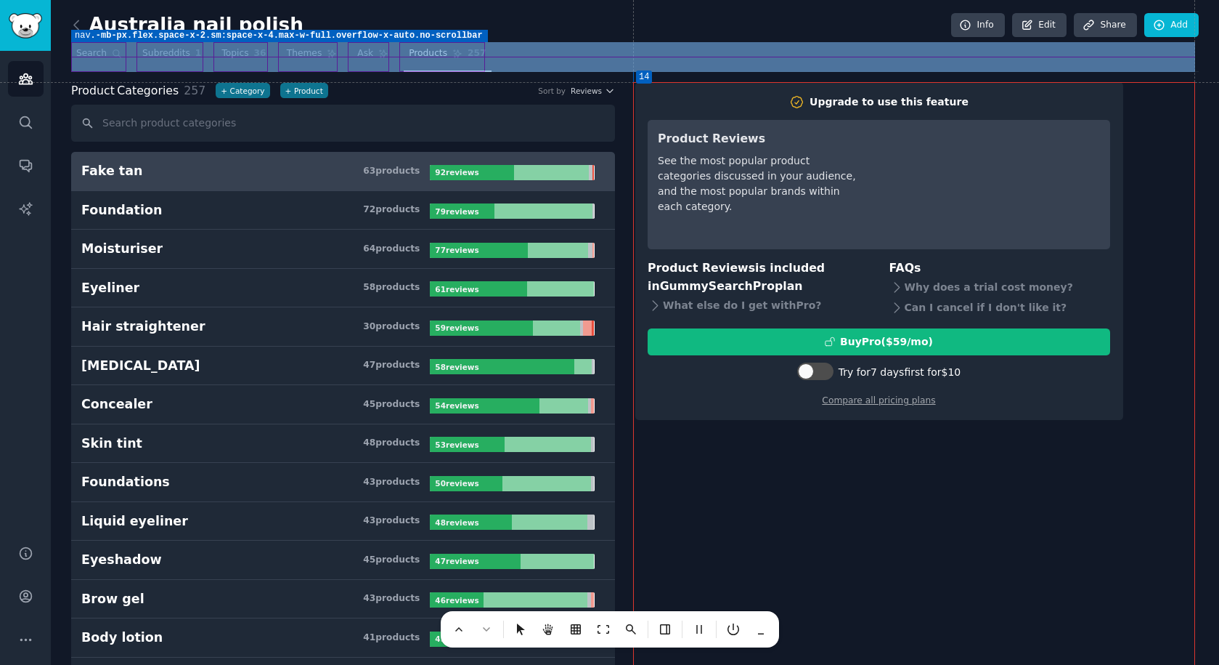
click at [859, 68] on div at bounding box center [609, 332] width 1219 height 665
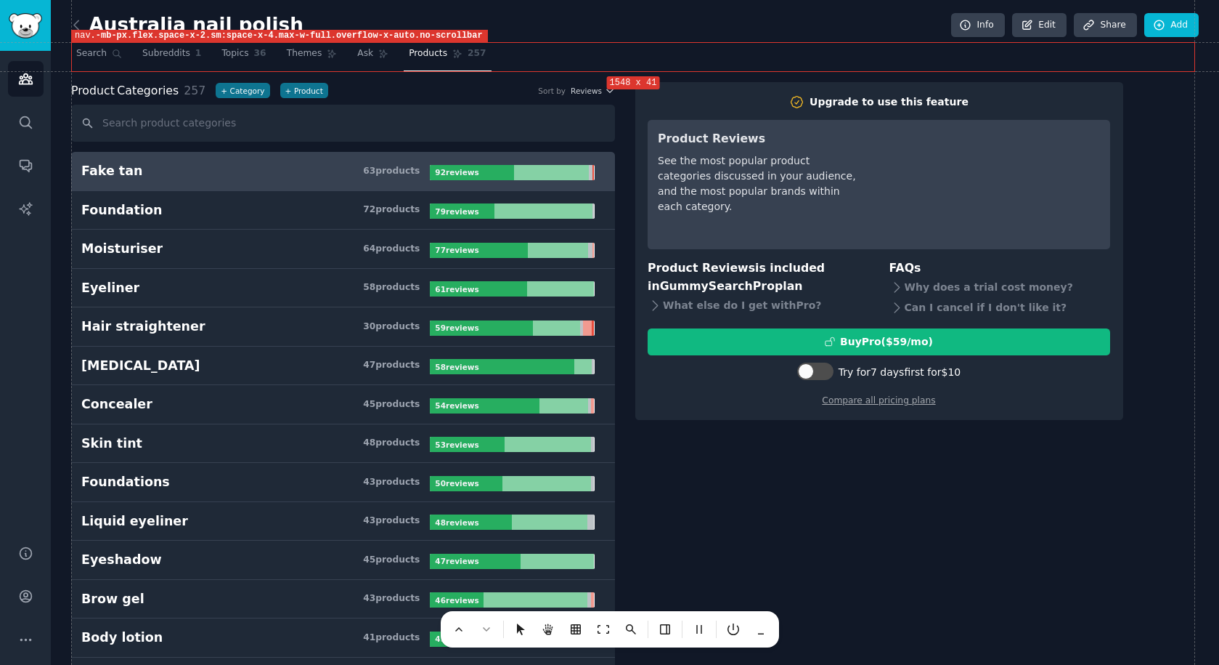
click at [859, 69] on div at bounding box center [609, 332] width 1219 height 665
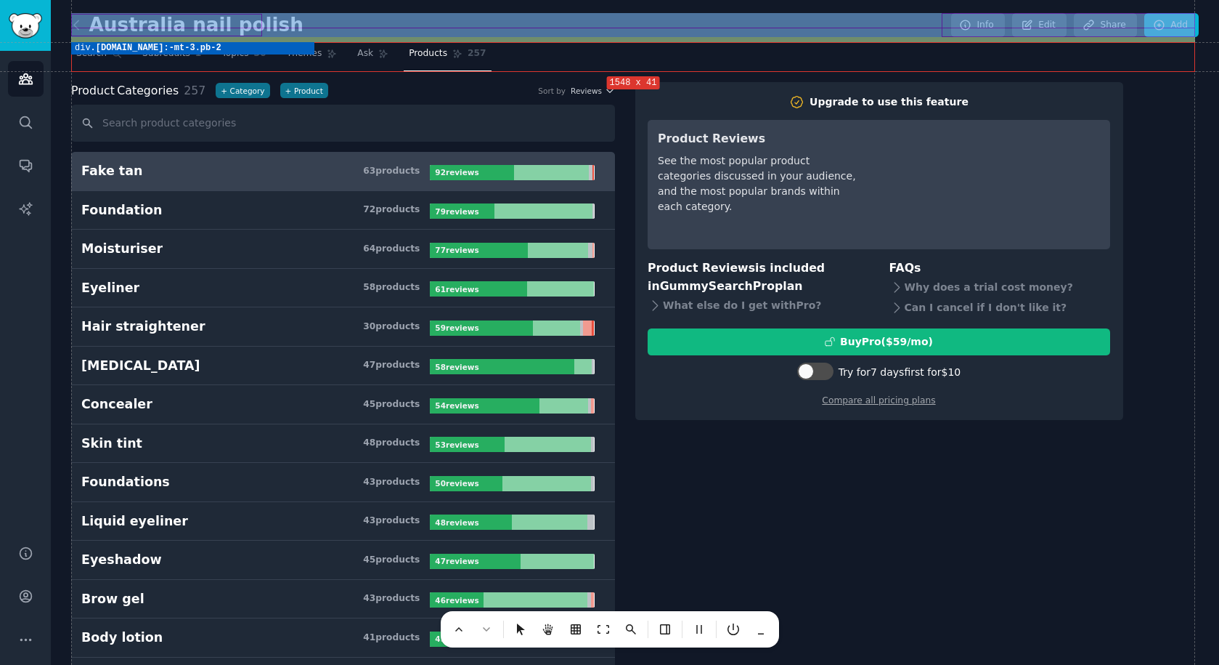
click at [561, 32] on div at bounding box center [609, 332] width 1219 height 665
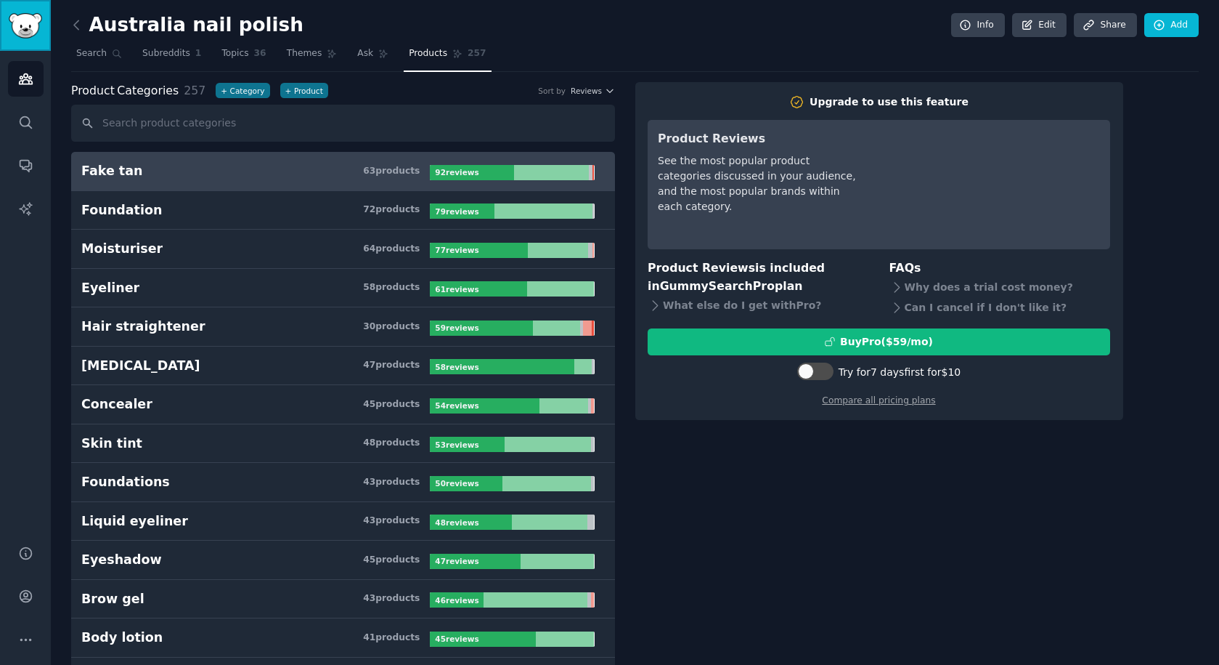
click at [47, 34] on link "Sidebar" at bounding box center [25, 25] width 51 height 51
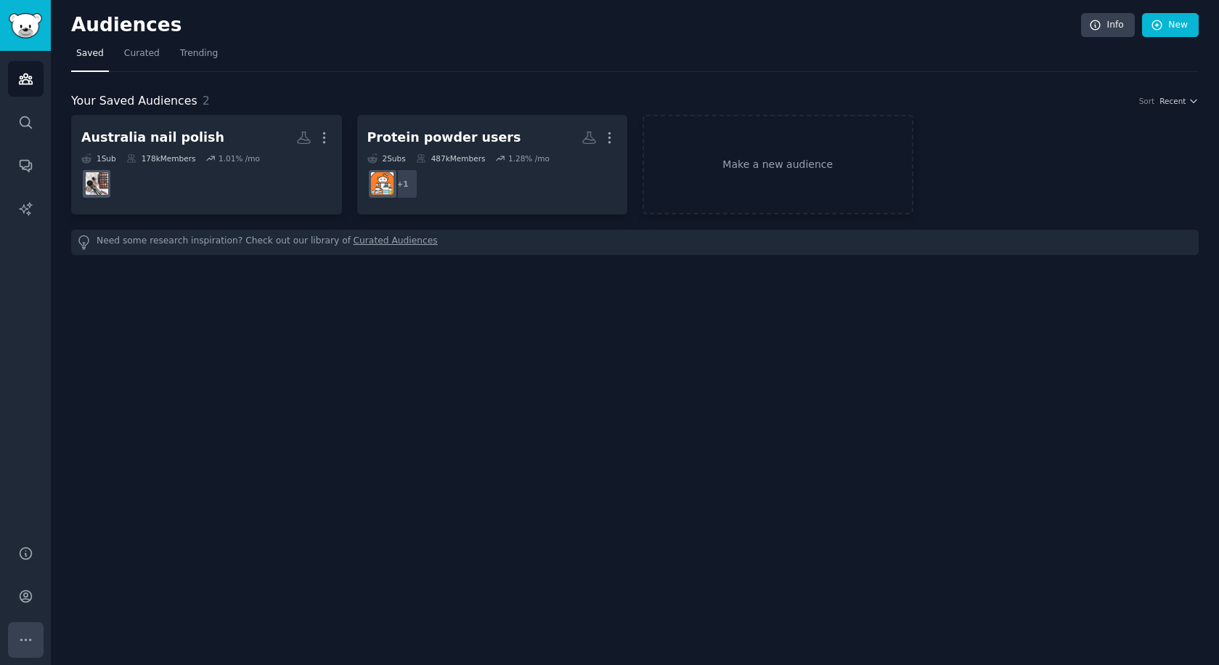
click at [20, 635] on icon "Sidebar" at bounding box center [25, 639] width 15 height 15
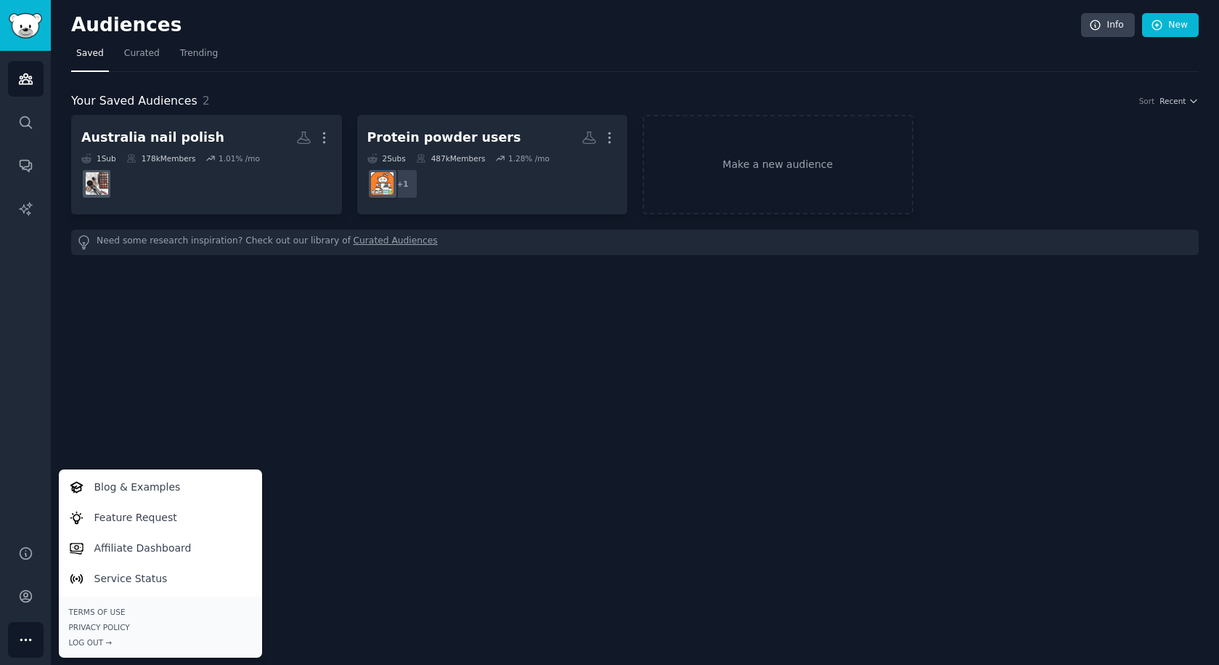
click at [783, 502] on div "Audiences Info New Saved Curated Trending Your Saved Audiences 2 Sort Recent [G…" at bounding box center [635, 332] width 1169 height 665
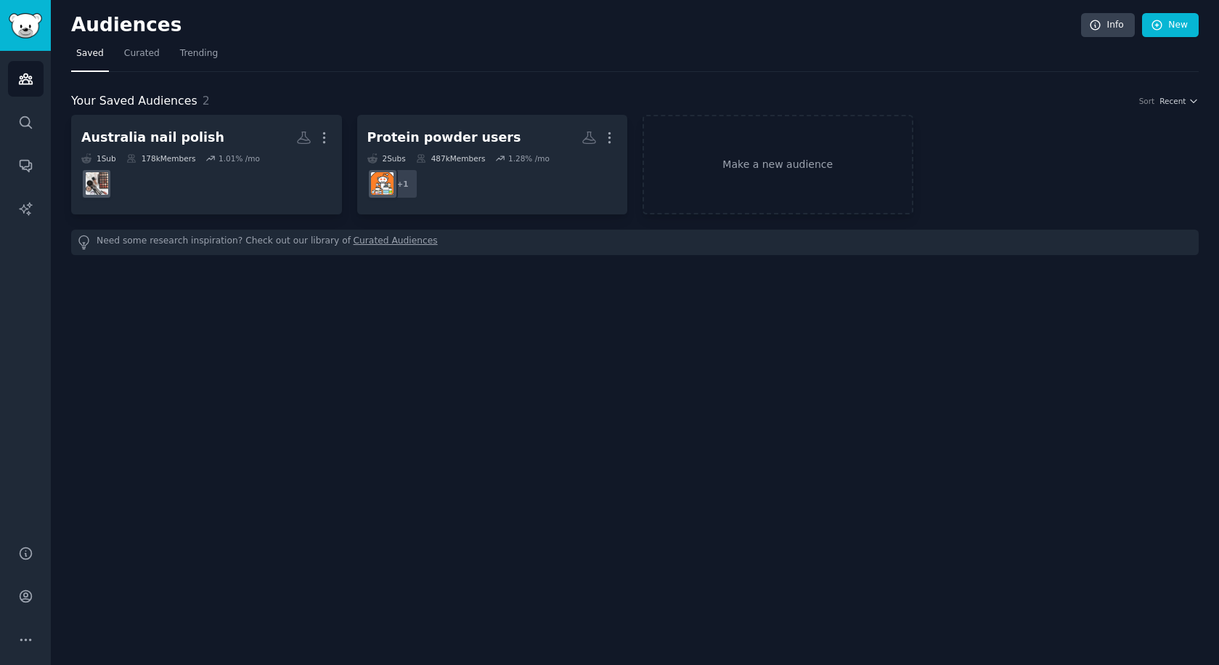
click at [942, 363] on div "Audiences Info New Saved Curated Trending Your Saved Audiences 2 Sort Recent [G…" at bounding box center [635, 332] width 1169 height 665
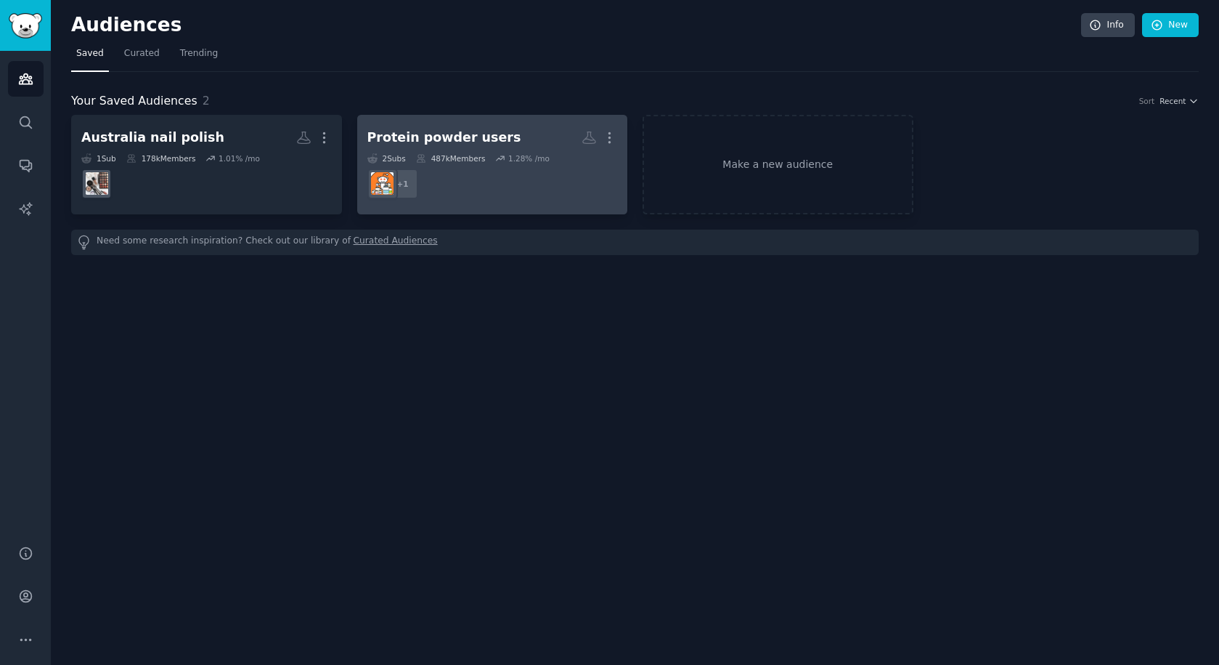
click at [535, 197] on dd "+ 1" at bounding box center [492, 183] width 251 height 41
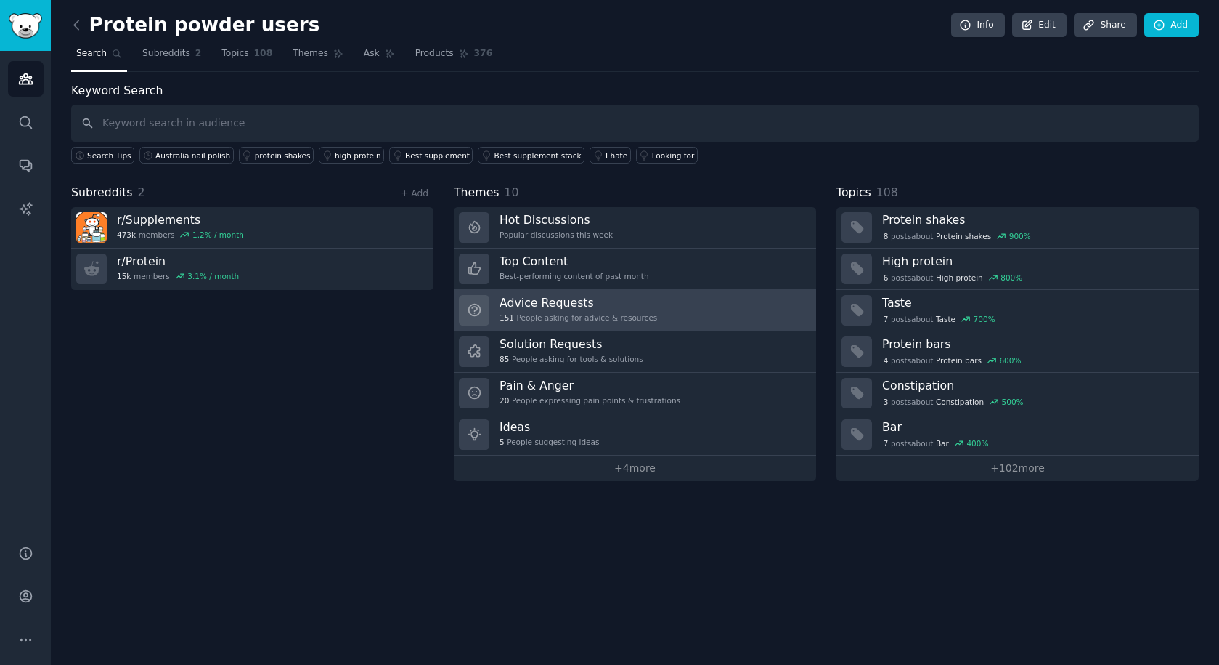
click at [627, 303] on h3 "Advice Requests" at bounding box center [579, 302] width 158 height 15
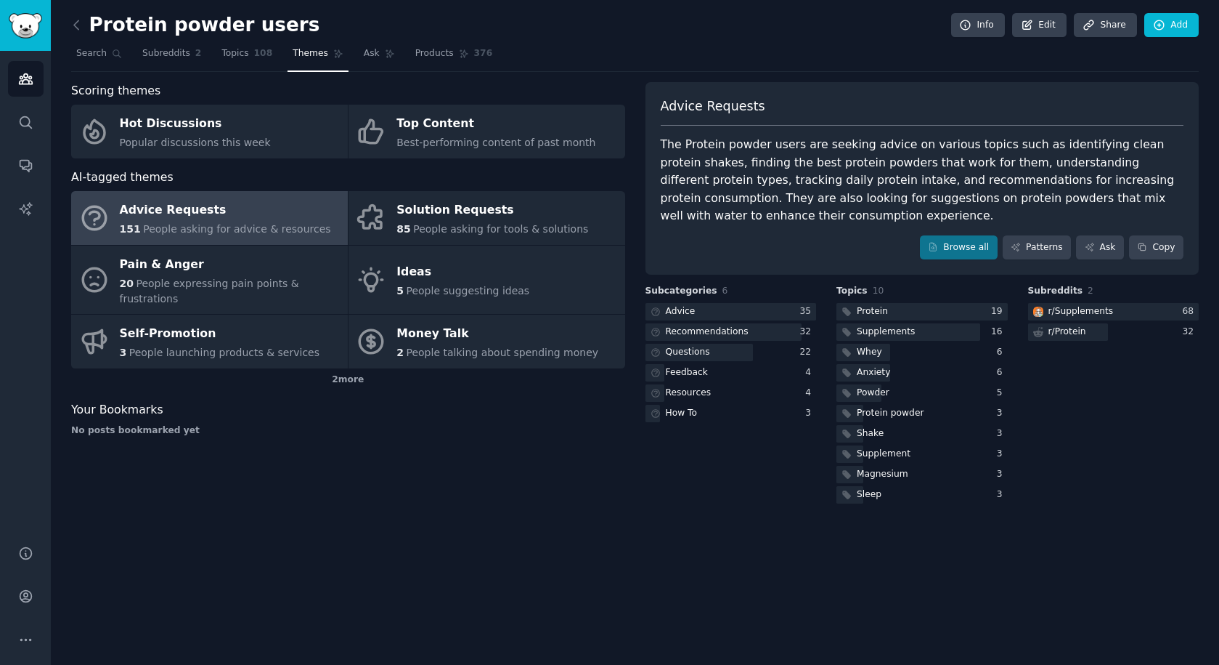
click at [1124, 413] on div "Subreddits 2 r/ Supplements 68 r/ Protein 32" at bounding box center [1113, 396] width 171 height 222
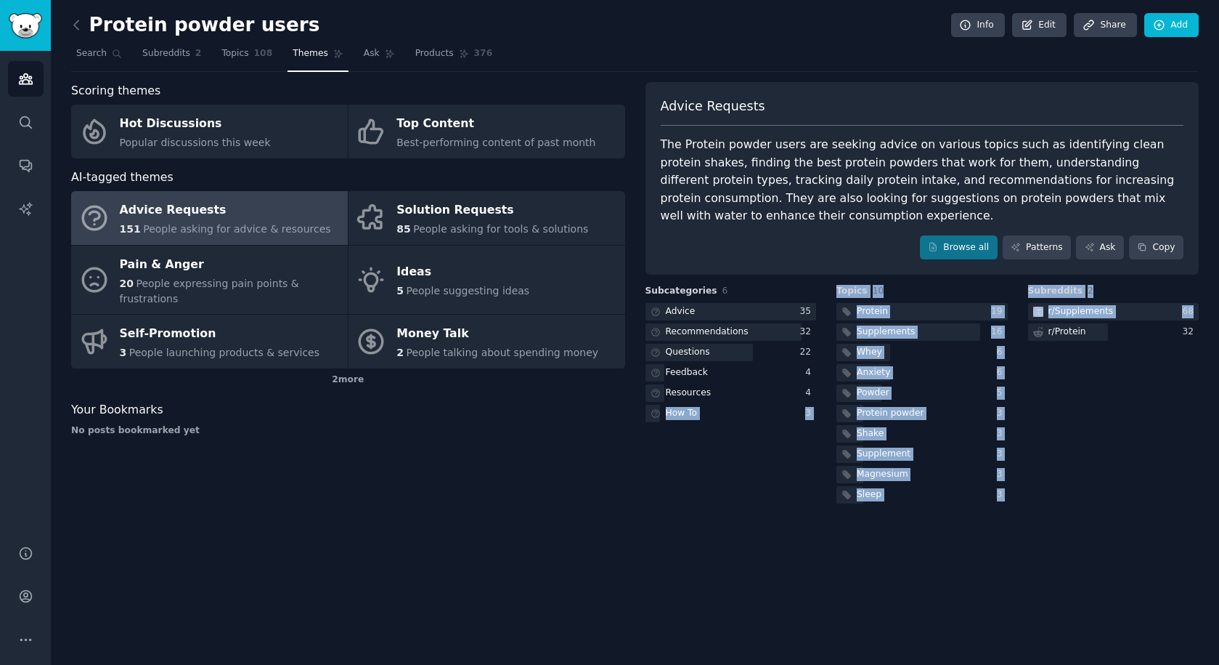
drag, startPoint x: 1180, startPoint y: 604, endPoint x: 1036, endPoint y: 582, distance: 145.3
click at [798, 585] on div "Protein powder users Info Edit Share Add Search Subreddits 2 Topics 108 Themes …" at bounding box center [635, 332] width 1169 height 665
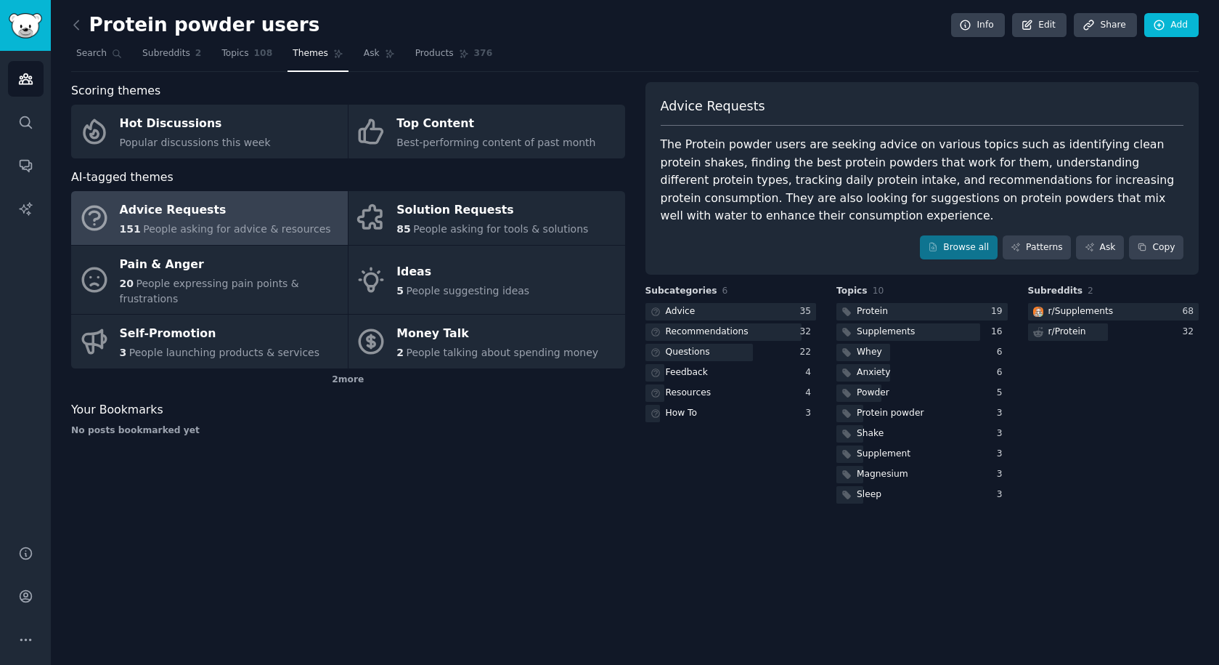
click at [1061, 580] on div "Protein powder users Info Edit Share Add Search Subreddits 2 Topics 108 Themes …" at bounding box center [635, 332] width 1169 height 665
click at [346, 376] on div "2 more" at bounding box center [348, 379] width 554 height 23
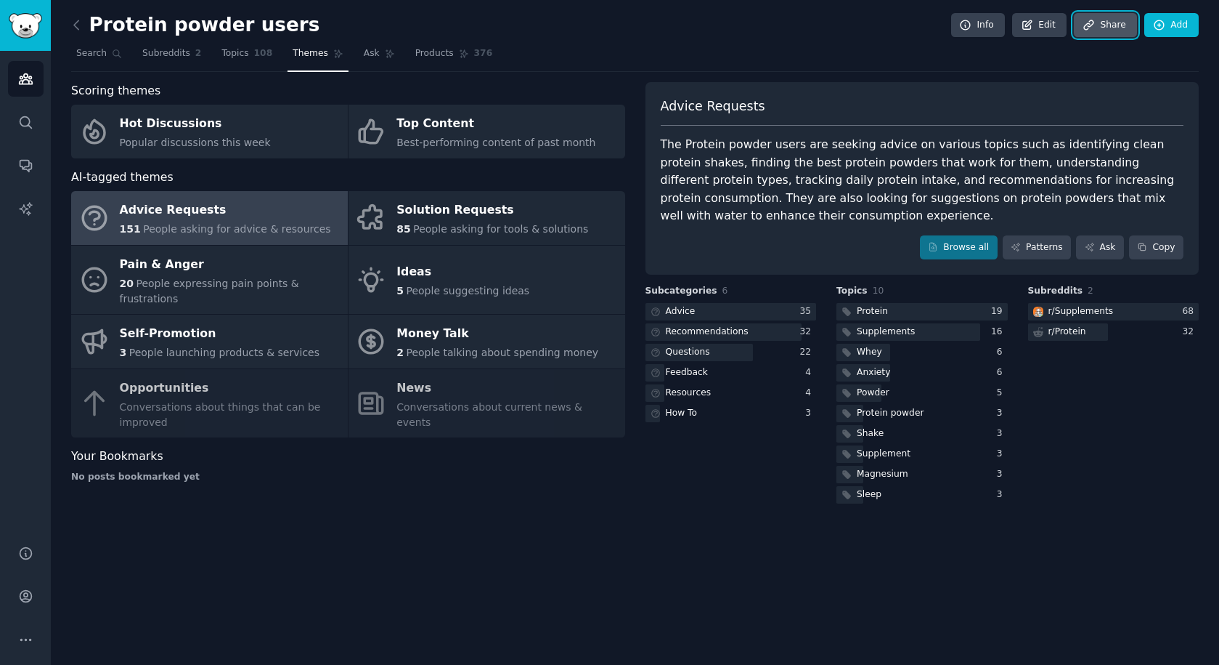
click at [1104, 30] on link "Share" at bounding box center [1105, 25] width 62 height 25
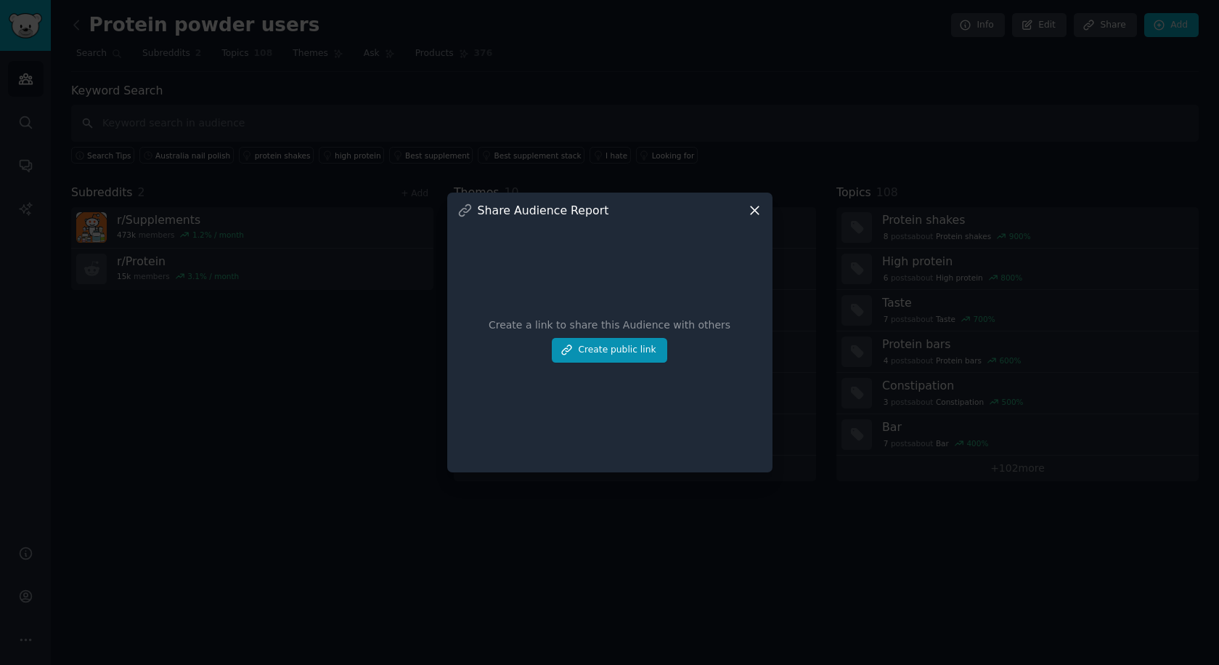
click at [756, 206] on icon at bounding box center [754, 210] width 15 height 15
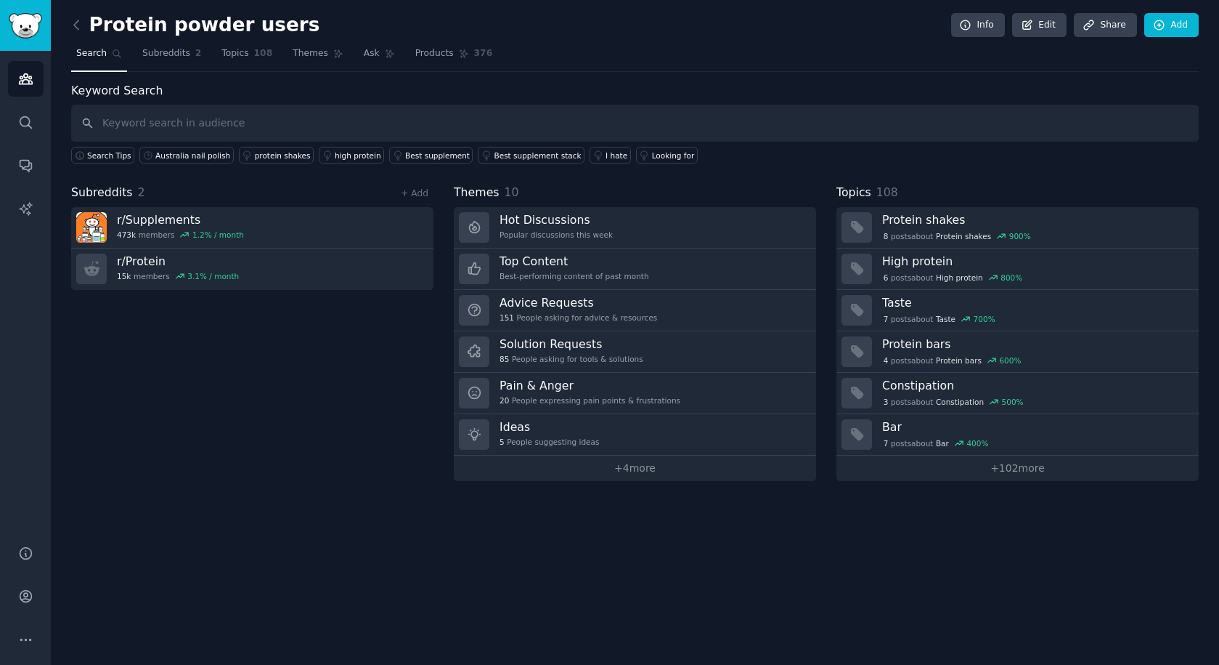
click at [757, 53] on nav "Search Subreddits 2 Topics 108 Themes Ask Products 376" at bounding box center [635, 57] width 1128 height 30
click at [28, 551] on icon "Sidebar" at bounding box center [25, 552] width 15 height 15
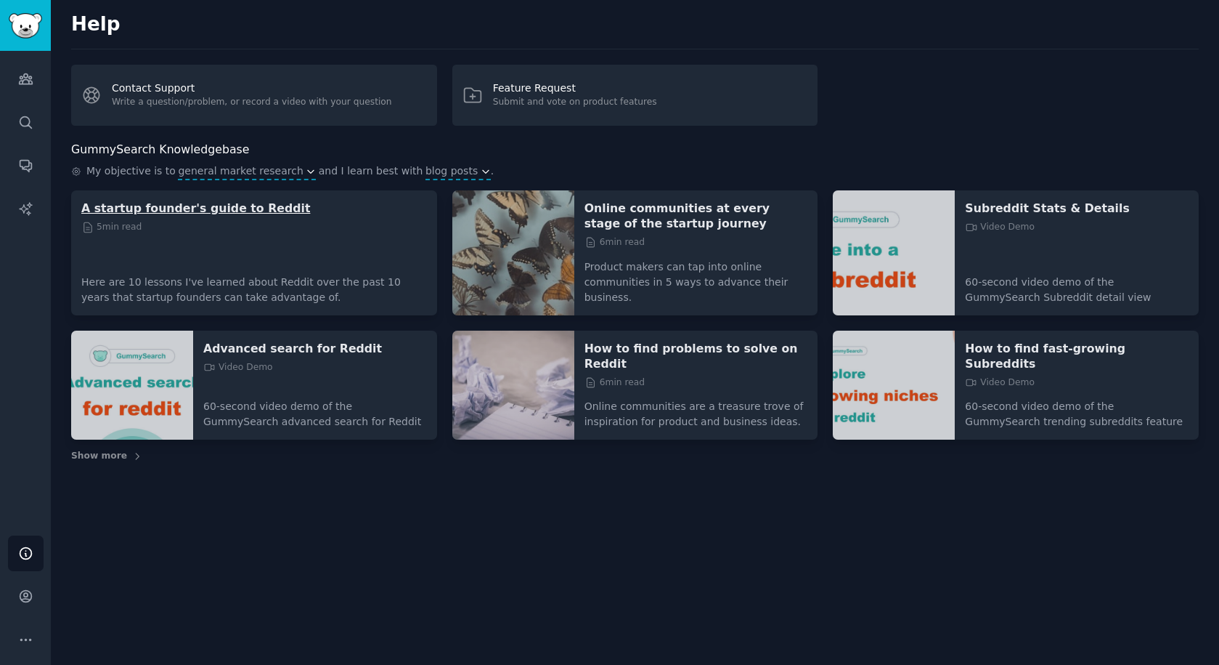
click at [262, 208] on p "A startup founder's guide to Reddit" at bounding box center [254, 207] width 346 height 15
click at [20, 79] on icon "Sidebar" at bounding box center [25, 78] width 15 height 15
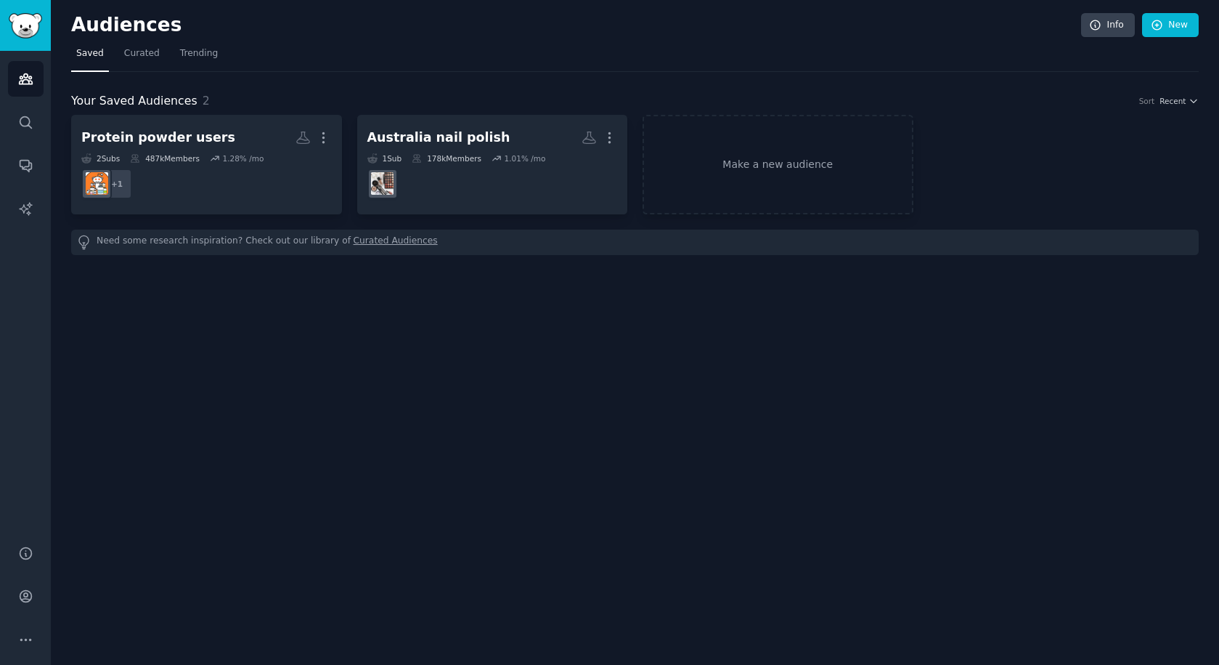
click at [852, 41] on div "Audiences Info New" at bounding box center [635, 28] width 1128 height 30
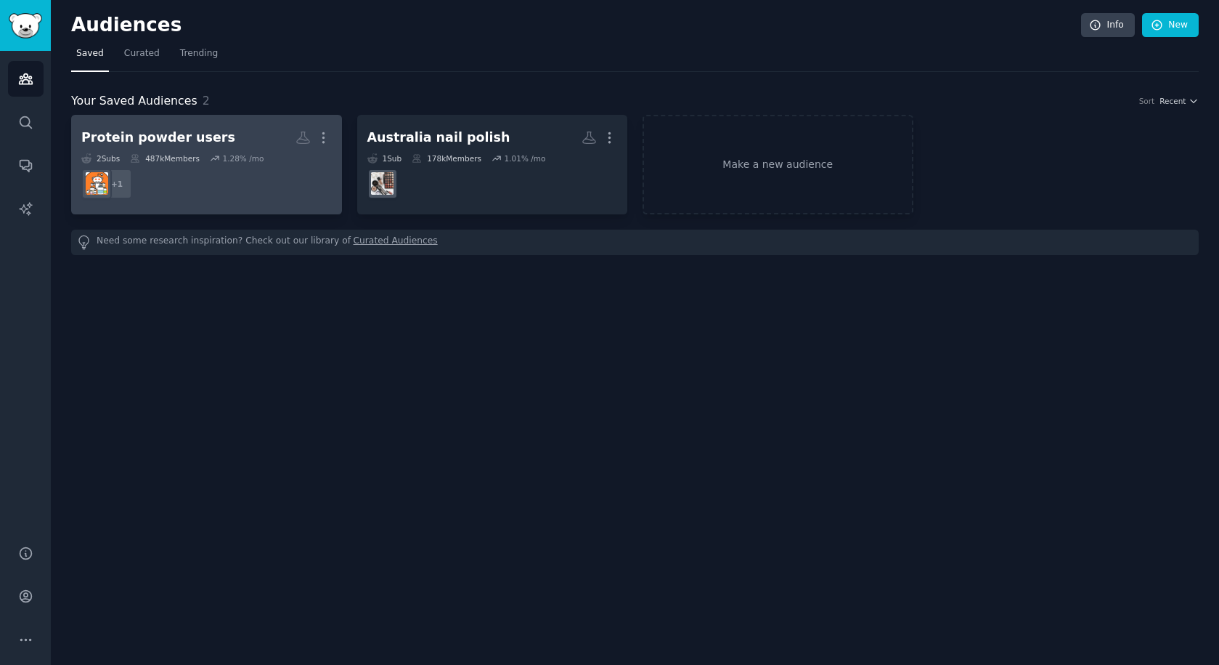
click at [280, 132] on h2 "Protein powder users More" at bounding box center [206, 137] width 251 height 25
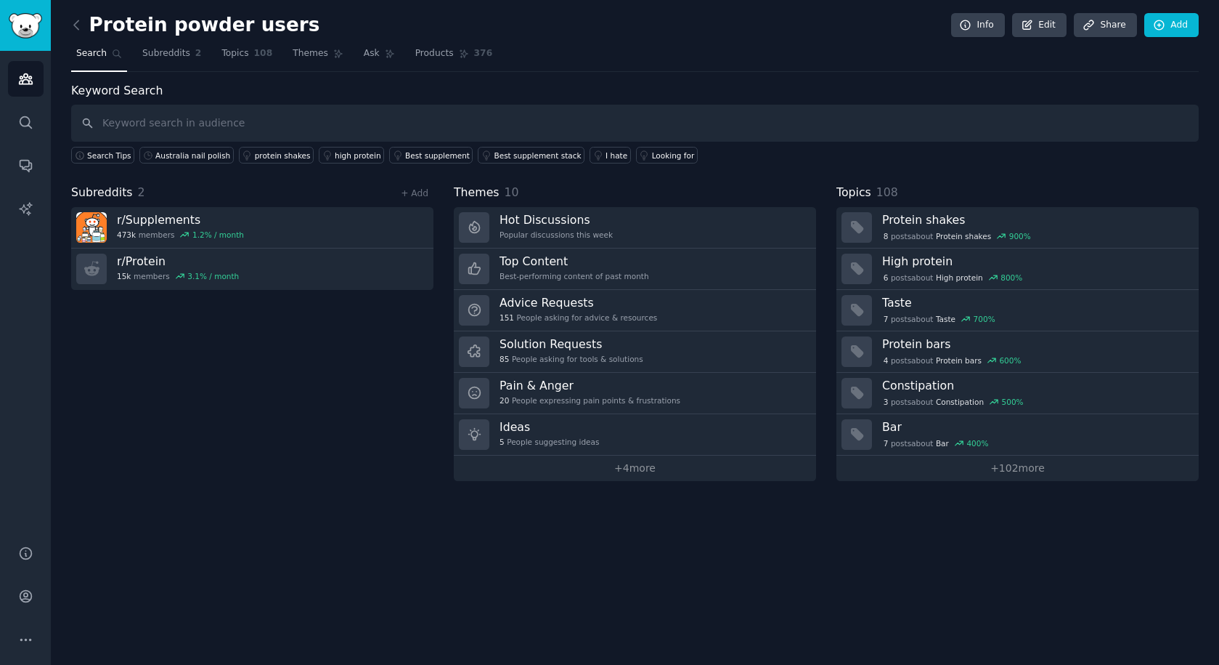
click at [346, 172] on div "Keyword Search Search Tips [GEOGRAPHIC_DATA] nail polish protein shakes high pr…" at bounding box center [635, 281] width 1128 height 399
click at [626, 466] on link "+ 4 more" at bounding box center [635, 467] width 362 height 25
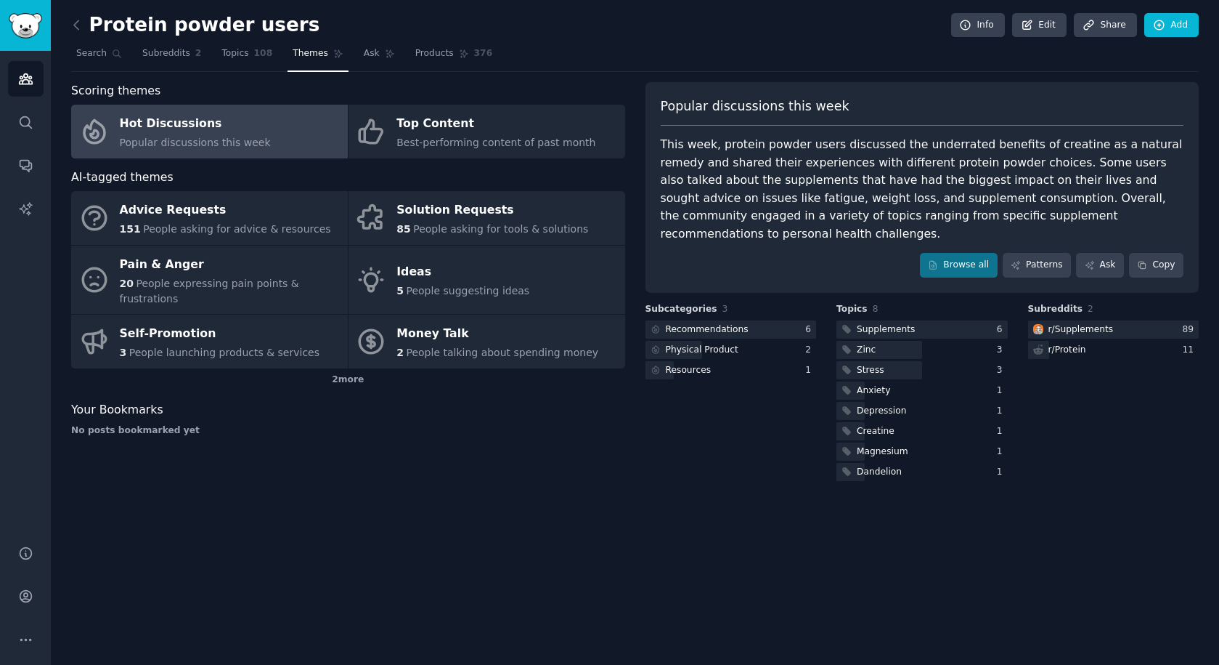
click at [654, 511] on div "Protein powder users Info Edit Share Add Search Subreddits 2 Topics 108 Themes …" at bounding box center [635, 332] width 1169 height 665
click at [535, 174] on div "AI-tagged themes" at bounding box center [348, 177] width 554 height 18
drag, startPoint x: 581, startPoint y: 25, endPoint x: 566, endPoint y: 24, distance: 15.3
click at [580, 25] on div "Protein powder users Info Edit Share Add" at bounding box center [635, 28] width 1128 height 30
click at [103, 26] on h2 "Protein powder users" at bounding box center [195, 25] width 248 height 23
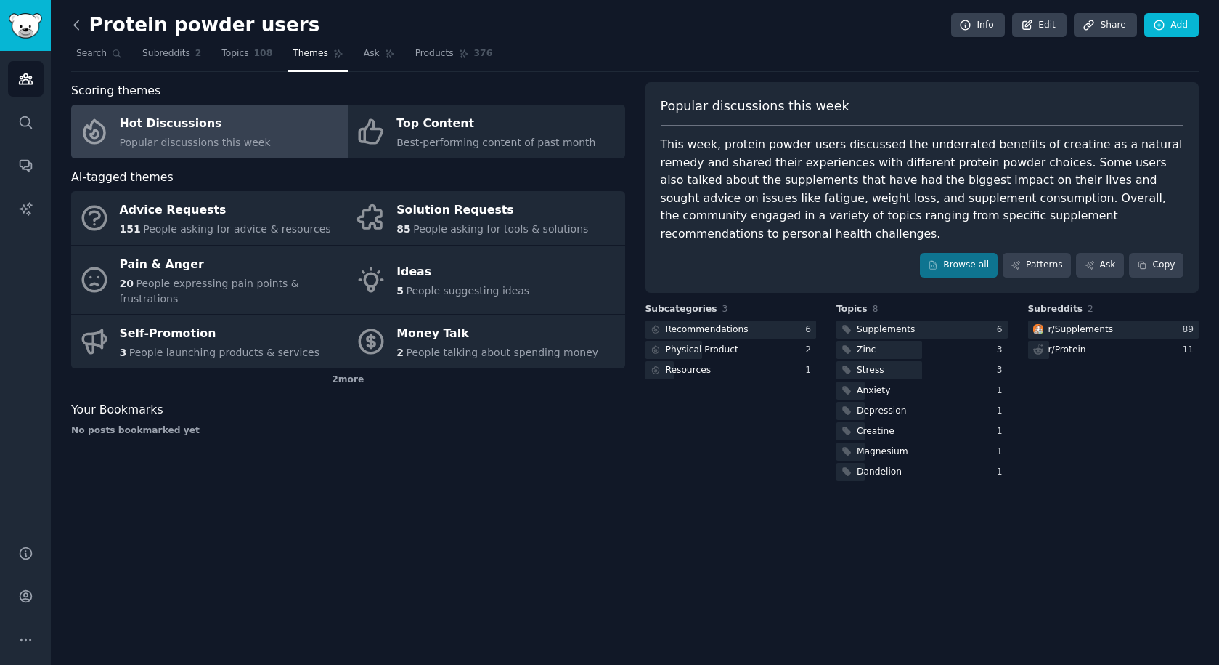
click at [80, 28] on icon at bounding box center [76, 24] width 15 height 15
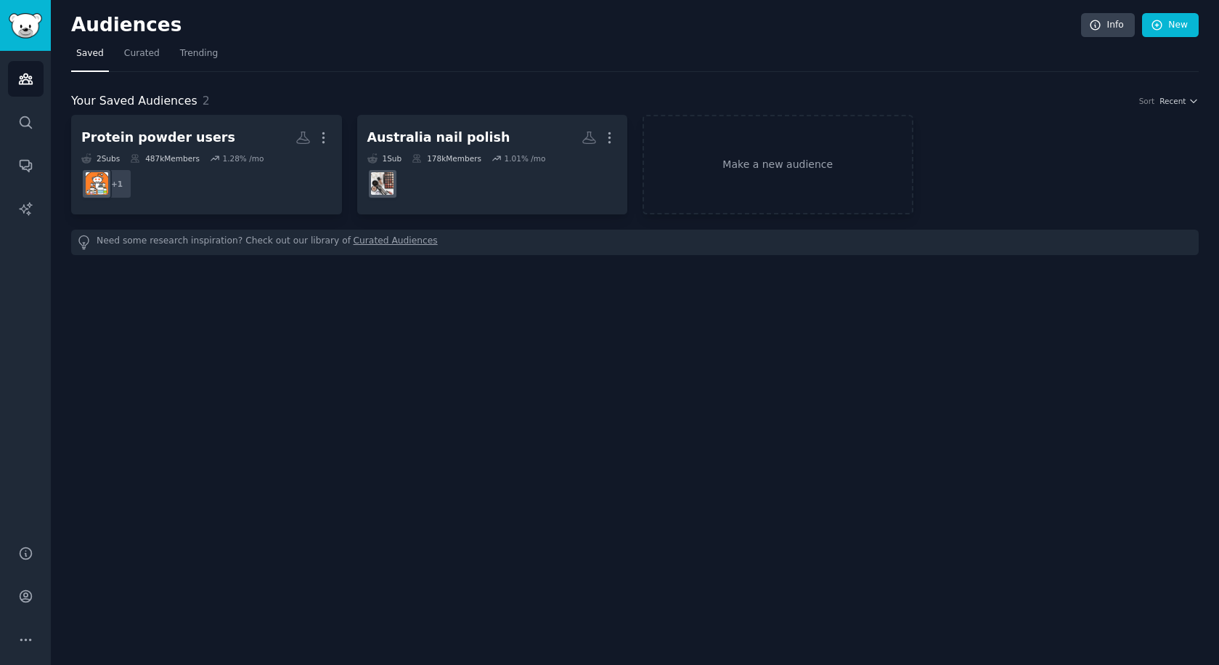
drag, startPoint x: 737, startPoint y: 508, endPoint x: 751, endPoint y: 508, distance: 13.8
click at [738, 508] on div "Audiences Info New Saved Curated Trending Your Saved Audiences 2 Sort Recent Pr…" at bounding box center [635, 332] width 1169 height 665
click at [927, 361] on div "Audiences Info New Saved Curated Trending Your Saved Audiences 2 Sort Recent Pr…" at bounding box center [635, 332] width 1169 height 665
click at [683, 347] on div "Audiences Info New Saved Curated Trending Your Saved Audiences 2 Sort Recent Pr…" at bounding box center [635, 332] width 1169 height 665
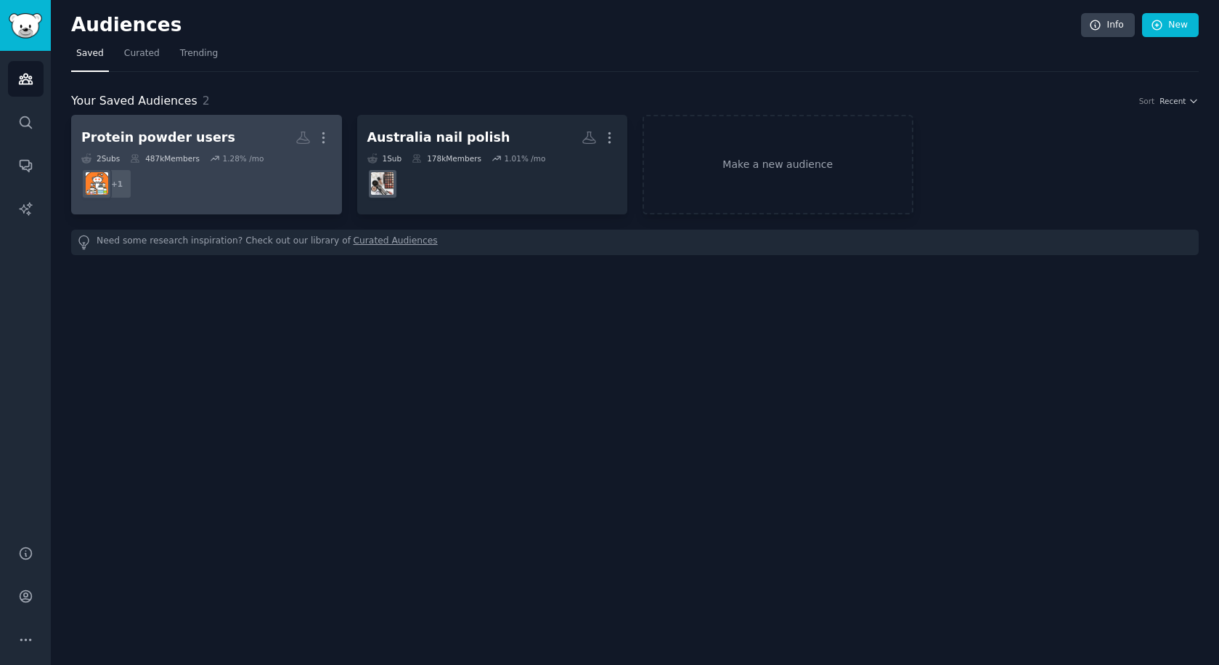
click at [246, 186] on dd "+ 1" at bounding box center [206, 183] width 251 height 41
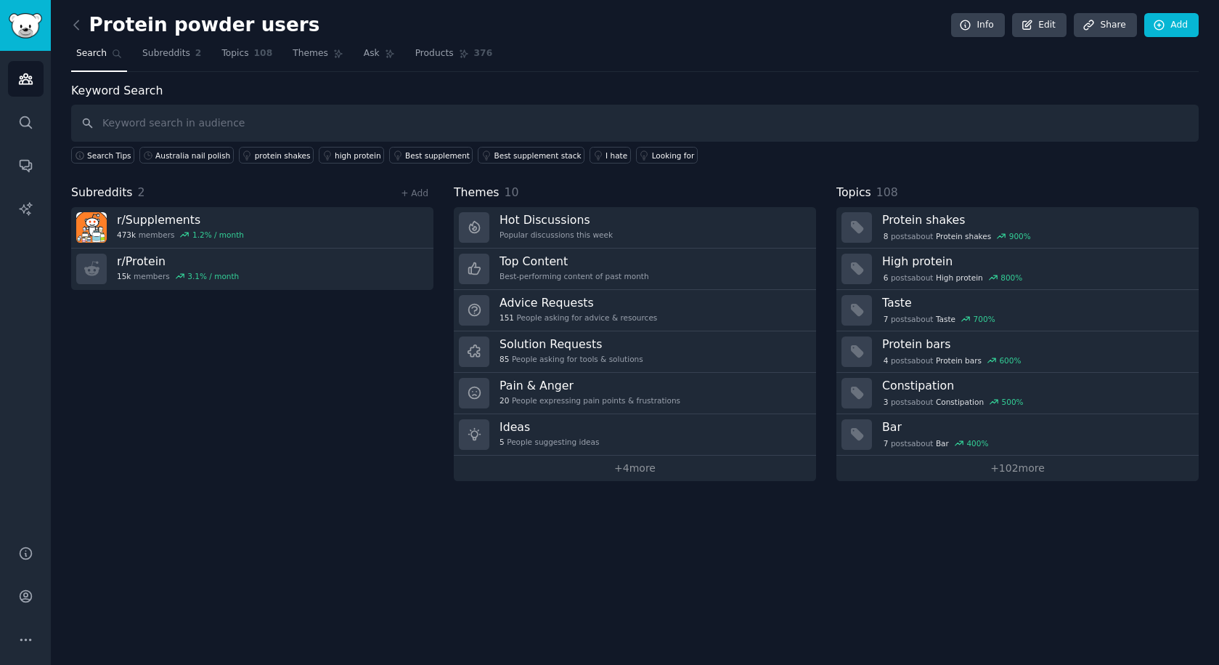
click at [887, 574] on div "Protein powder users Info Edit Share Add Search Subreddits 2 Topics 108 Themes …" at bounding box center [635, 332] width 1169 height 665
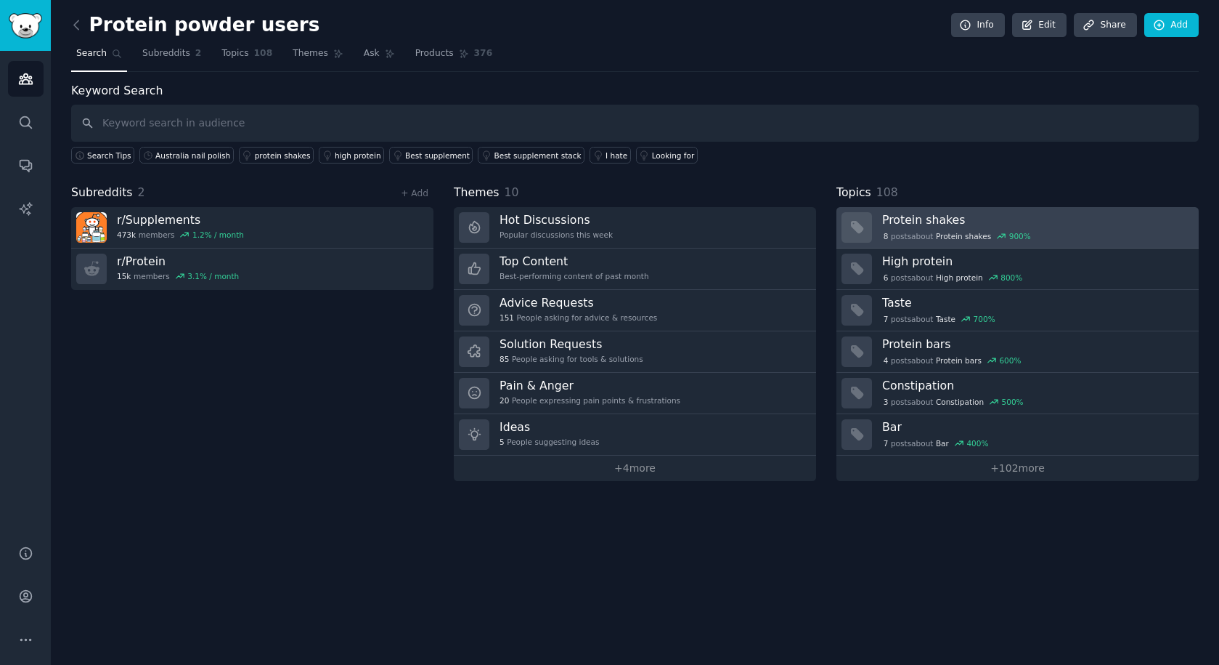
click at [919, 216] on h3 "Protein shakes" at bounding box center [1035, 219] width 306 height 15
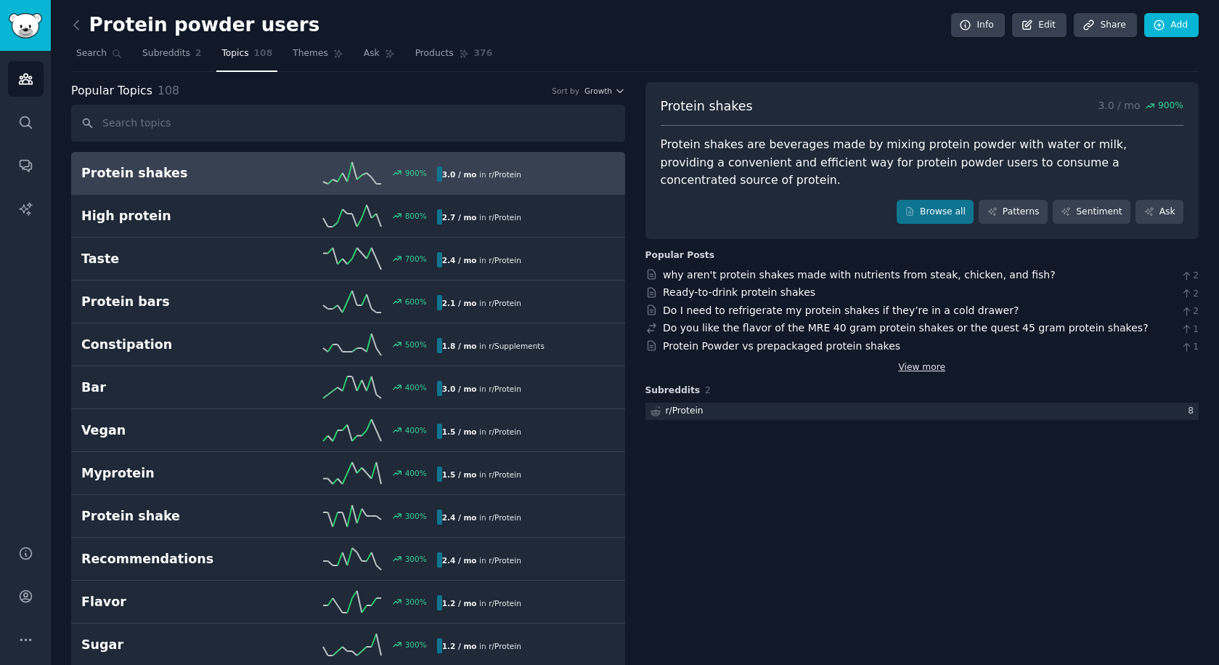
click at [907, 361] on link "View more" at bounding box center [921, 367] width 47 height 13
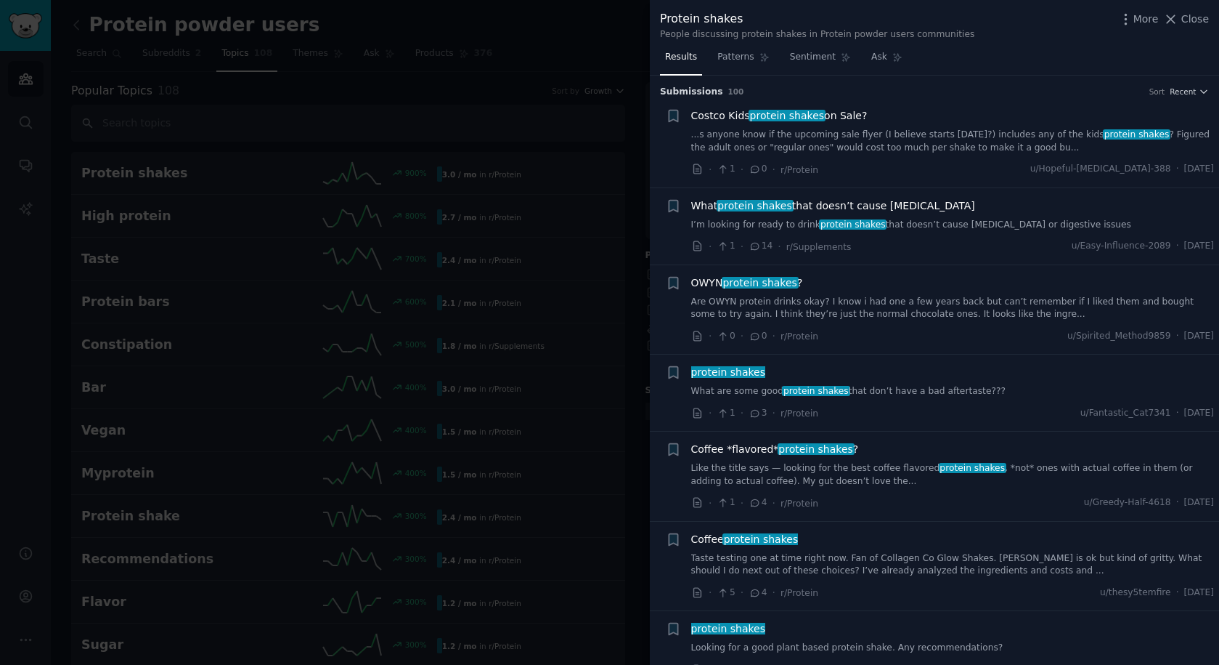
click at [1060, 378] on div "protein shakes" at bounding box center [953, 372] width 524 height 15
drag, startPoint x: 1182, startPoint y: 22, endPoint x: 1148, endPoint y: 44, distance: 40.5
click at [1182, 21] on span "Close" at bounding box center [1196, 19] width 28 height 15
